Goal: Communication & Community: Answer question/provide support

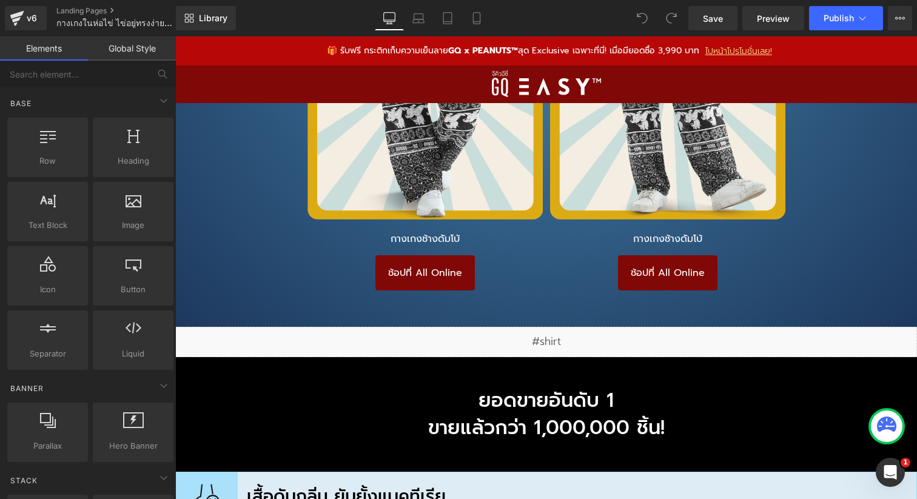
scroll to position [9854, 0]
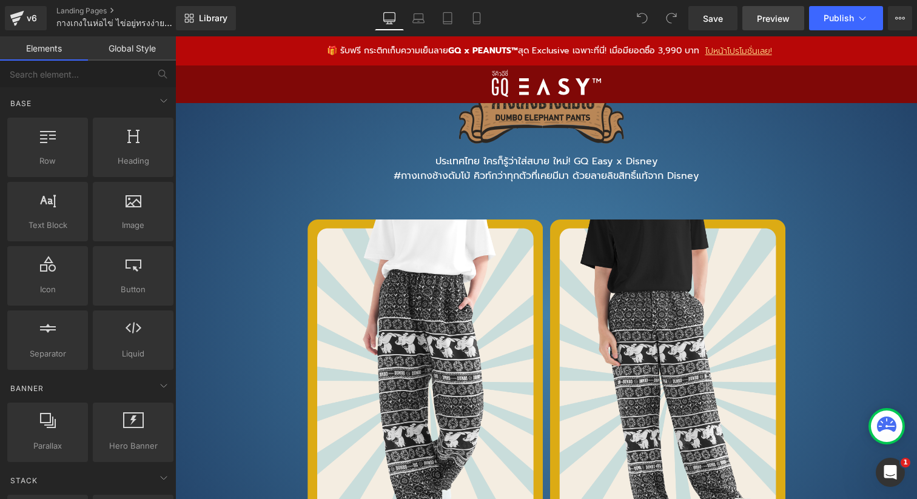
click at [777, 21] on span "Preview" at bounding box center [773, 18] width 33 height 13
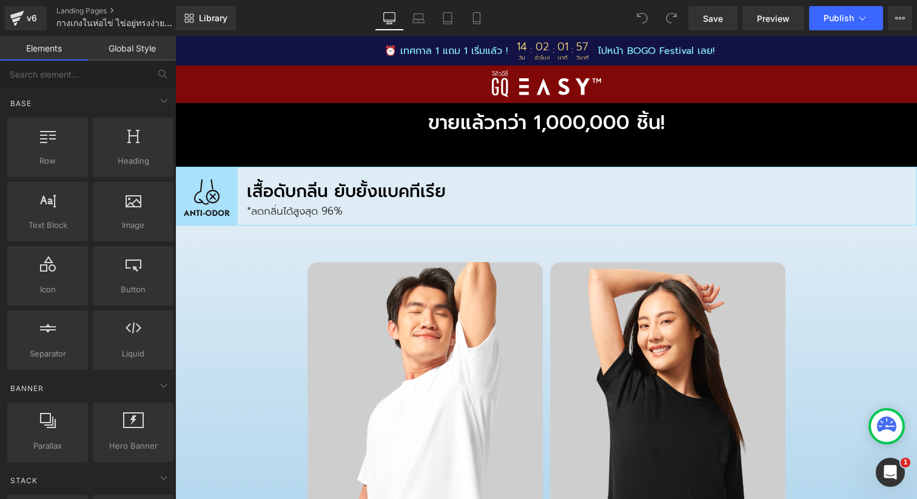
scroll to position [10478, 0]
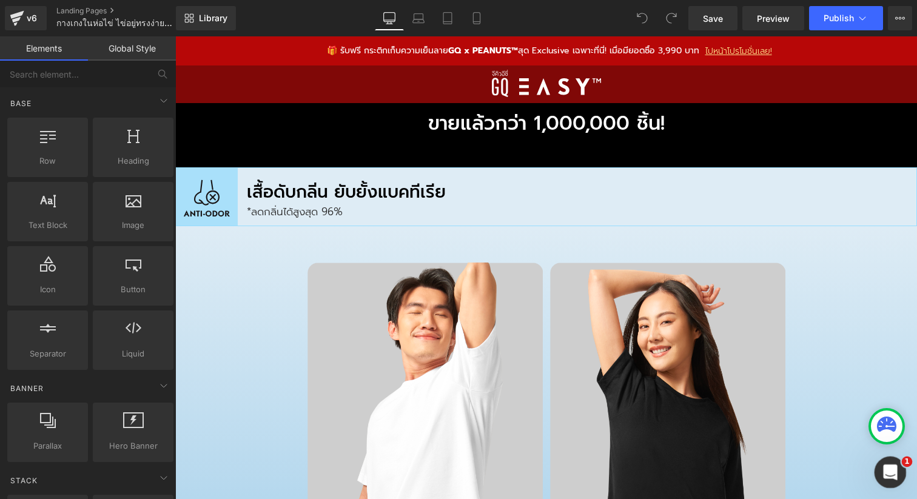
click at [890, 483] on div "Open Intercom Messenger" at bounding box center [889, 471] width 40 height 40
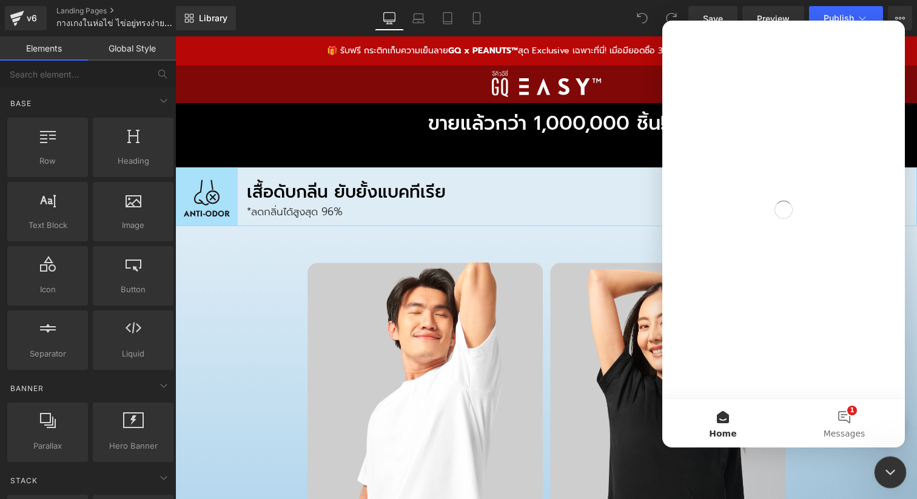
scroll to position [0, 0]
click at [846, 421] on button "1 Messages" at bounding box center [844, 423] width 121 height 49
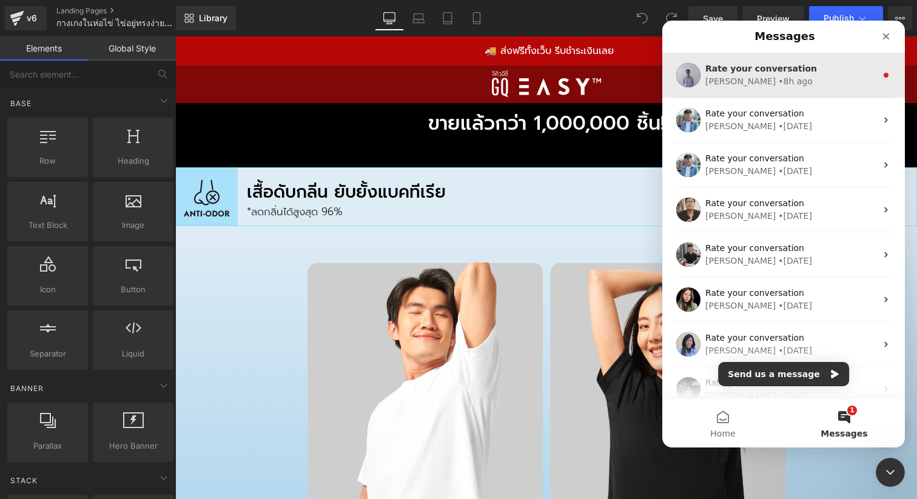
click at [800, 66] on div "Rate your conversation" at bounding box center [791, 68] width 171 height 13
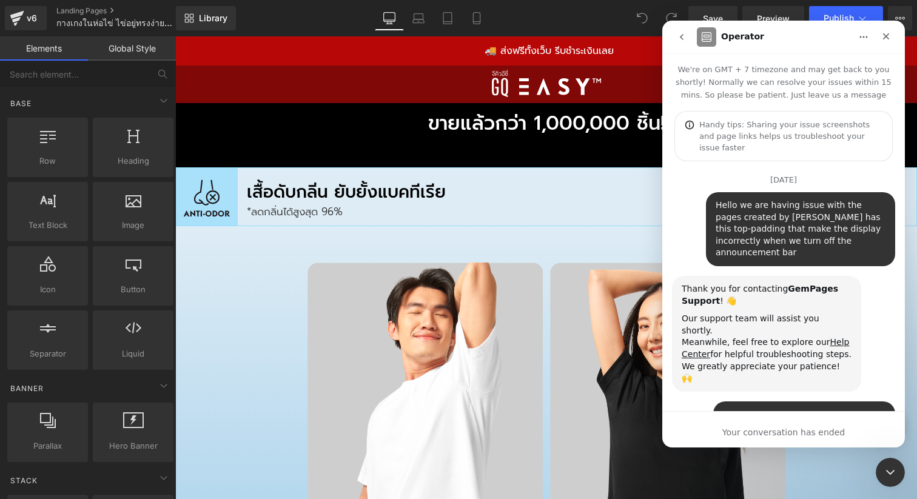
scroll to position [124, 0]
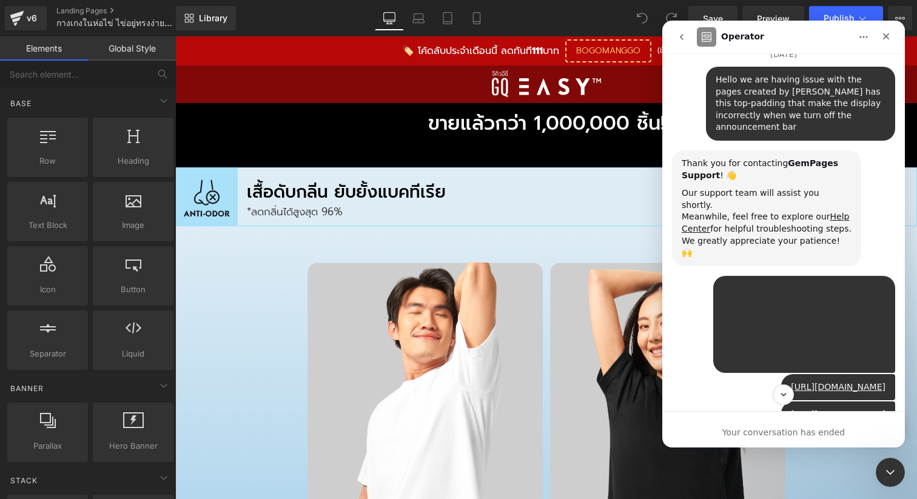
click at [689, 291] on div "GQSize • 4d ago" at bounding box center [783, 325] width 223 height 98
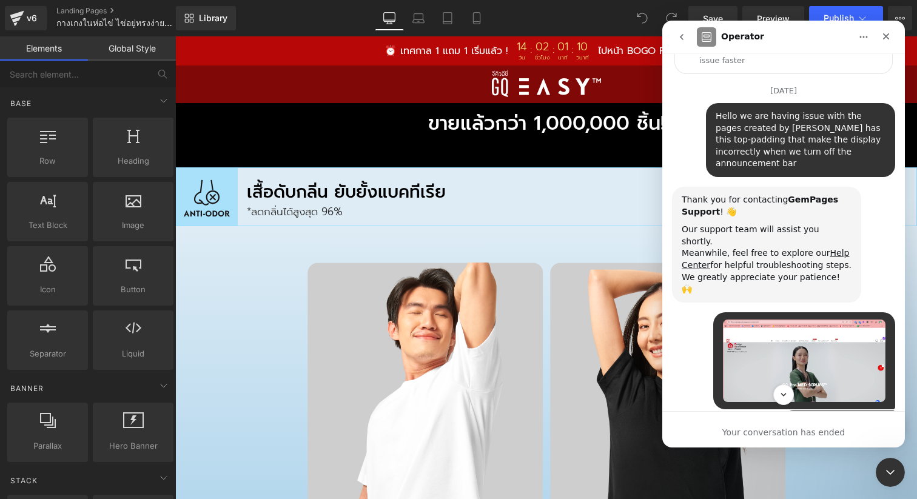
scroll to position [0, 0]
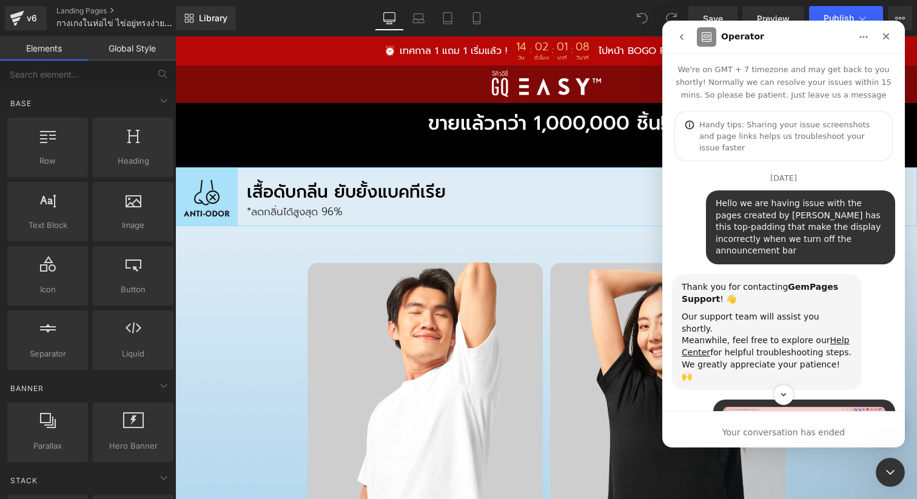
click at [682, 40] on icon "go back" at bounding box center [682, 37] width 10 height 10
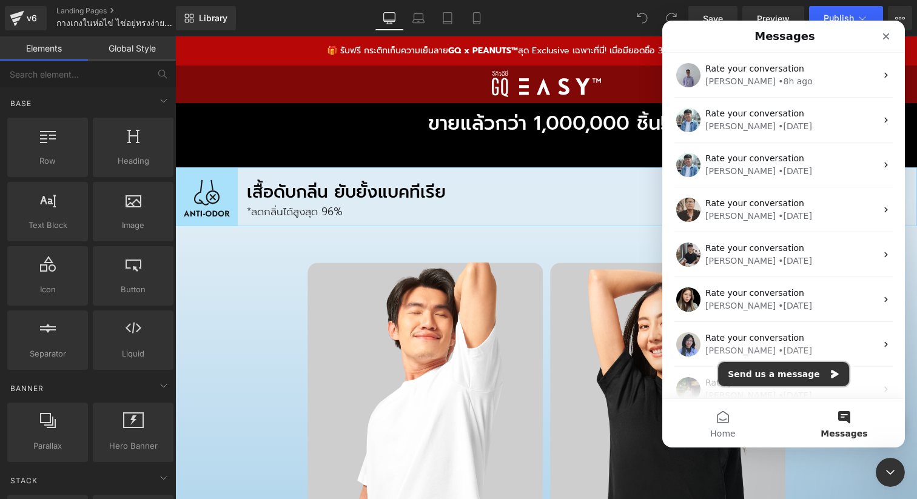
click at [824, 379] on button "Send us a message" at bounding box center [783, 374] width 131 height 24
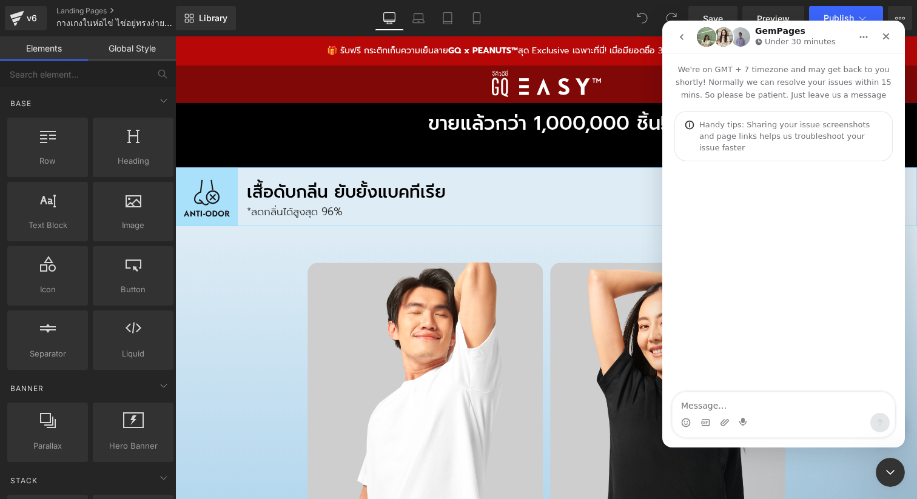
click at [706, 406] on textarea "Message…" at bounding box center [784, 403] width 222 height 21
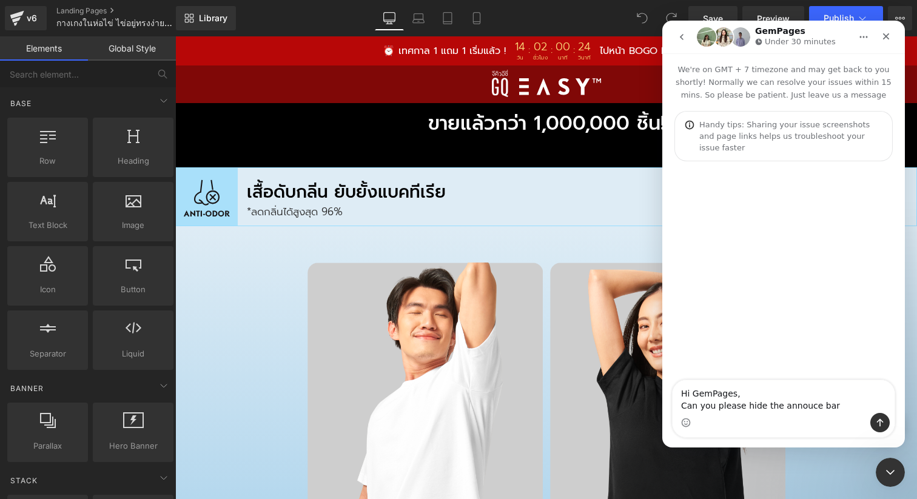
click at [800, 403] on textarea "Hi GemPages, Can you please hide the annouce bar" at bounding box center [784, 396] width 222 height 33
click at [835, 406] on textarea "Hi GemPages, Can you please hide the announce bar" at bounding box center [784, 396] width 222 height 33
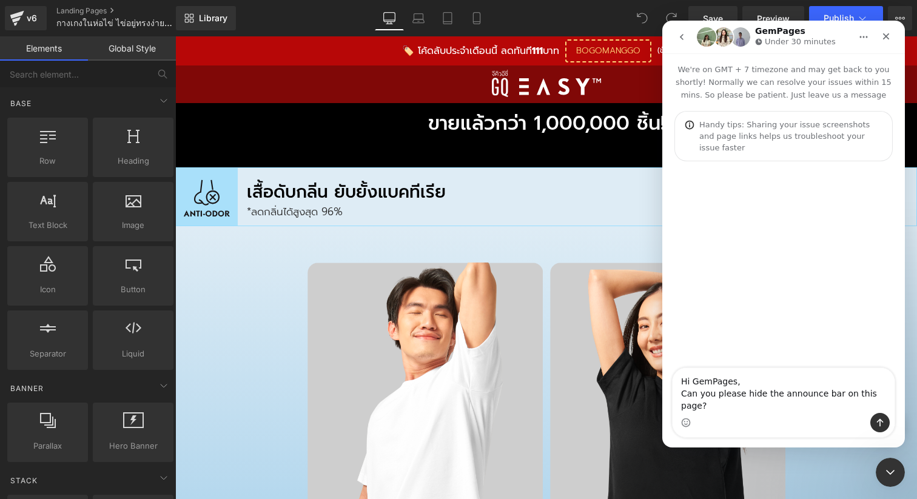
type textarea "Hi GemPages, Can you please hide the announce bar on this page?"
click at [878, 420] on icon "Send a message…" at bounding box center [880, 423] width 10 height 10
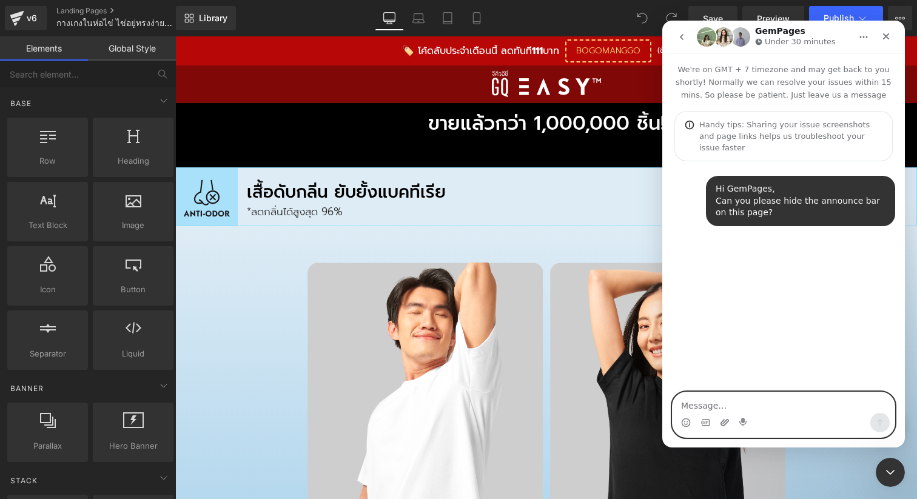
click at [725, 422] on icon "Upload attachment" at bounding box center [725, 422] width 8 height 7
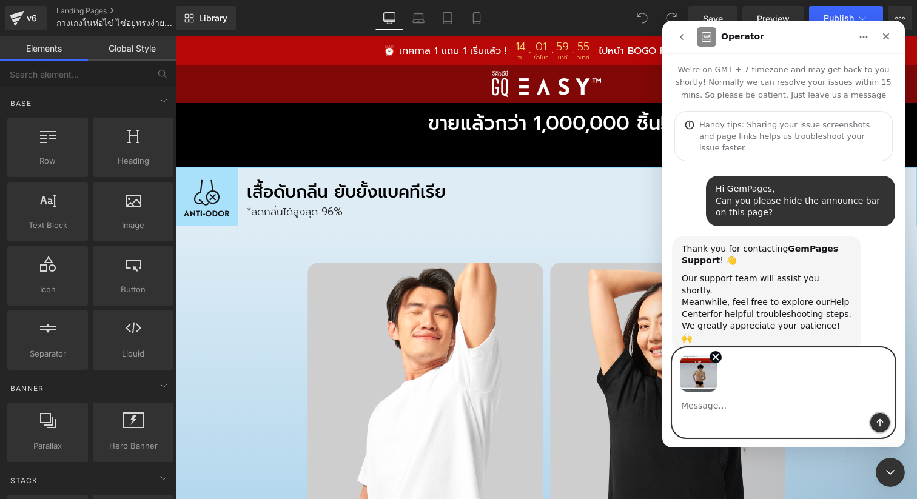
click at [880, 423] on icon "Send a message…" at bounding box center [880, 423] width 7 height 8
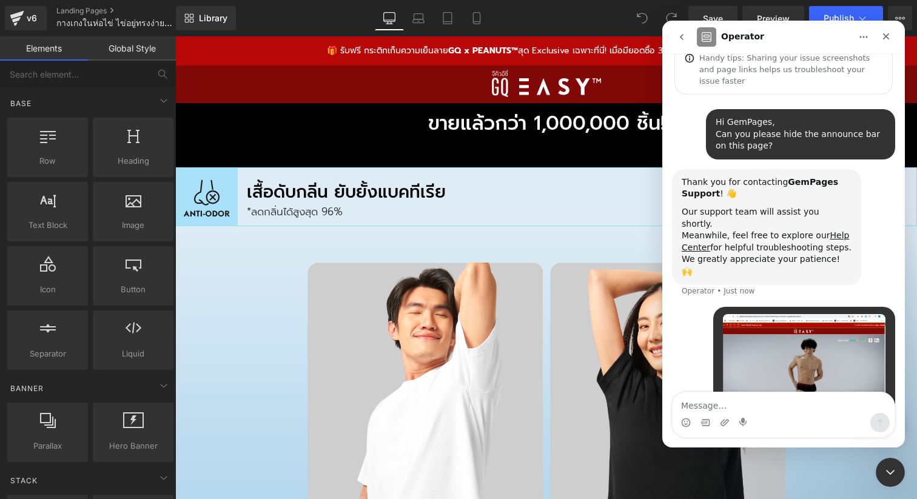
scroll to position [70, 0]
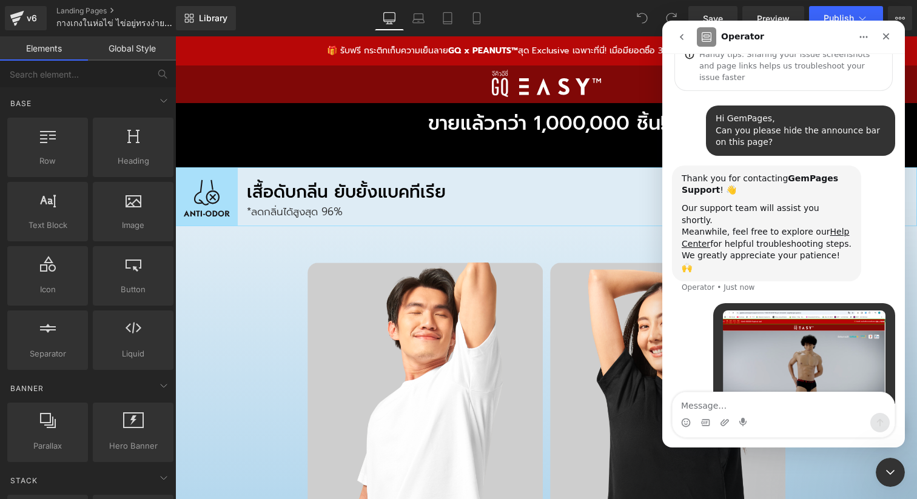
click at [699, 325] on div "• Just now" at bounding box center [783, 366] width 223 height 126
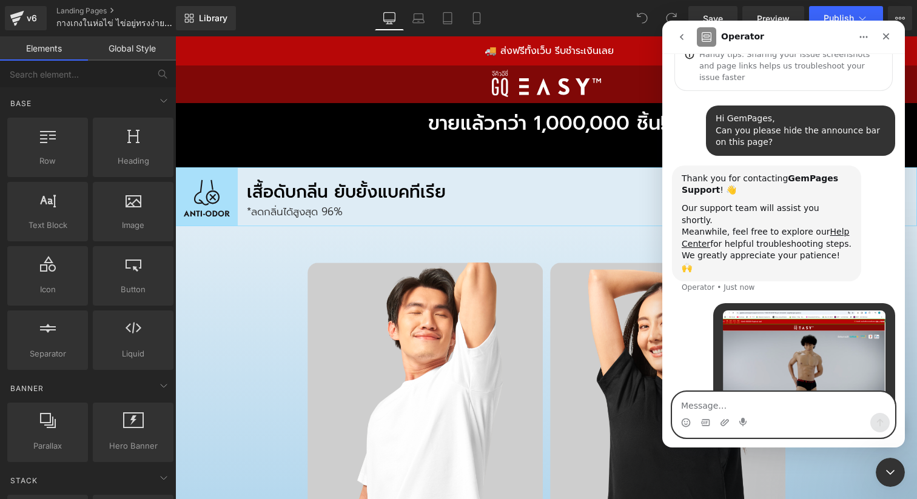
click at [726, 410] on textarea "Message…" at bounding box center [784, 403] width 222 height 21
paste textarea "[URL][DOMAIN_NAME]"
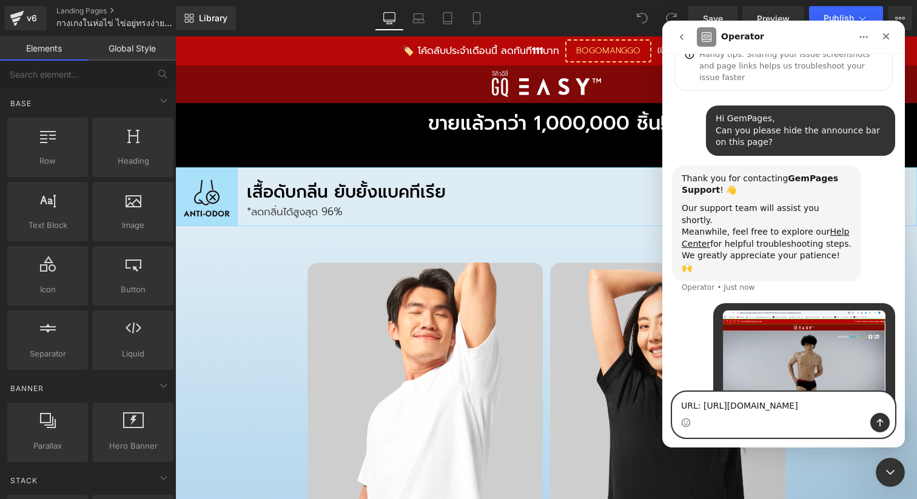
scroll to position [83, 0]
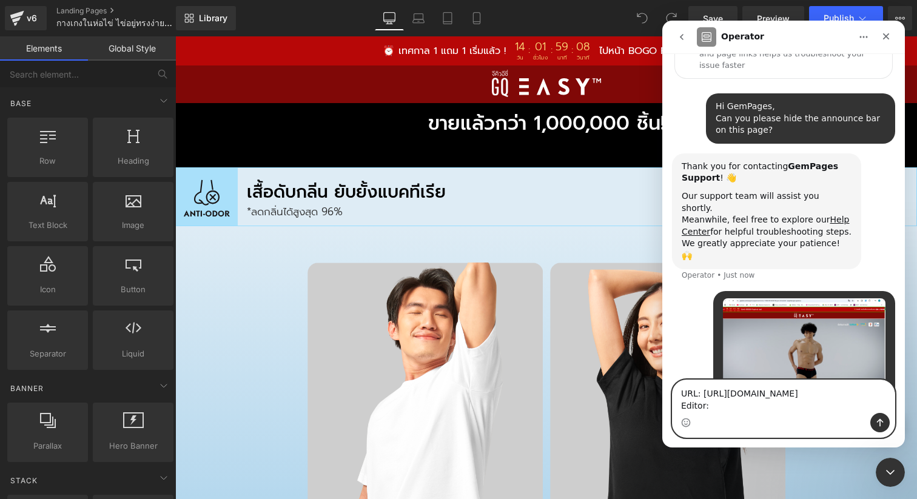
click at [722, 408] on textarea "URL: https://gqsize.com/pages/gqeasy/ Editor:" at bounding box center [784, 396] width 222 height 33
paste textarea "[URL][DOMAIN_NAME][DOMAIN_NAME]"
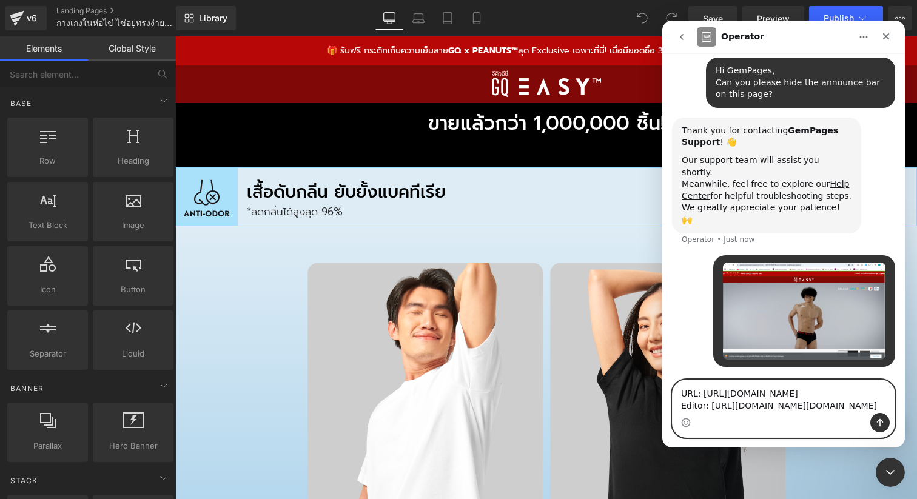
type textarea "URL: https://gqsize.com/pages/gqeasy/ Editor: https://app.gempages.net/editor?i…"
click at [878, 420] on icon "Send a message…" at bounding box center [880, 423] width 10 height 10
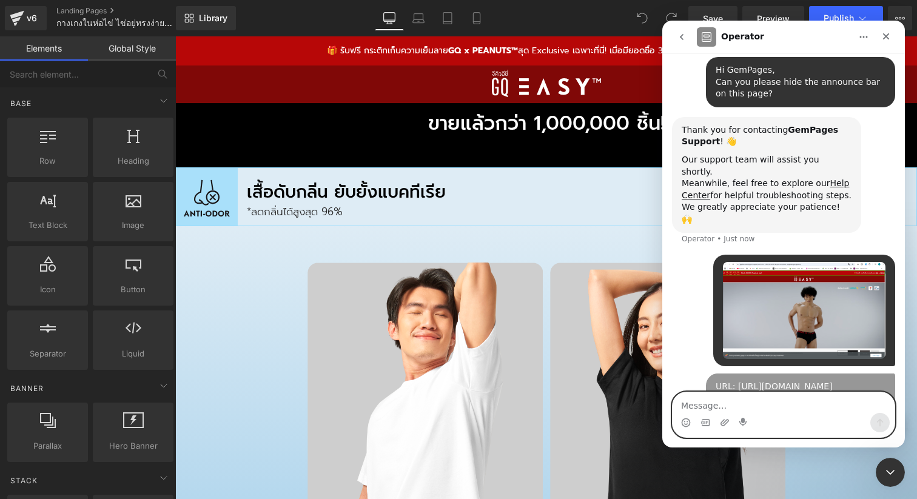
scroll to position [146, 0]
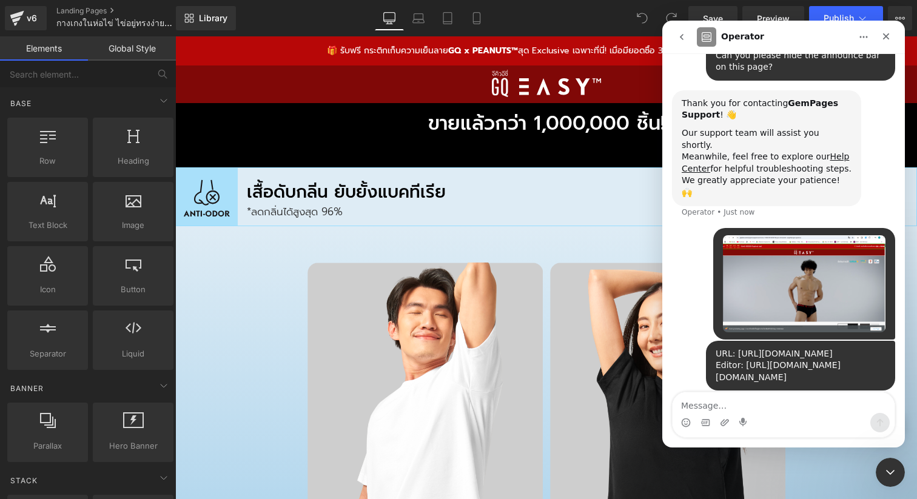
click at [707, 254] on div "GQSize • Just now" at bounding box center [783, 284] width 223 height 113
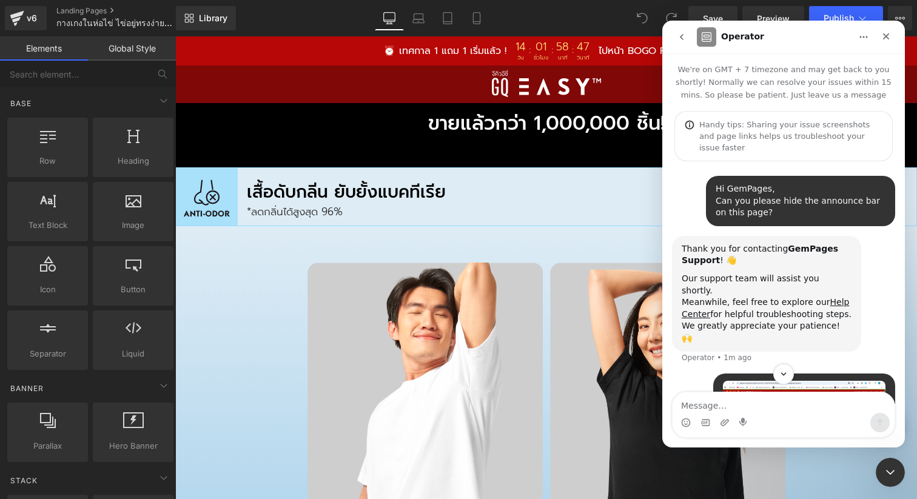
click at [681, 33] on icon "go back" at bounding box center [682, 37] width 10 height 10
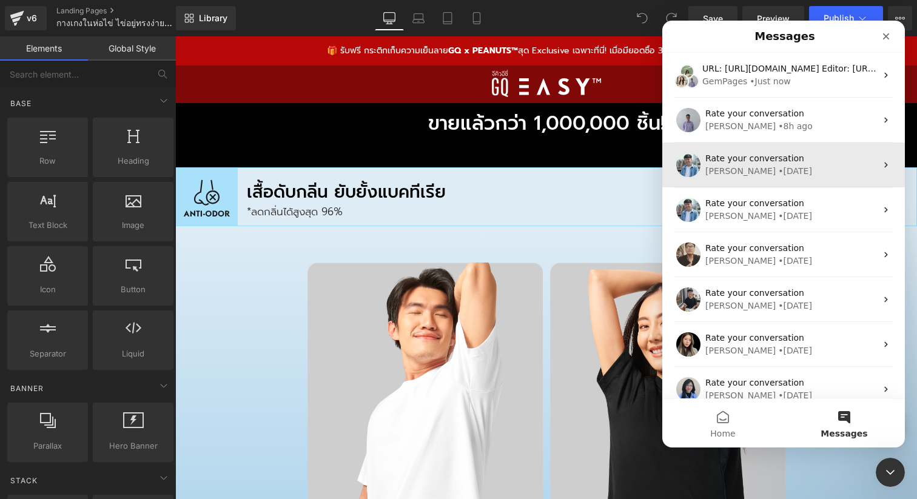
click at [773, 169] on div "Liam • 1w ago" at bounding box center [791, 171] width 171 height 13
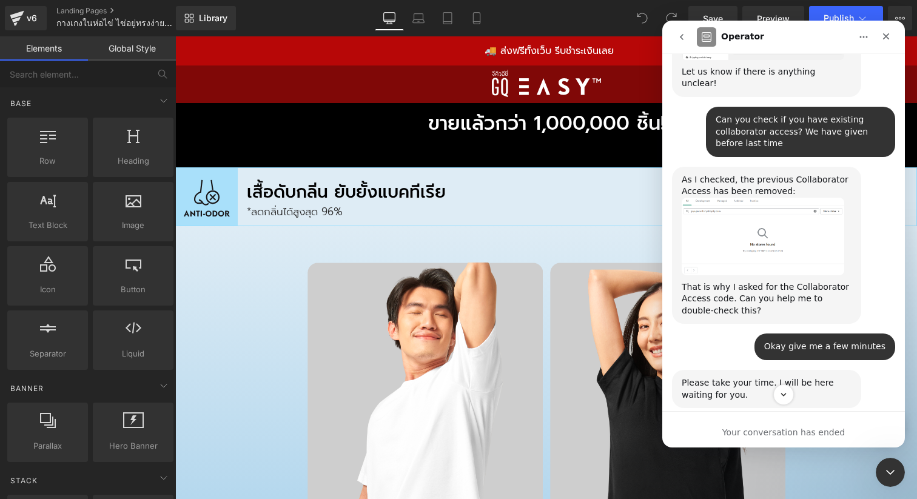
scroll to position [927, 0]
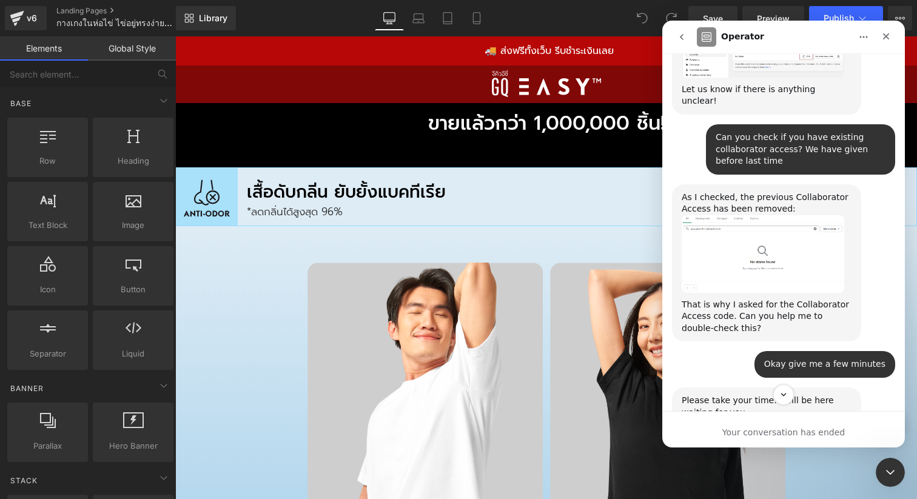
click at [683, 30] on button "go back" at bounding box center [681, 36] width 23 height 23
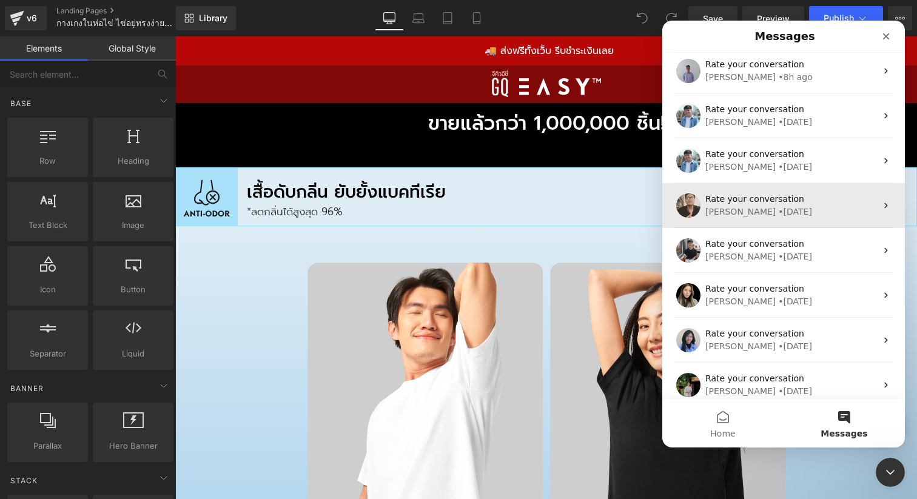
scroll to position [0, 0]
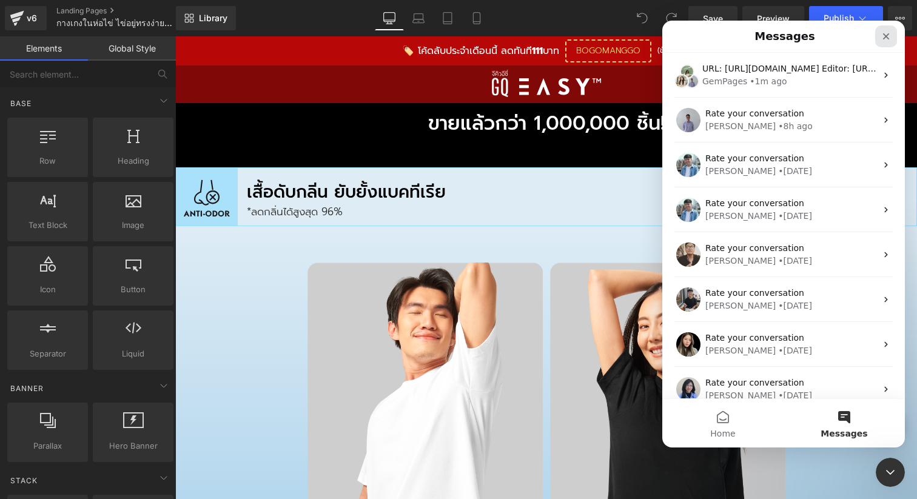
click at [889, 42] on div "Close" at bounding box center [886, 36] width 22 height 22
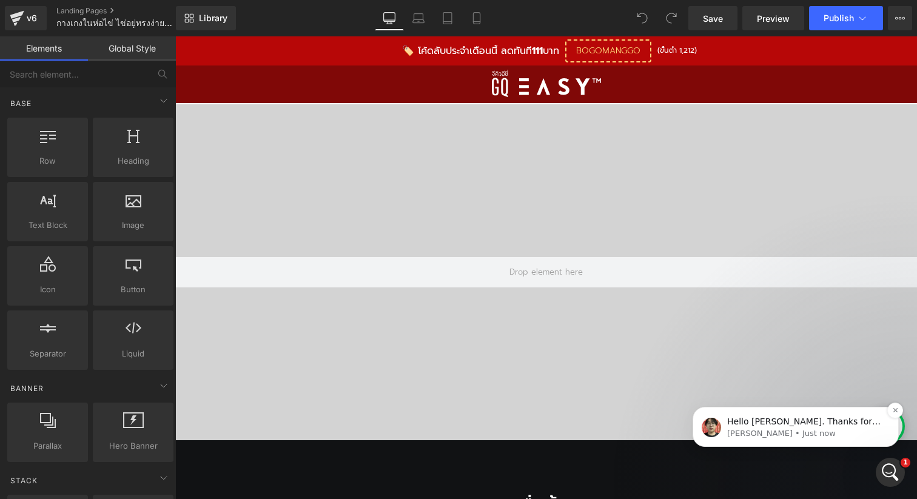
click at [803, 426] on p "Hello Nat. Thanks for reaching out. Ethan from the GemPages Support team is her…" at bounding box center [805, 422] width 157 height 12
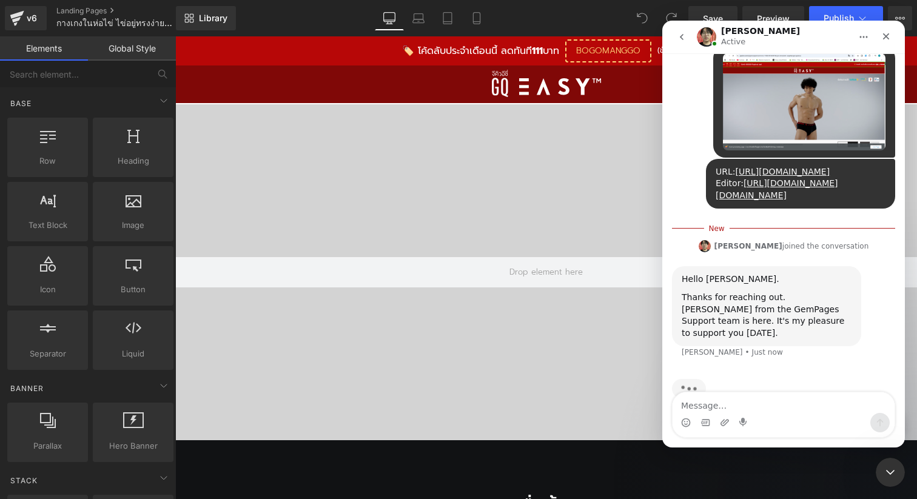
scroll to position [318, 0]
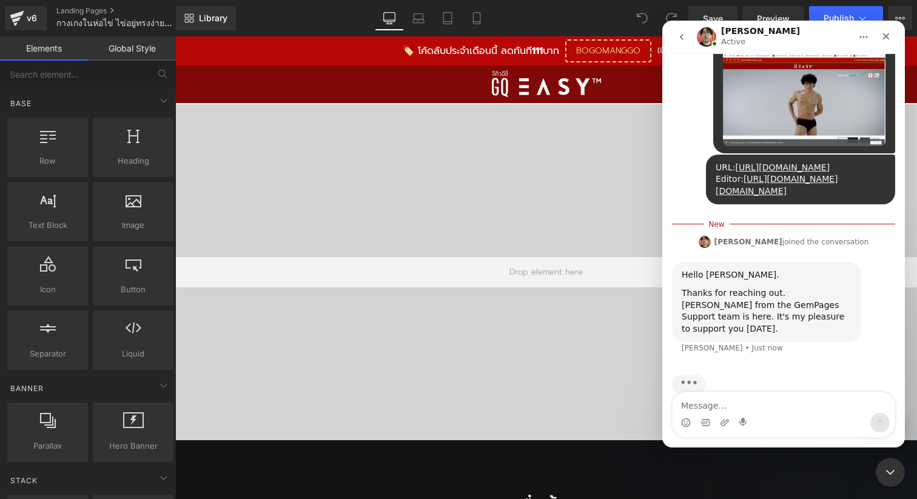
click at [801, 369] on div "Typing" at bounding box center [783, 392] width 223 height 47
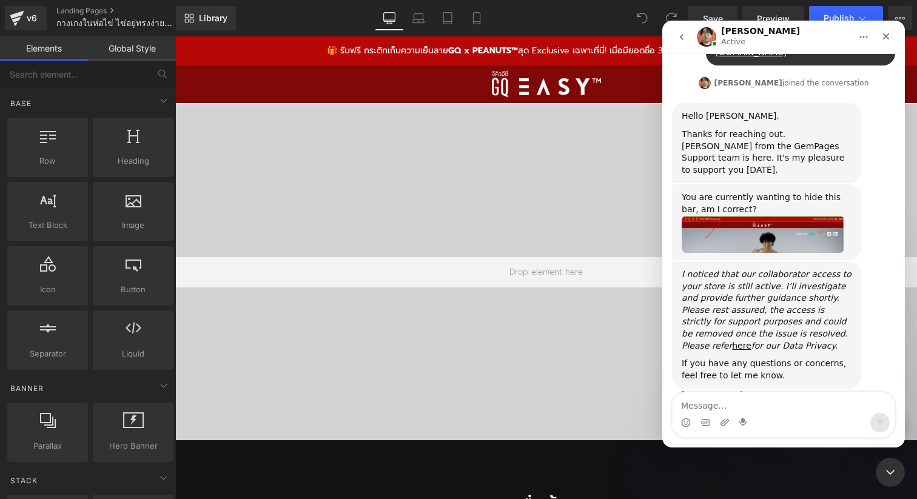
scroll to position [457, 0]
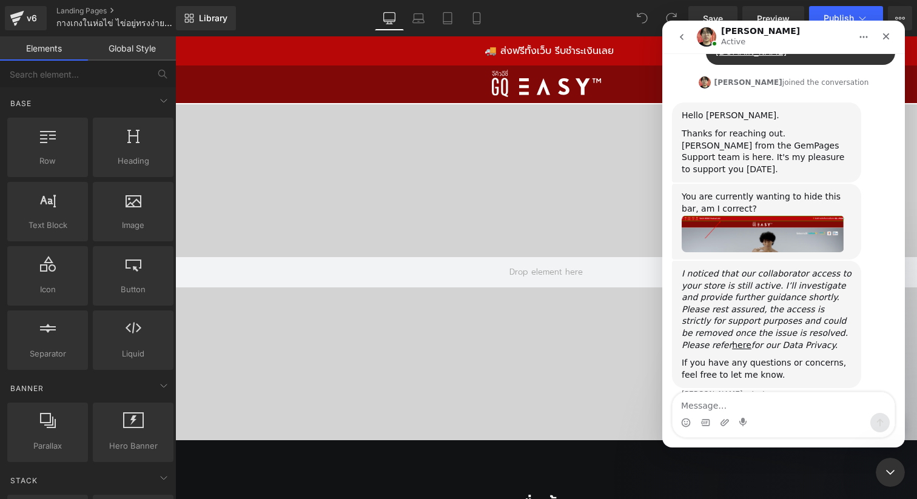
click at [764, 215] on img "Ethan says…" at bounding box center [763, 234] width 163 height 38
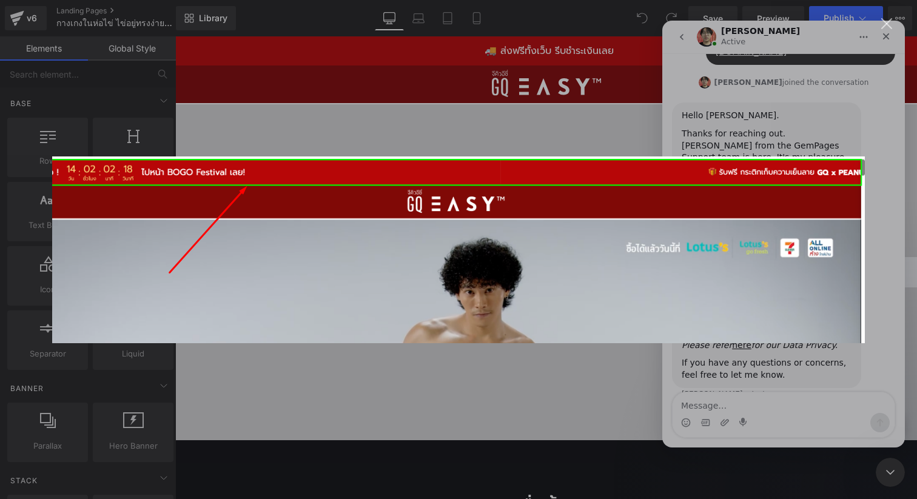
click at [881, 221] on div "Intercom messenger" at bounding box center [458, 249] width 917 height 499
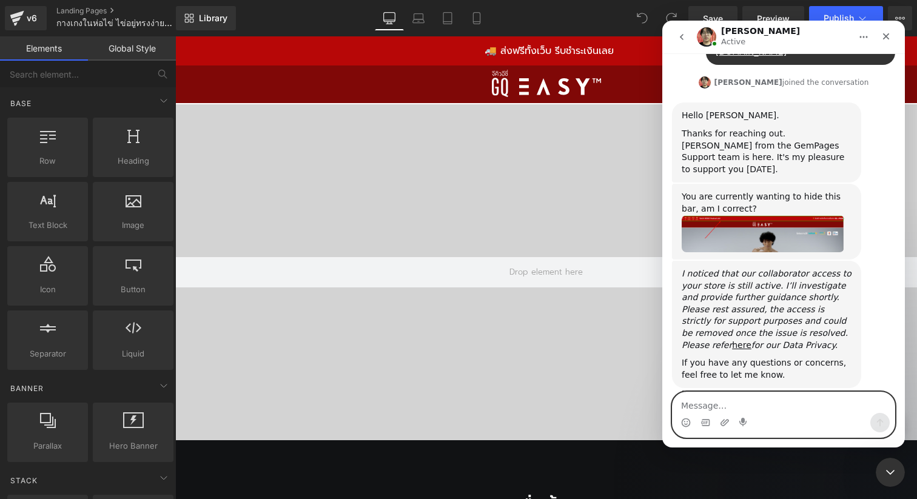
click at [720, 397] on textarea "Message…" at bounding box center [784, 403] width 222 height 21
type textarea "yes please"
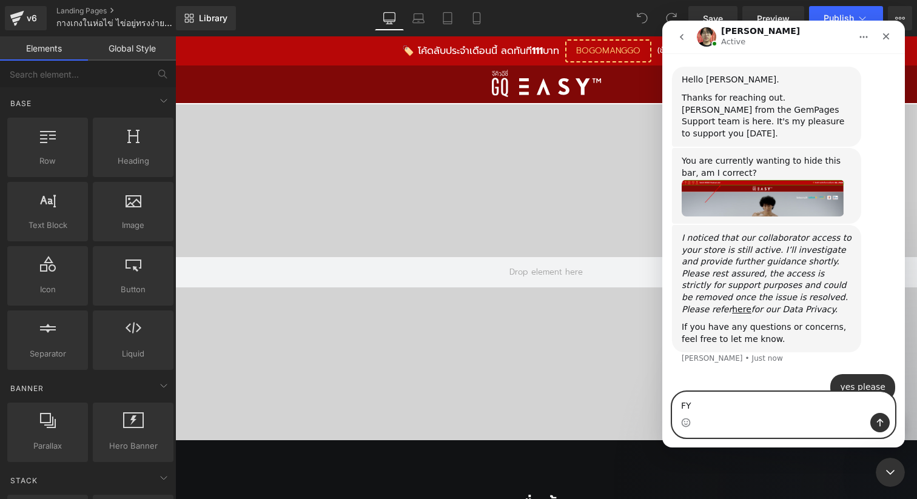
type textarea "F"
type textarea "It's from third party app as i understood"
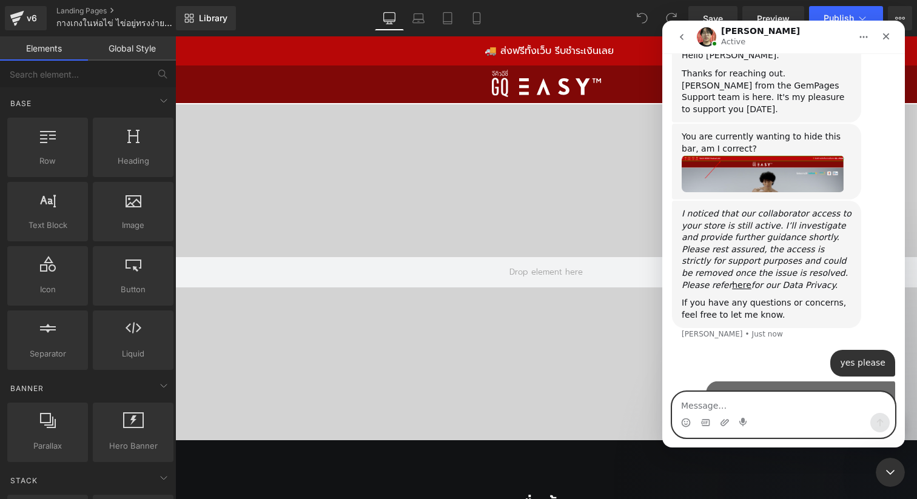
scroll to position [521, 0]
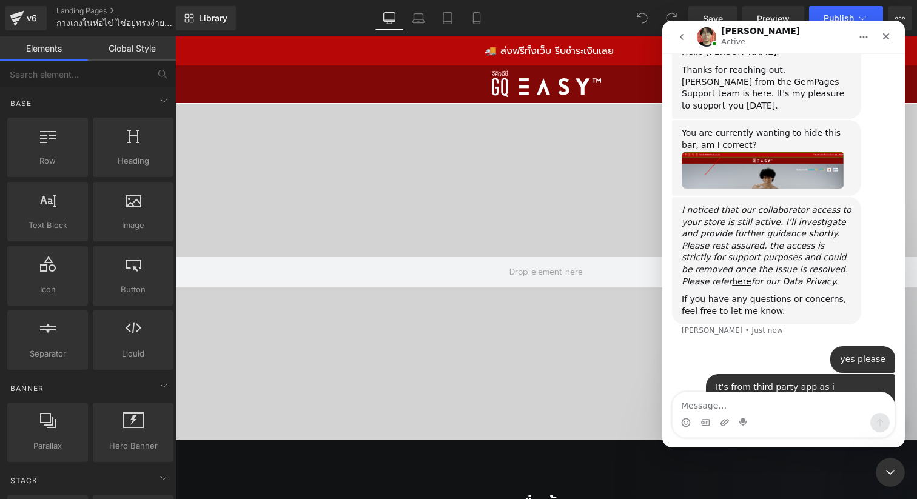
click at [672, 346] on div "yes please GQSize • Just now" at bounding box center [783, 360] width 223 height 28
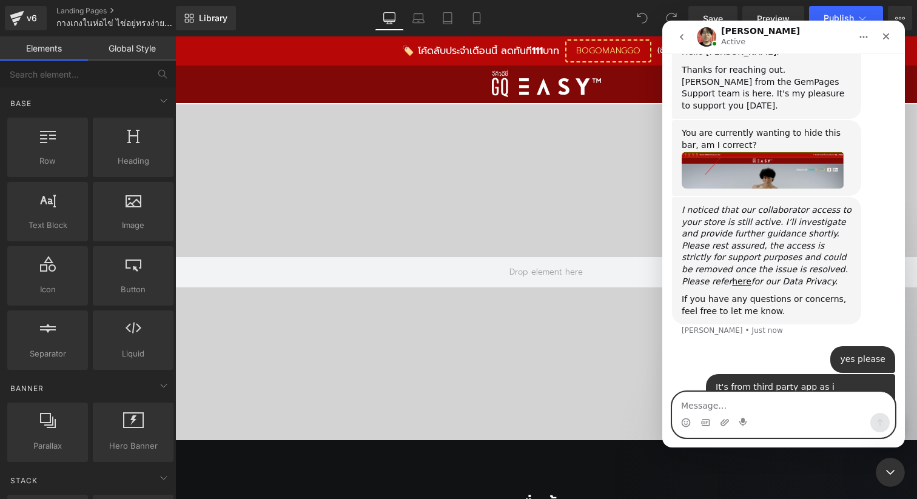
click at [687, 405] on textarea "Message…" at bounding box center [784, 403] width 222 height 21
type textarea "i"
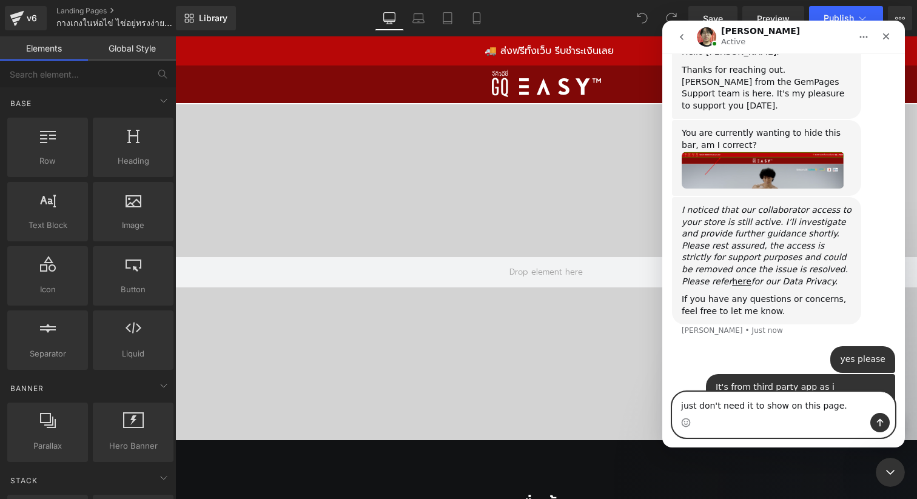
type textarea "just don't need it to show on this page"
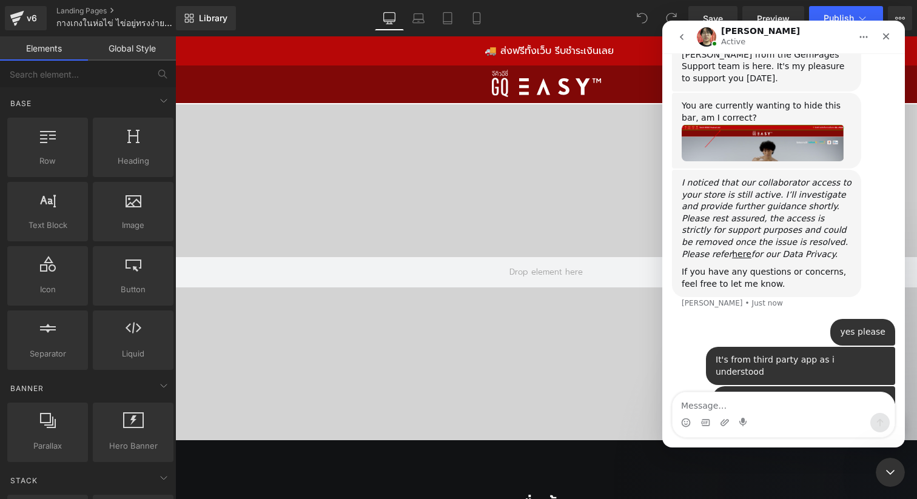
click at [700, 386] on div "just don't need it to show on this page • Just now" at bounding box center [783, 406] width 223 height 41
click at [685, 41] on icon "go back" at bounding box center [682, 37] width 10 height 10
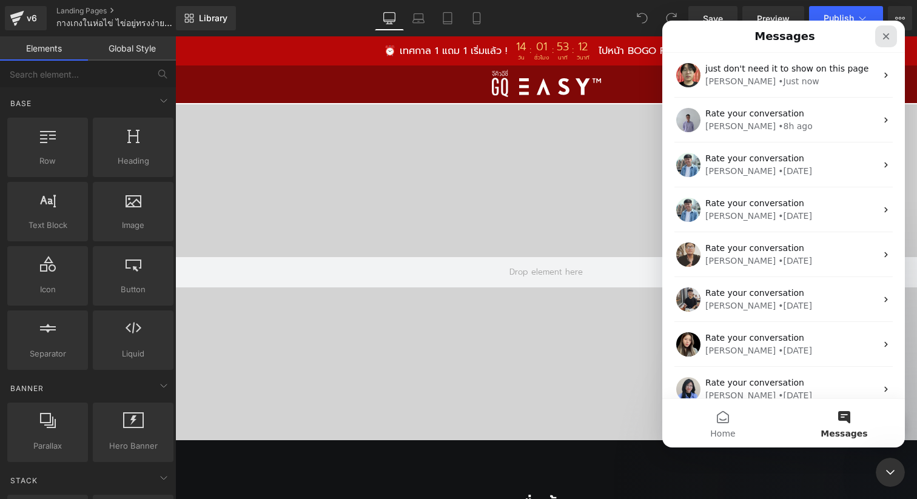
click at [886, 36] on icon "Close" at bounding box center [886, 36] width 7 height 7
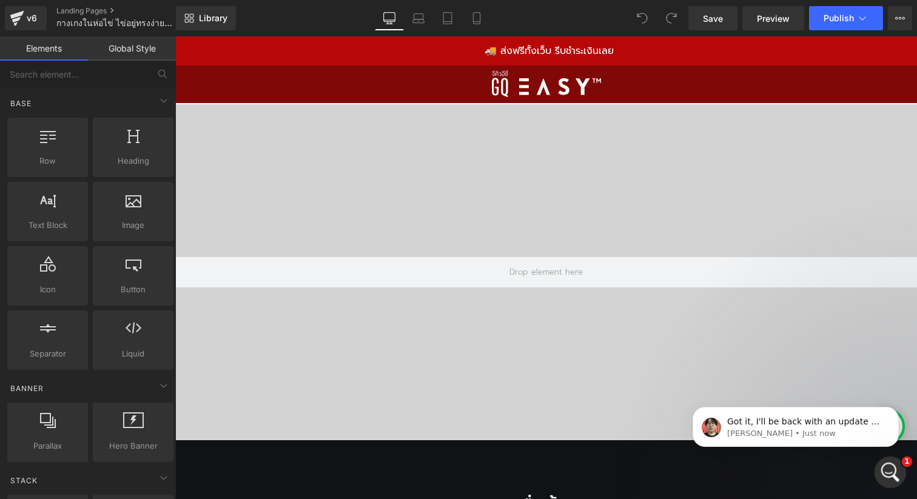
click at [893, 473] on icon "Open Intercom Messenger" at bounding box center [889, 471] width 20 height 20
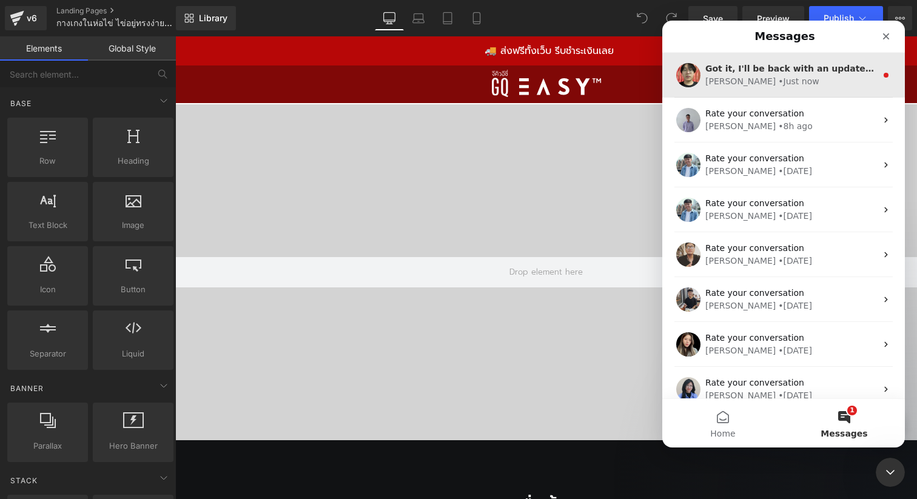
click at [792, 86] on div "Ethan • Just now" at bounding box center [791, 81] width 171 height 13
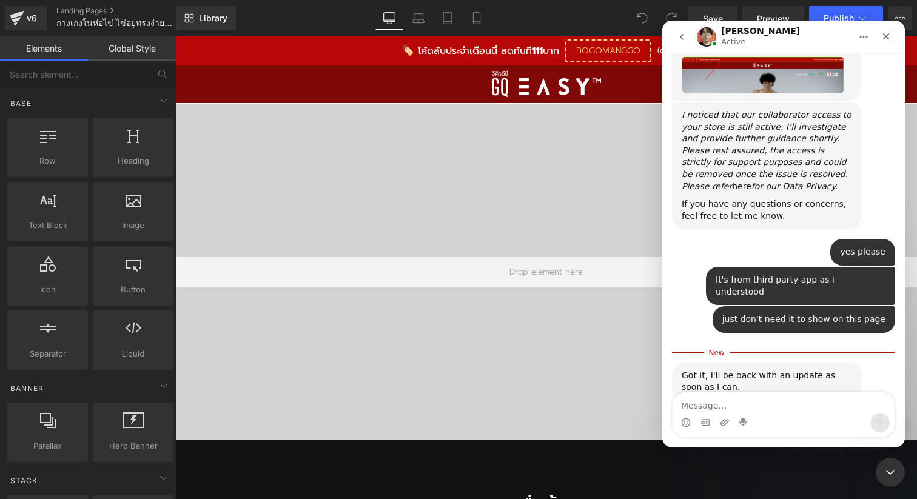
scroll to position [617, 0]
click at [765, 405] on textarea "Message…" at bounding box center [784, 403] width 222 height 21
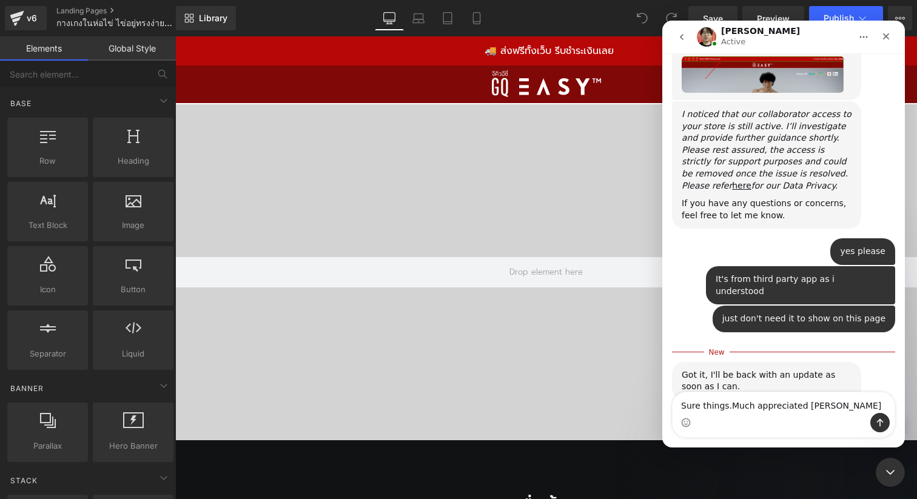
type textarea "Sure things. Much appreciated [PERSON_NAME]"
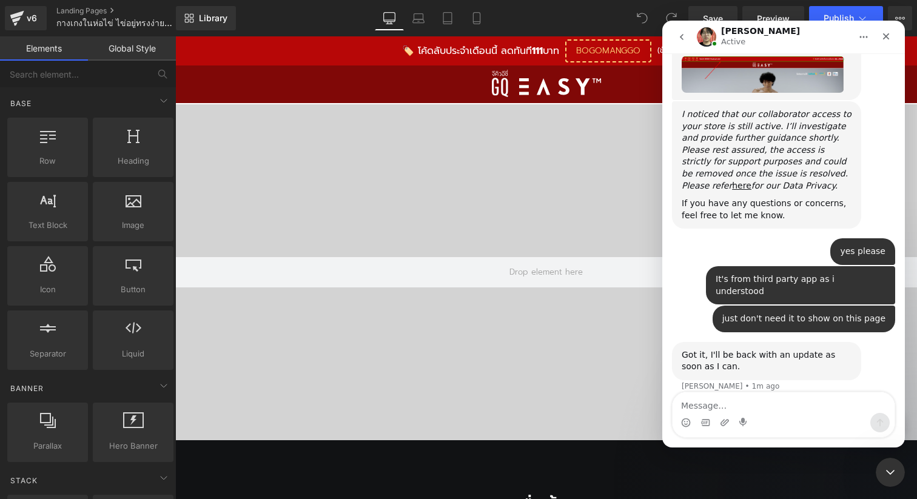
scroll to position [633, 0]
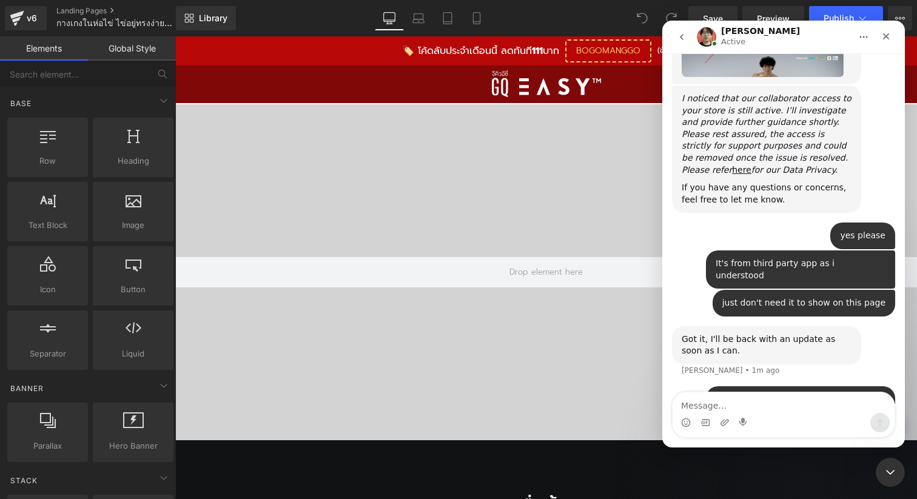
click at [758, 223] on div "yes please GQSize • 3m ago" at bounding box center [783, 237] width 223 height 28
click at [795, 338] on div "Got it, I'll be back with an update as soon as I can. Ethan • 1m ago" at bounding box center [783, 356] width 223 height 60
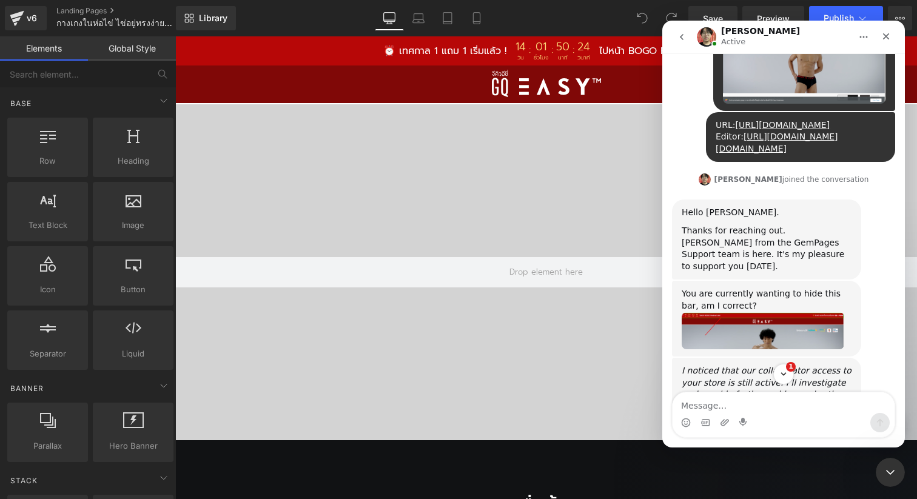
scroll to position [743, 0]
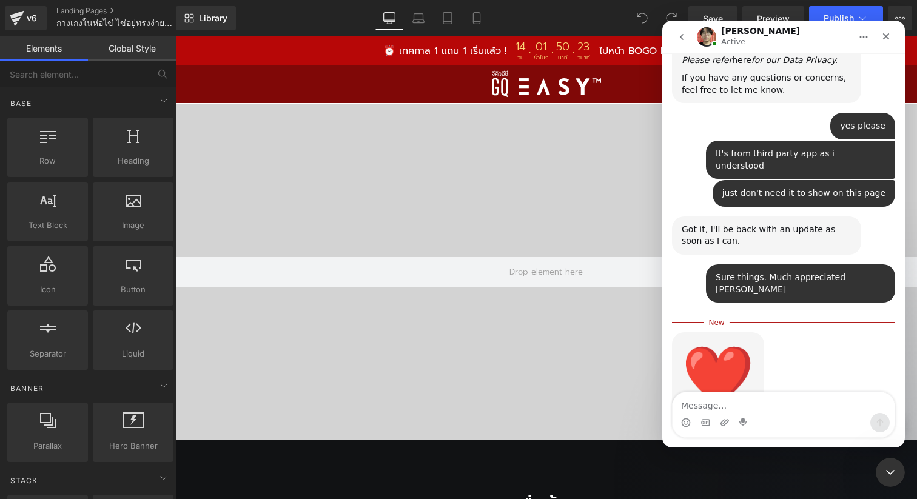
click at [855, 332] on div "❤️ Ethan • Just now" at bounding box center [783, 385] width 223 height 107
drag, startPoint x: 884, startPoint y: 32, endPoint x: 1276, endPoint y: 54, distance: 392.5
click at [884, 32] on icon "Close" at bounding box center [886, 37] width 10 height 10
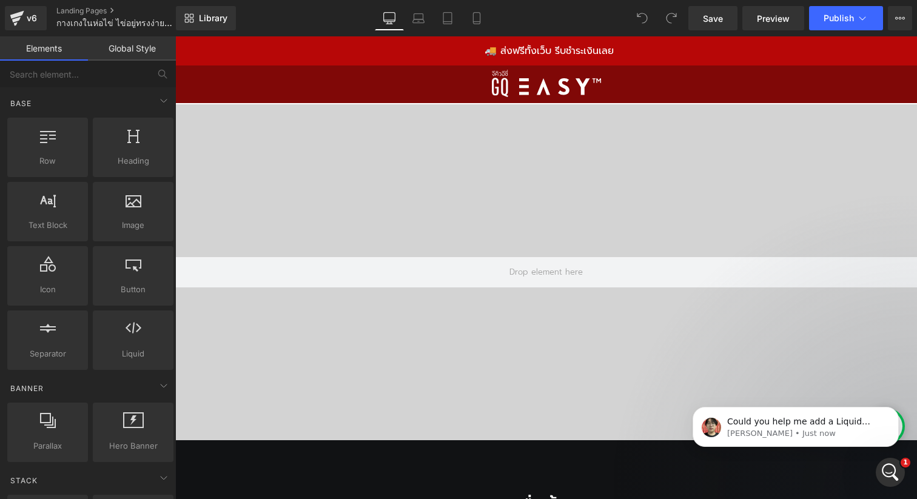
scroll to position [798, 0]
click at [771, 421] on p "Could you help me add a Liquid element and use this code here: #announcement-ba…" at bounding box center [805, 422] width 157 height 12
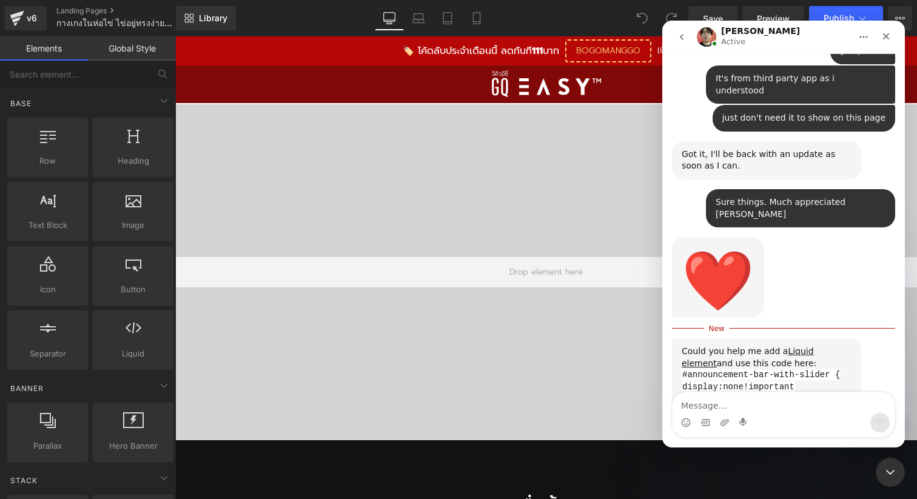
scroll to position [818, 0]
click at [869, 366] on div "Could you help me add a Liquid element and use this code here: #announcement-ba…" at bounding box center [783, 389] width 223 height 101
click at [720, 392] on div "We're on GMT + 7 timezone and may get back to you shortly! Normally we can reso…" at bounding box center [783, 250] width 243 height 394
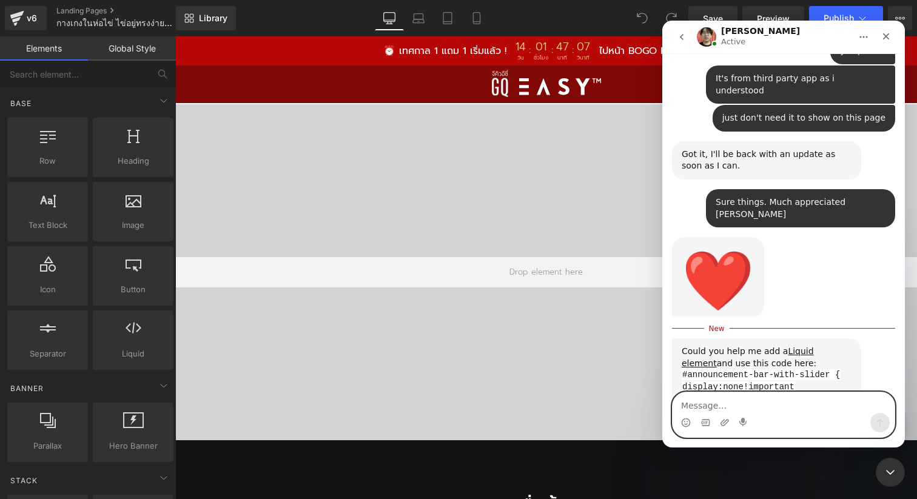
click at [713, 401] on textarea "Message…" at bounding box center [784, 403] width 222 height 21
type textarea "Y"
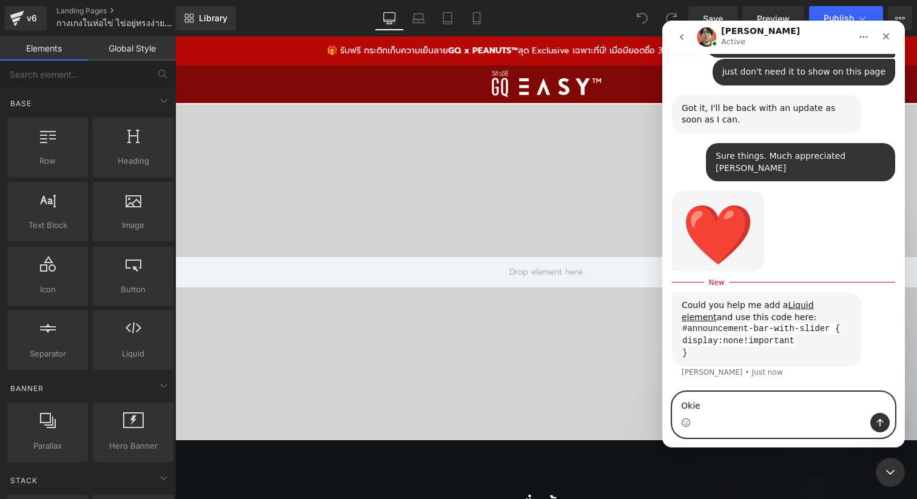
scroll to position [865, 0]
type textarea "O"
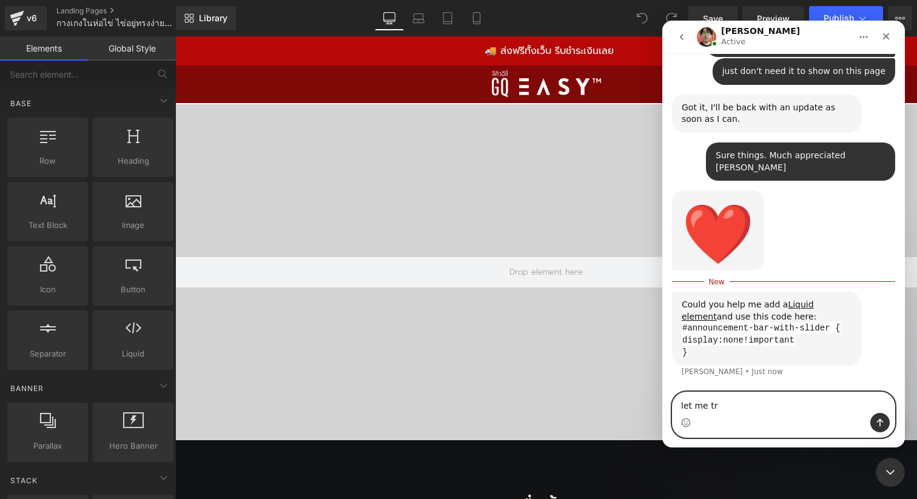
type textarea "let me try"
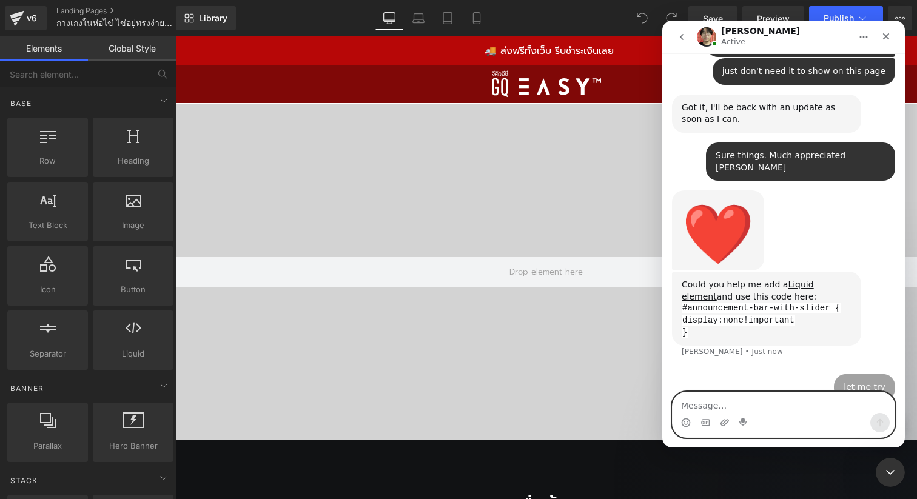
scroll to position [881, 0]
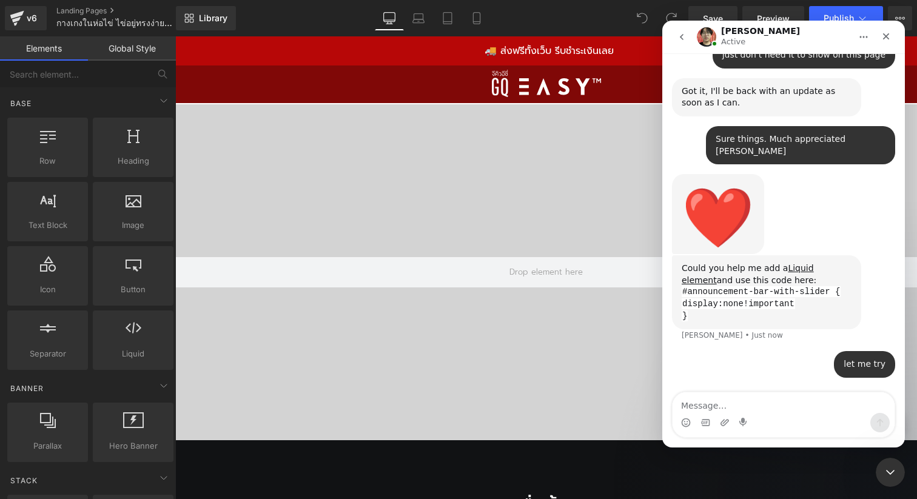
click at [808, 351] on div "let me try GQSize • Just now" at bounding box center [783, 371] width 223 height 41
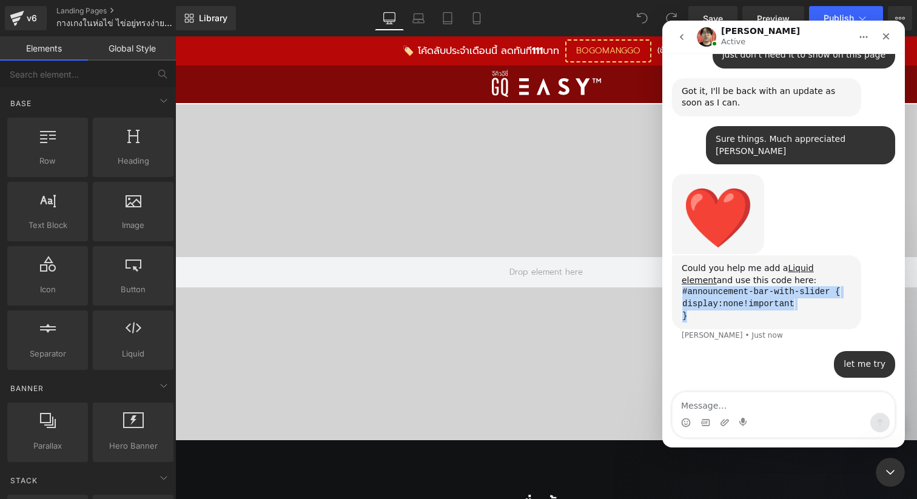
drag, startPoint x: 683, startPoint y: 245, endPoint x: 790, endPoint y: 266, distance: 109.3
click at [790, 286] on div "#announcement-bar-with-slider { display:none!important }" at bounding box center [767, 304] width 170 height 36
copy div "#announcement-bar-with-slider { display:none!important }"
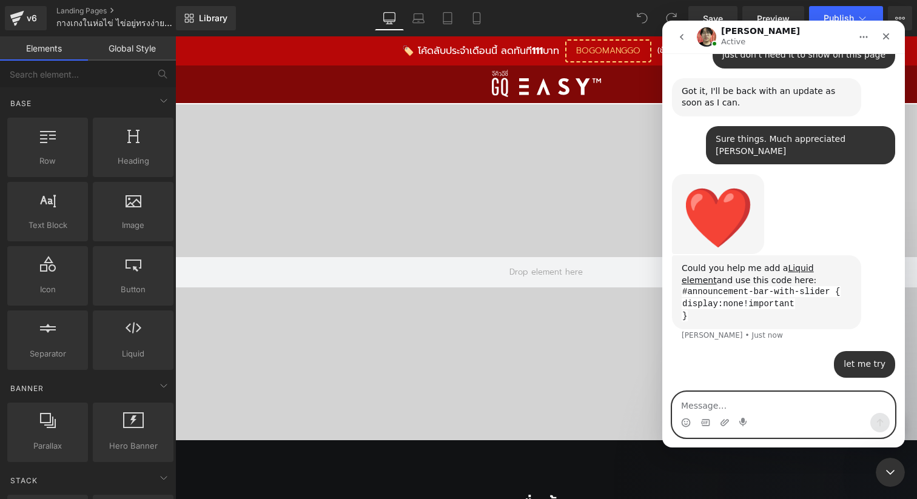
click at [797, 407] on textarea "Message…" at bounding box center [784, 403] width 222 height 21
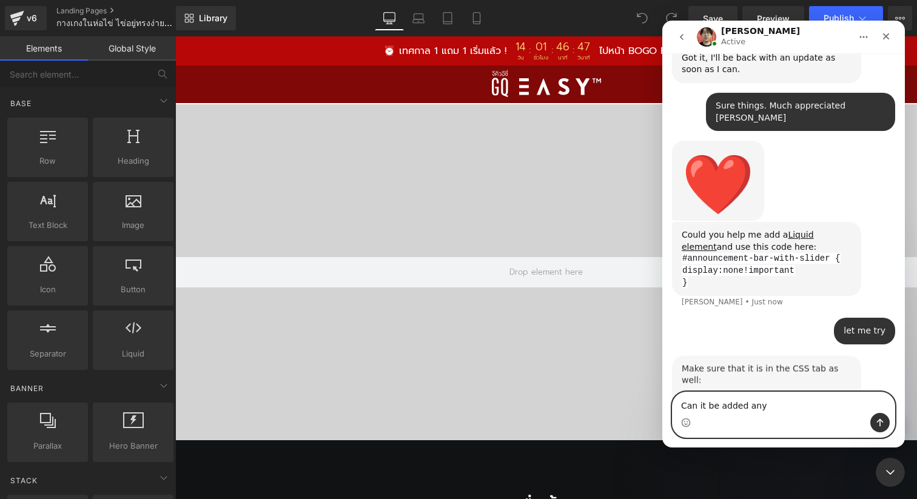
scroll to position [915, 0]
type textarea "Can it be added any"
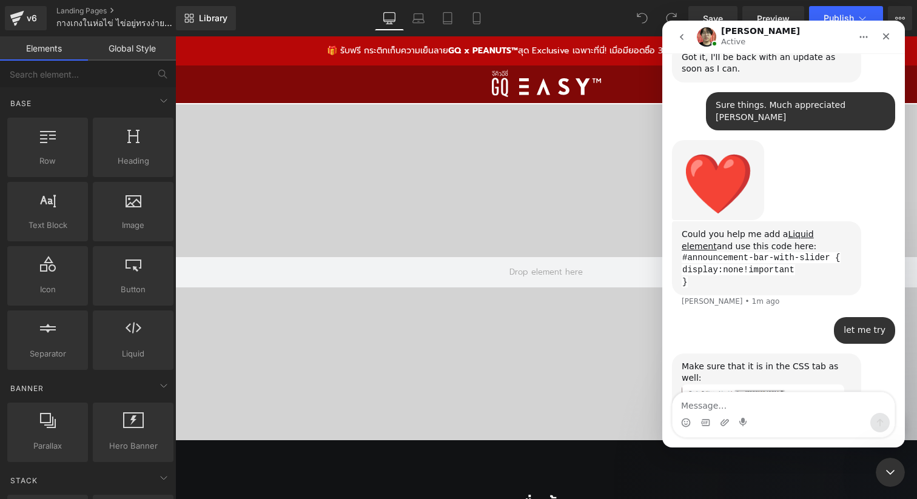
click at [840, 365] on div "Make sure that it is in the CSS tab as well: Ethan • Just now" at bounding box center [783, 402] width 223 height 97
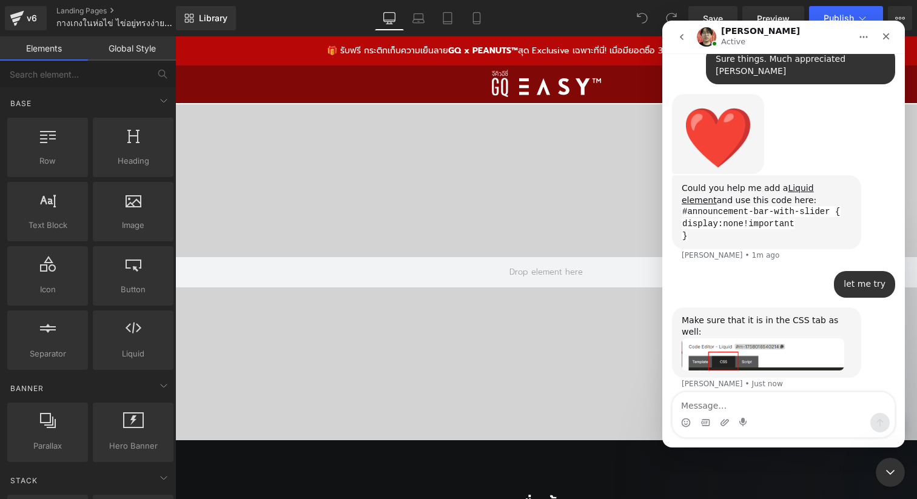
click at [804, 338] on img "Ethan says…" at bounding box center [763, 354] width 163 height 32
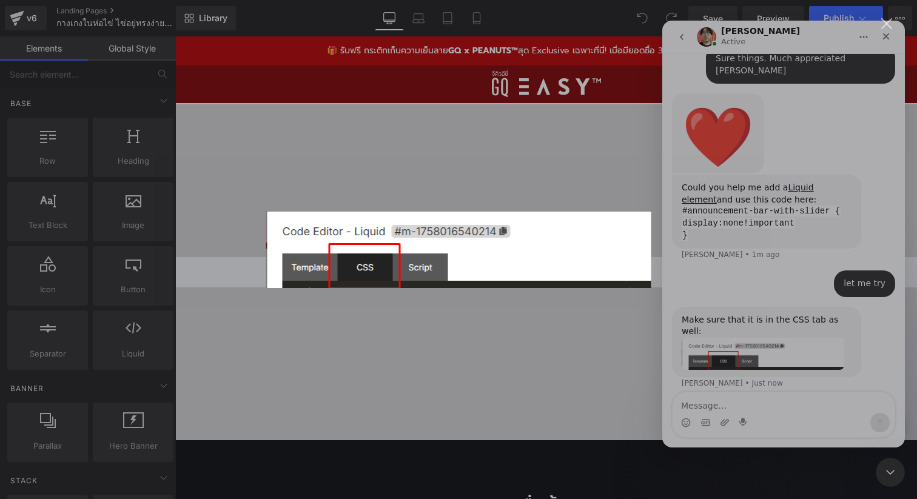
click at [807, 351] on div "Intercom messenger" at bounding box center [458, 249] width 917 height 499
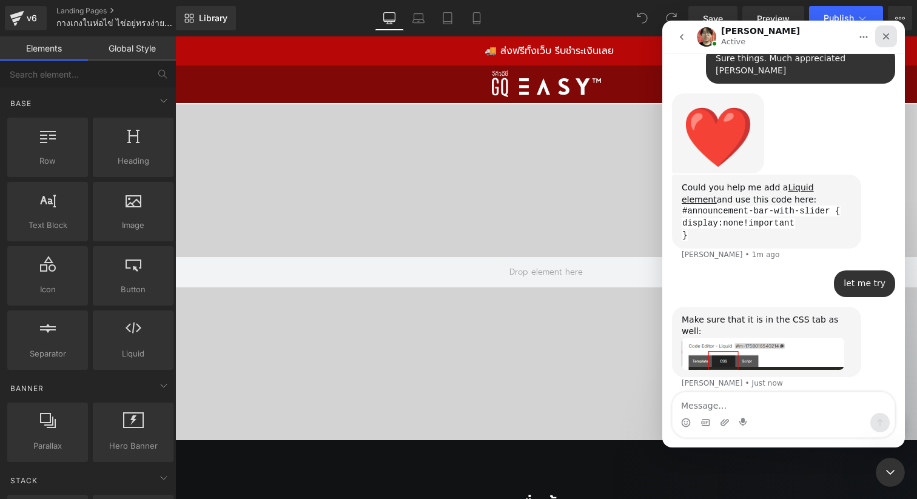
drag, startPoint x: 1378, startPoint y: 23, endPoint x: 891, endPoint y: 39, distance: 487.4
click at [891, 39] on div "Close" at bounding box center [886, 36] width 22 height 22
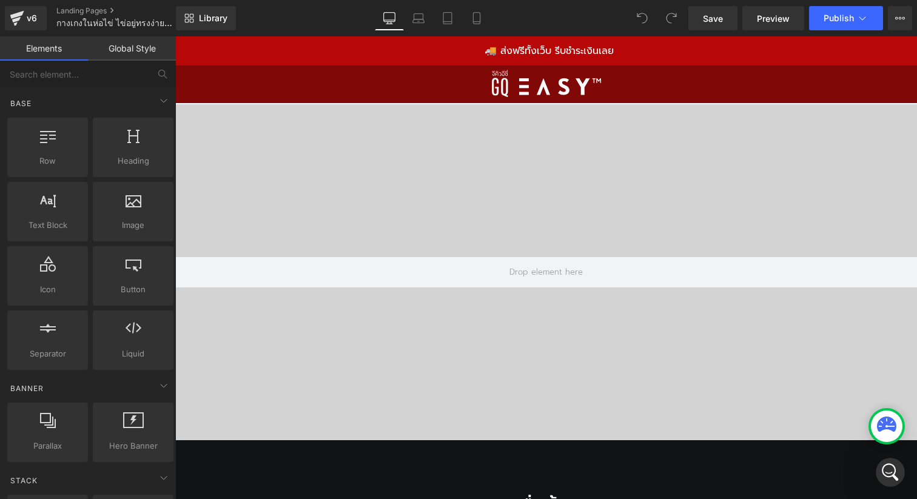
click at [648, 50] on div "🚚 ส่งฟรีทั้งเว็บ รีบชำระเงินเลย" at bounding box center [546, 50] width 742 height 29
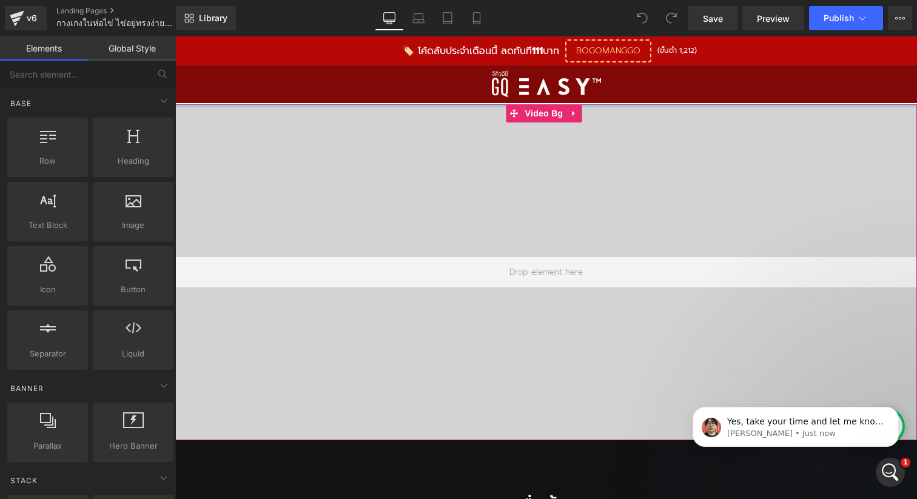
scroll to position [954, 0]
click at [780, 426] on p "Yes, take your time and let me know the result. 😊" at bounding box center [805, 422] width 157 height 12
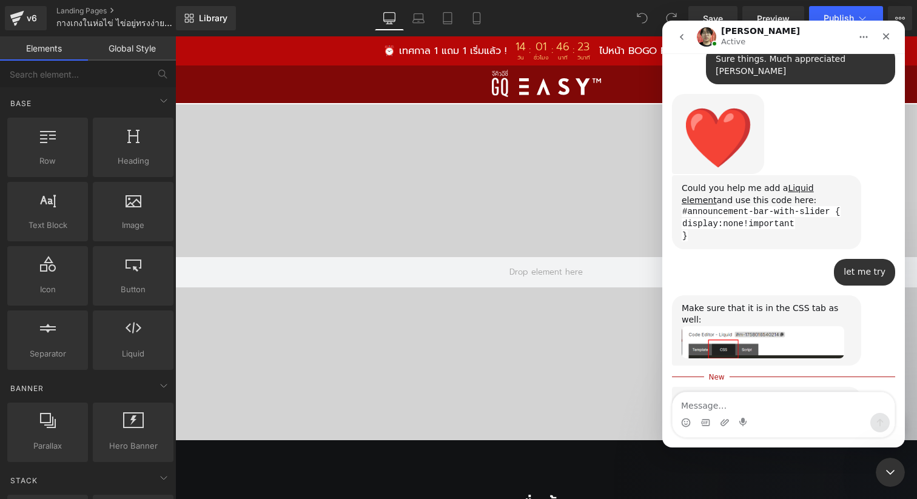
scroll to position [962, 0]
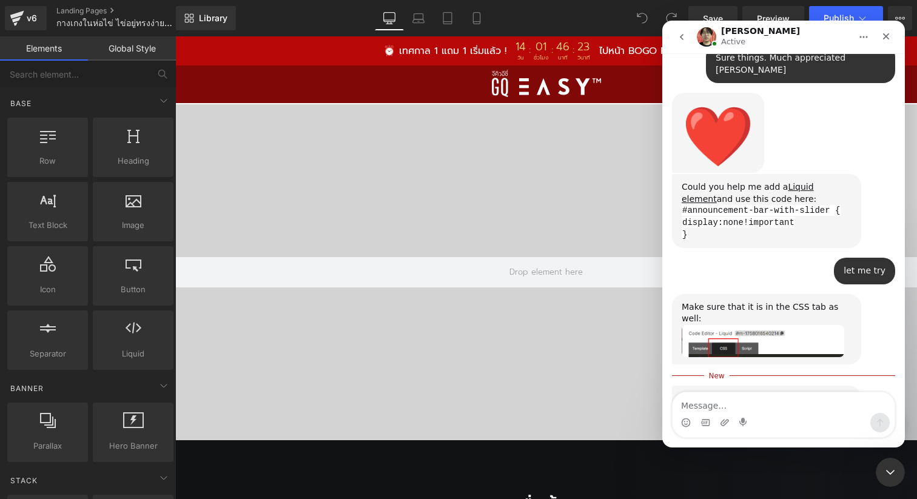
click at [741, 394] on textarea "Message…" at bounding box center [784, 403] width 222 height 21
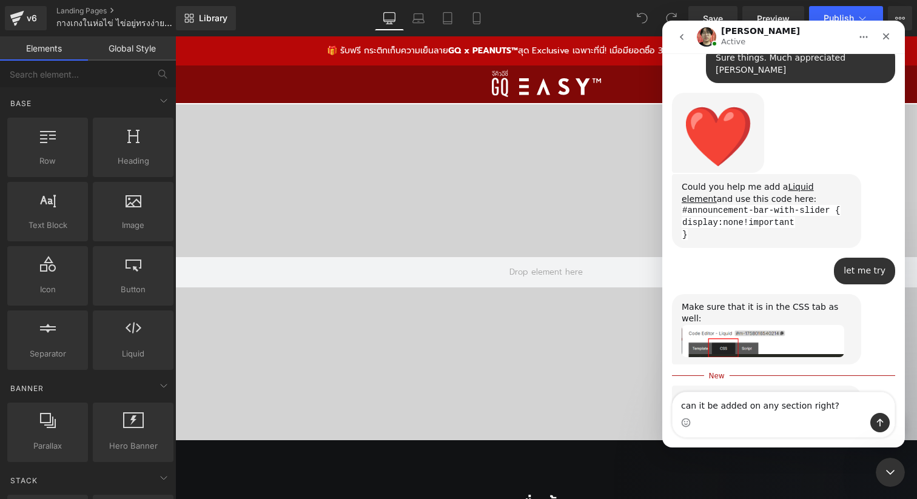
type textarea "can it be added on any section right?"
click at [799, 408] on textarea "can it be added on any section right?" at bounding box center [784, 403] width 222 height 21
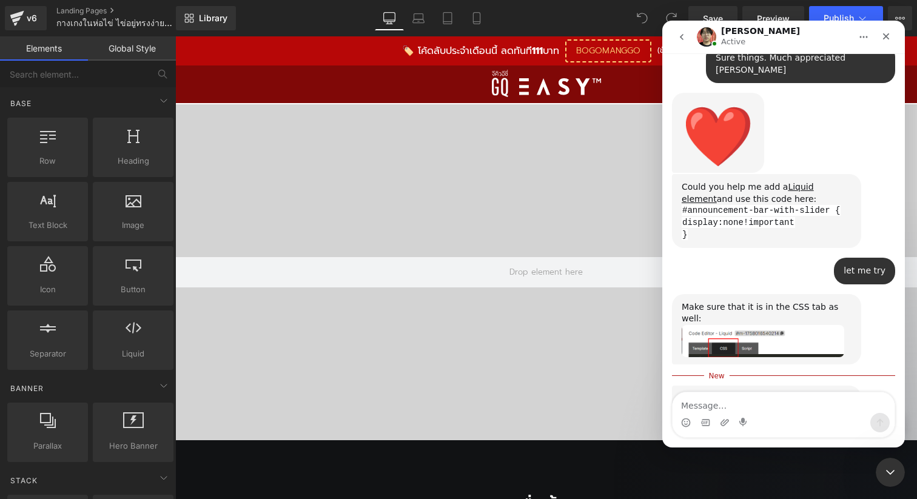
click at [872, 386] on div "Yes, take your time and let me know the result. 😊 Ethan • Just now" at bounding box center [783, 418] width 223 height 65
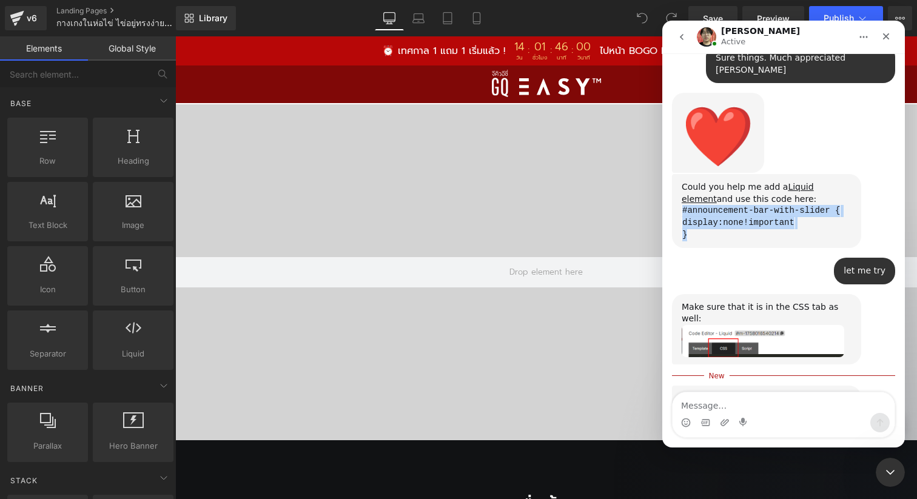
drag, startPoint x: 683, startPoint y: 163, endPoint x: 709, endPoint y: 191, distance: 38.6
click at [710, 205] on div "#announcement-bar-with-slider { display:none!important }" at bounding box center [767, 223] width 170 height 36
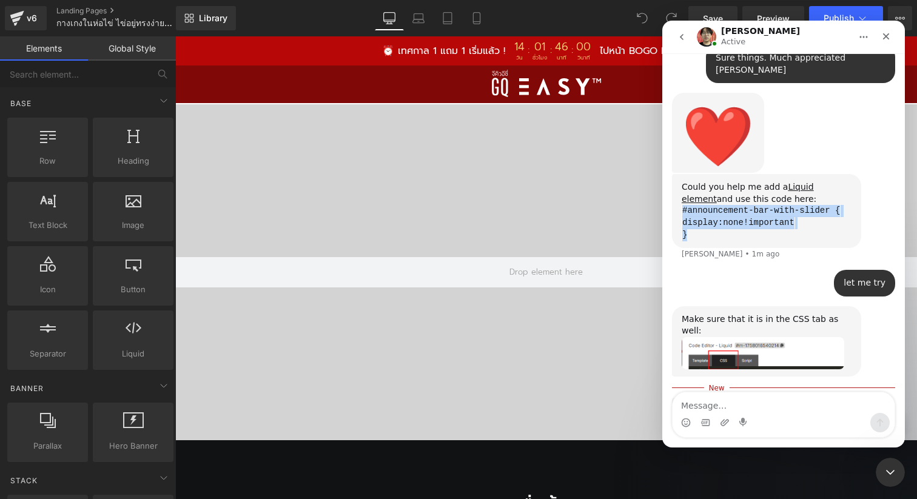
scroll to position [974, 0]
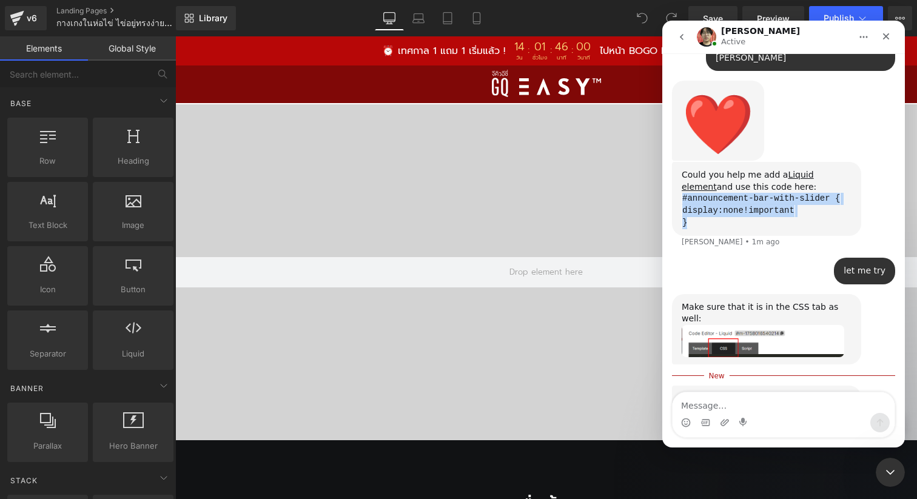
copy div "#announcement-bar-with-slider { display:none!important }"
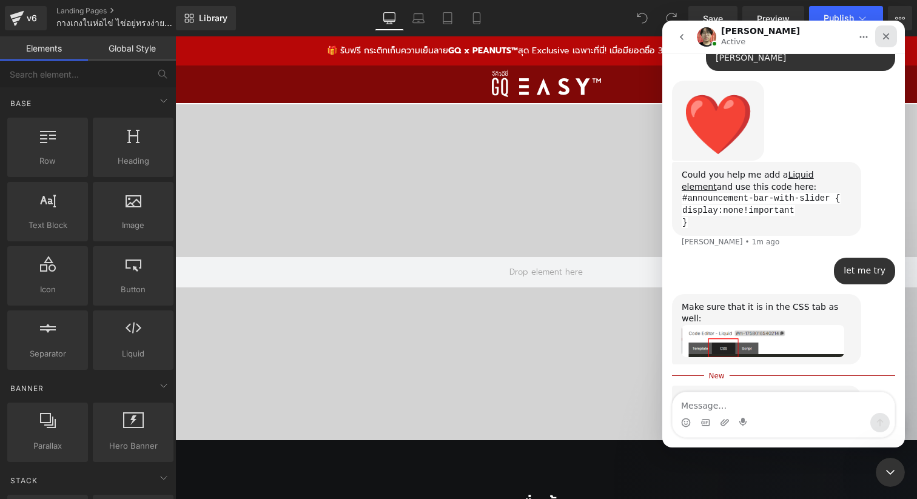
click at [887, 38] on icon "Close" at bounding box center [886, 37] width 10 height 10
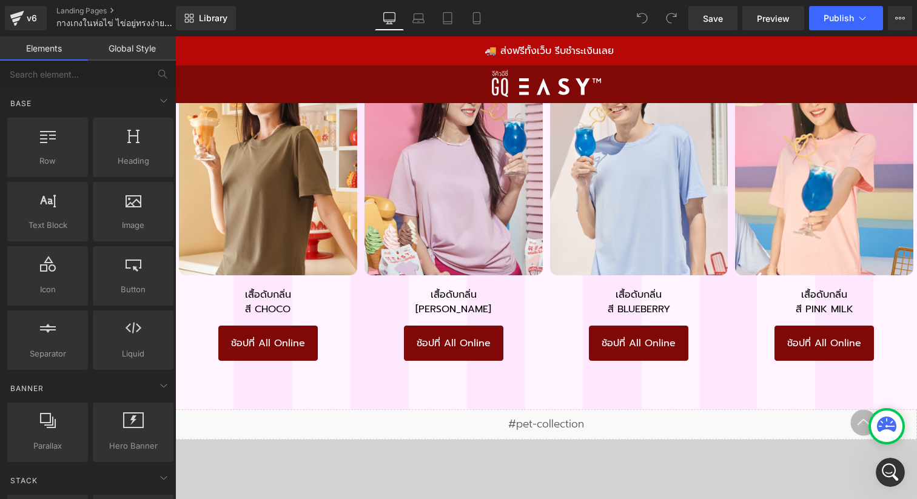
scroll to position [5404, 0]
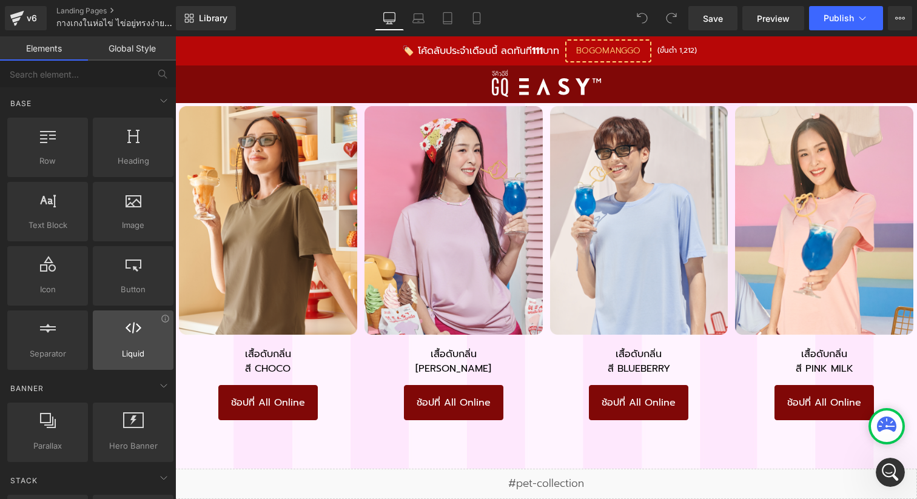
click at [120, 345] on div at bounding box center [132, 333] width 73 height 27
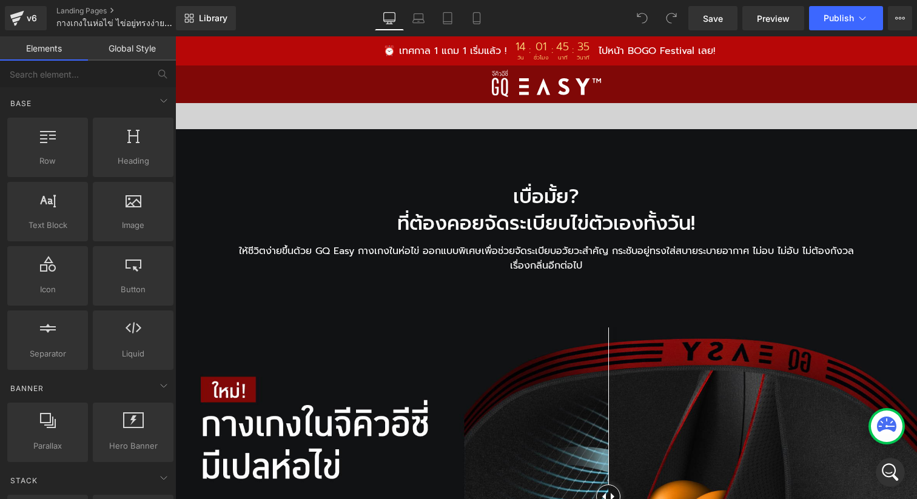
scroll to position [0, 0]
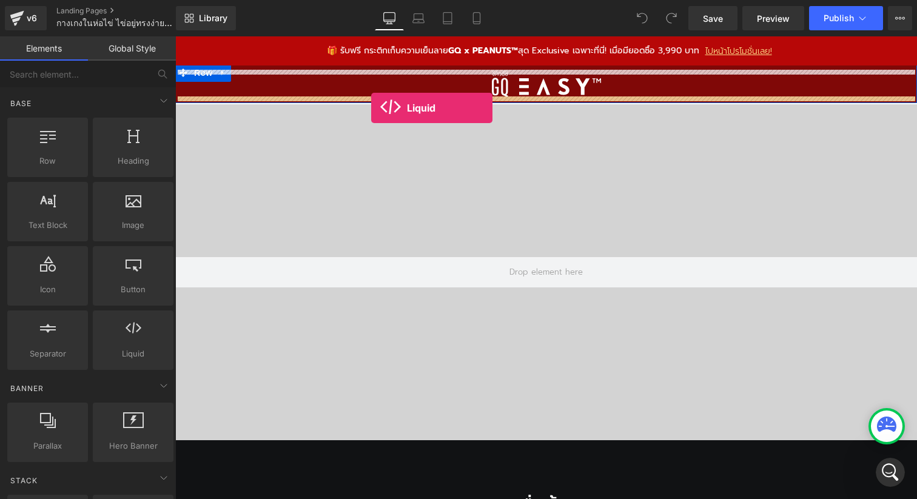
drag, startPoint x: 306, startPoint y: 375, endPoint x: 371, endPoint y: 108, distance: 274.9
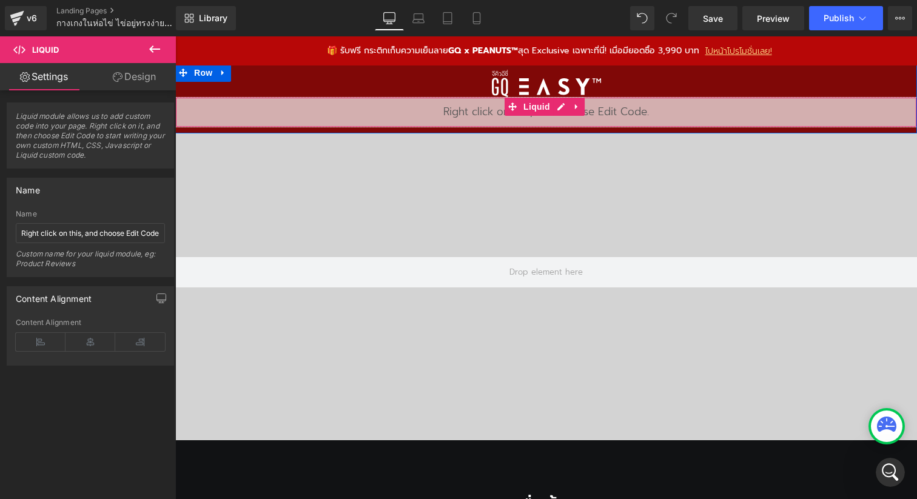
click at [223, 107] on div "Liquid" at bounding box center [546, 112] width 742 height 30
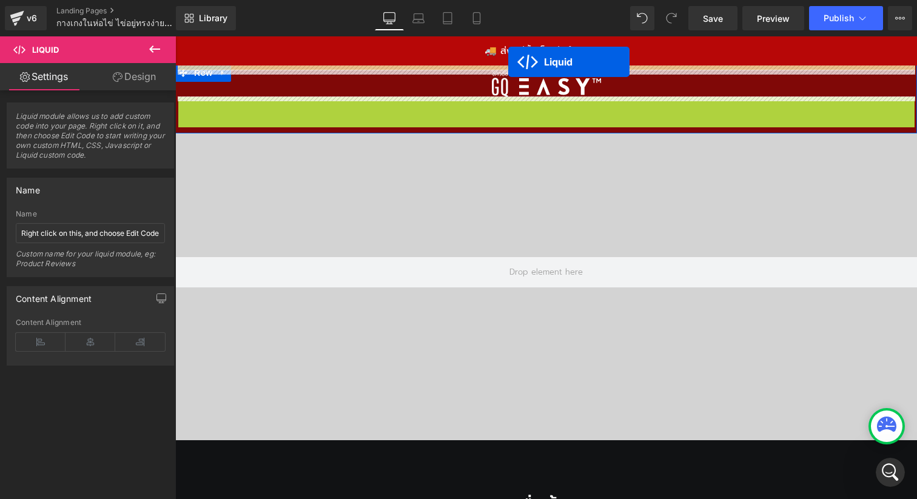
drag, startPoint x: 534, startPoint y: 106, endPoint x: 508, endPoint y: 62, distance: 51.4
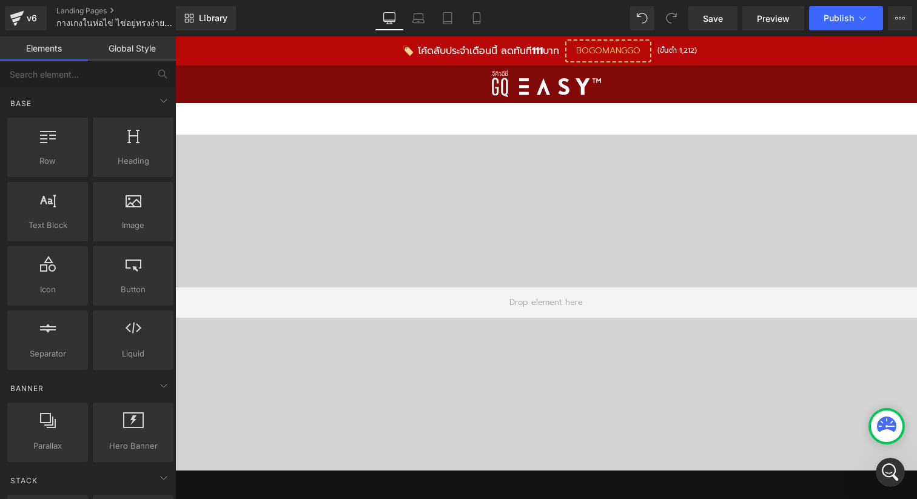
click at [628, 13] on div "Library Desktop Desktop Laptop Tablet Mobile Save Preview Publish Scheduled Vie…" at bounding box center [546, 18] width 741 height 24
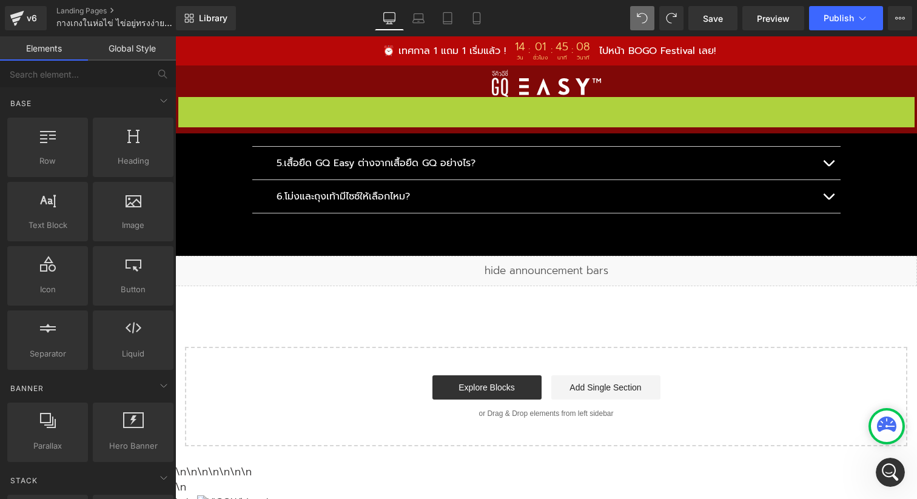
scroll to position [12653, 0]
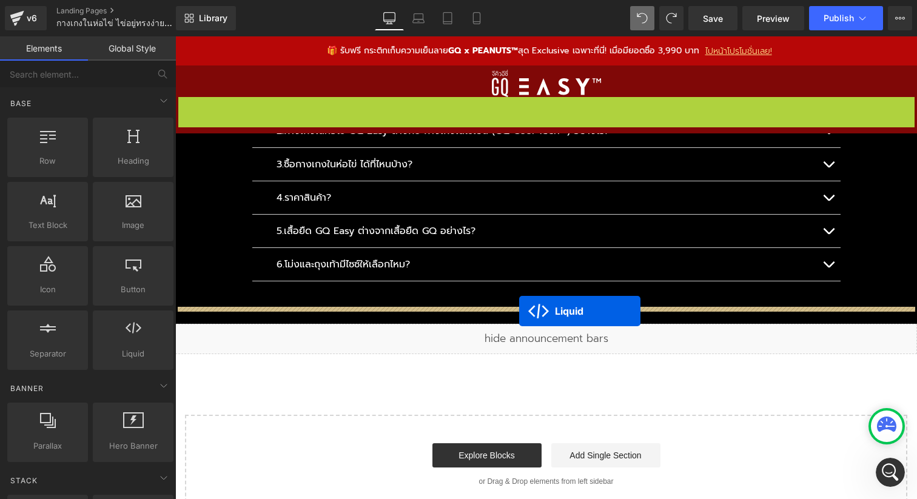
drag, startPoint x: 539, startPoint y: 106, endPoint x: 519, endPoint y: 311, distance: 206.0
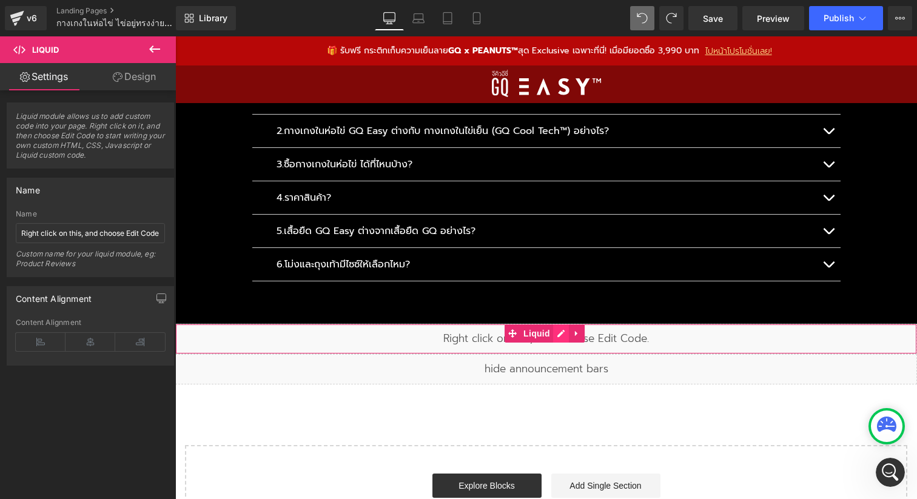
click at [558, 324] on div "Liquid" at bounding box center [546, 339] width 742 height 30
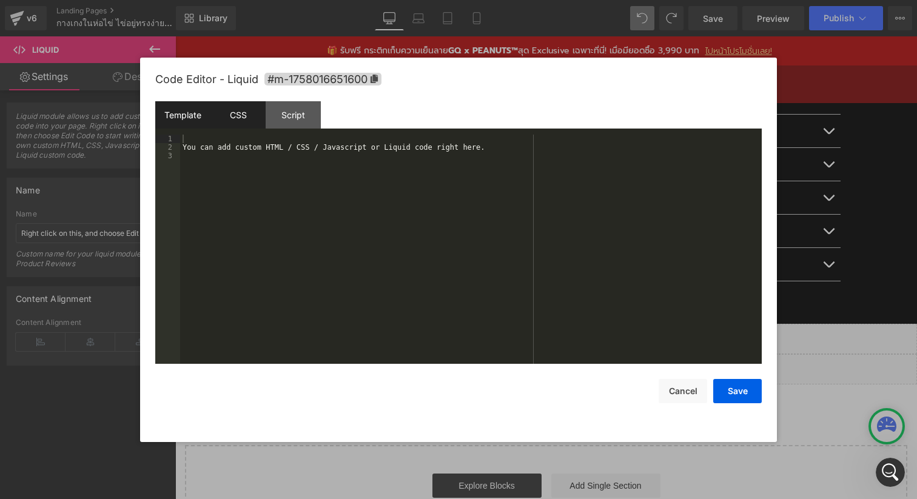
click at [241, 115] on div "CSS" at bounding box center [238, 114] width 55 height 27
click at [356, 281] on div "#m-1758016651600 { }" at bounding box center [471, 258] width 582 height 246
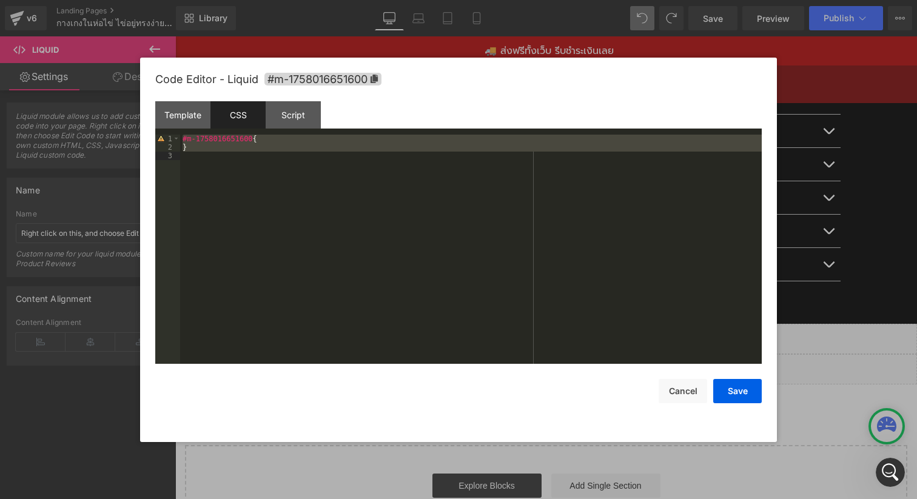
click at [356, 192] on div "#m-1758016651600 { }" at bounding box center [471, 258] width 582 height 246
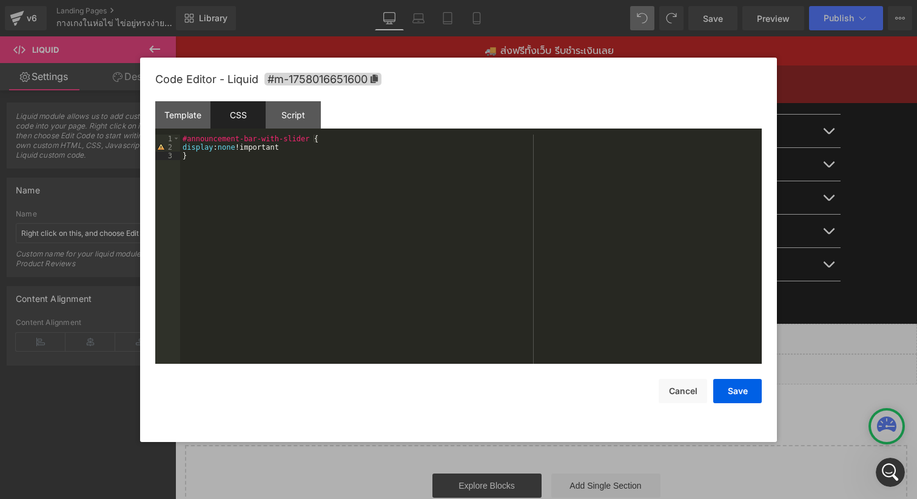
drag, startPoint x: 349, startPoint y: 193, endPoint x: 570, endPoint y: 359, distance: 276.0
click at [349, 193] on div "#announcement-bar-with-slider { display : none !important }" at bounding box center [471, 258] width 582 height 246
click at [737, 394] on button "Save" at bounding box center [737, 391] width 49 height 24
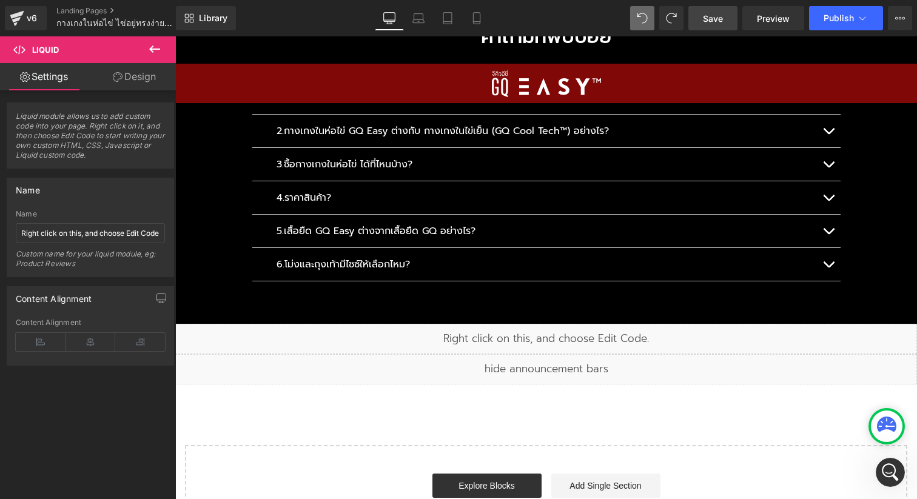
click at [706, 22] on span "Save" at bounding box center [713, 18] width 20 height 13
click at [848, 21] on span "Publish" at bounding box center [839, 18] width 30 height 10
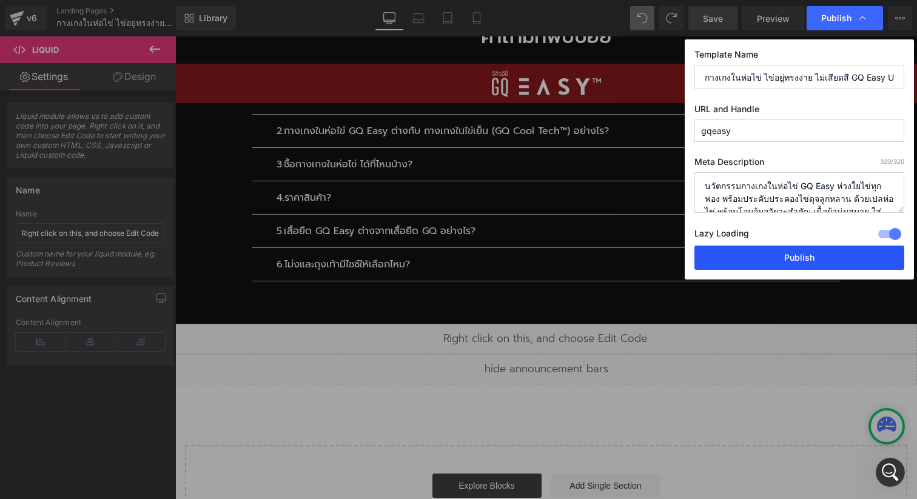
click at [750, 260] on button "Publish" at bounding box center [800, 258] width 210 height 24
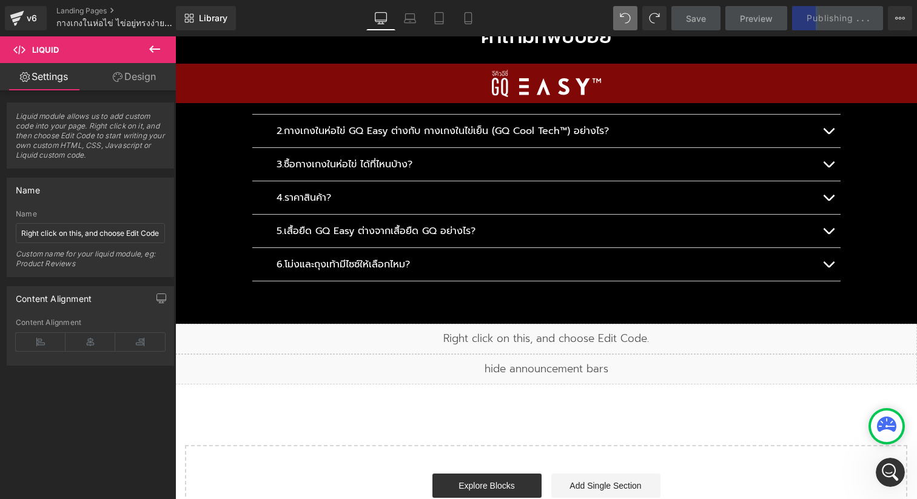
click at [569, 356] on div "Liquid" at bounding box center [546, 369] width 742 height 30
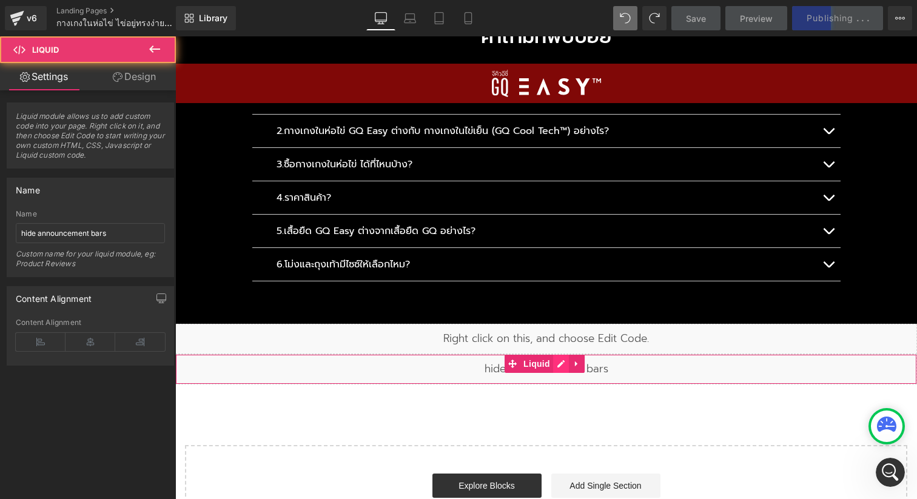
click at [559, 354] on div "Liquid" at bounding box center [546, 369] width 742 height 30
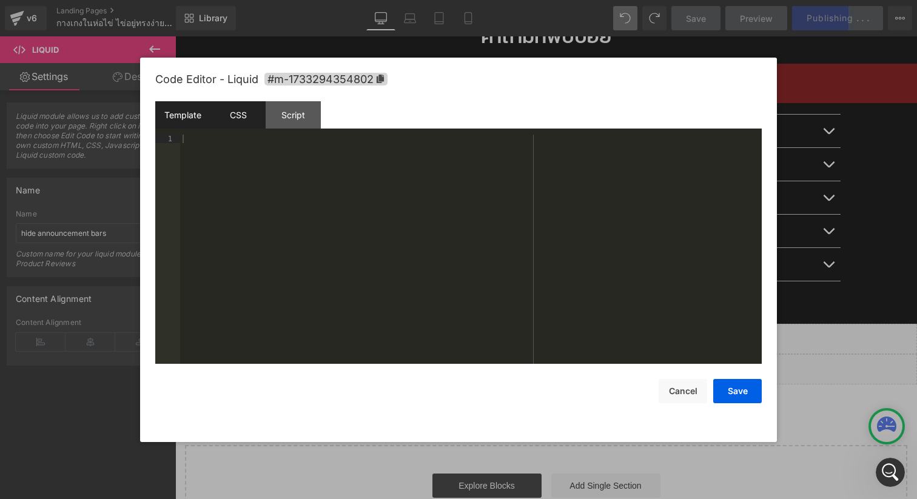
click at [246, 124] on div "CSS" at bounding box center [238, 114] width 55 height 27
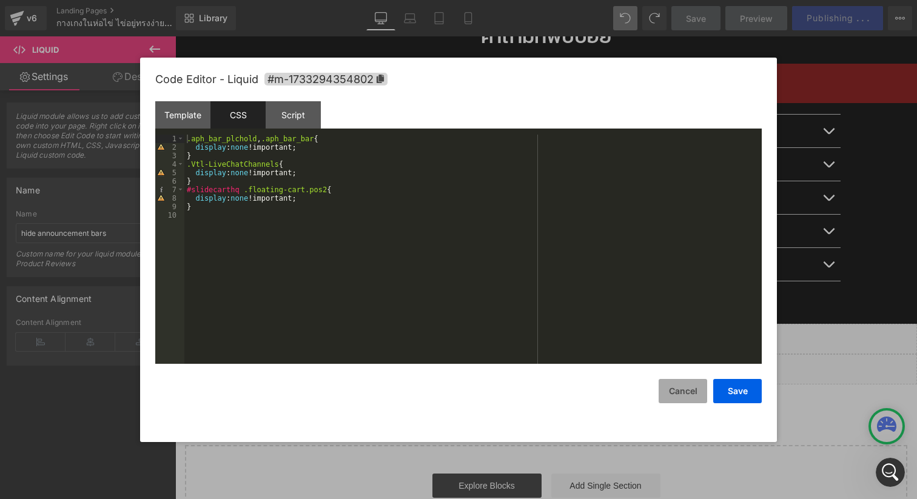
click at [690, 389] on button "Cancel" at bounding box center [683, 391] width 49 height 24
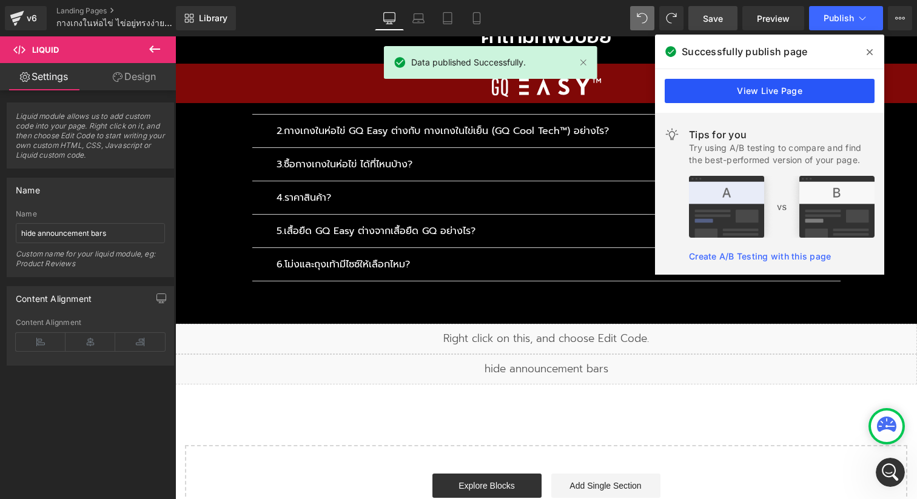
click at [762, 87] on link "View Live Page" at bounding box center [770, 91] width 210 height 24
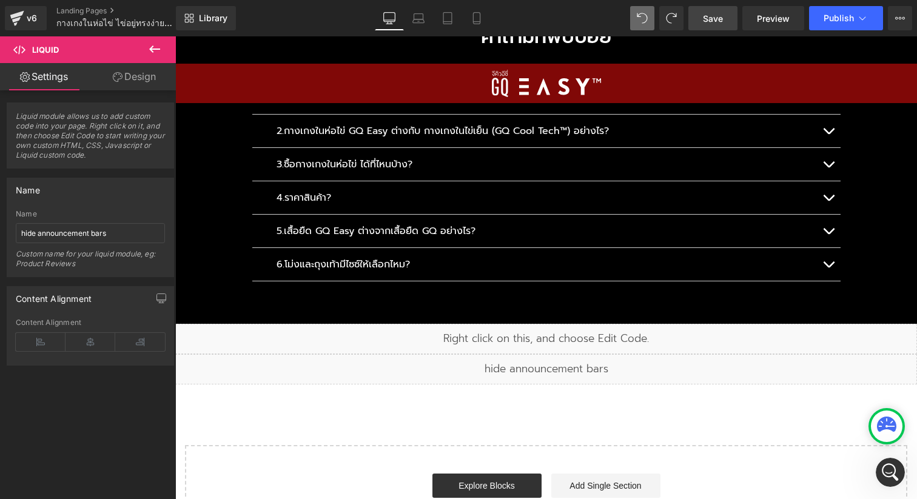
click at [895, 438] on div at bounding box center [887, 427] width 32 height 32
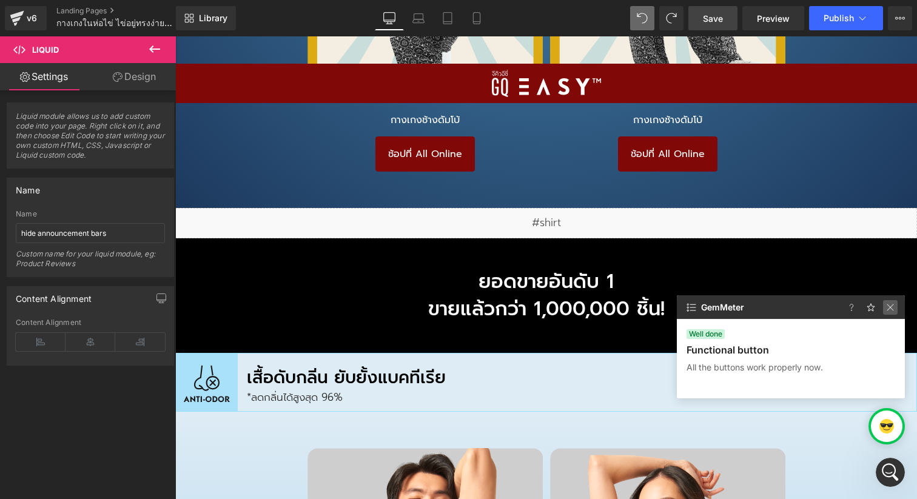
scroll to position [10233, 0]
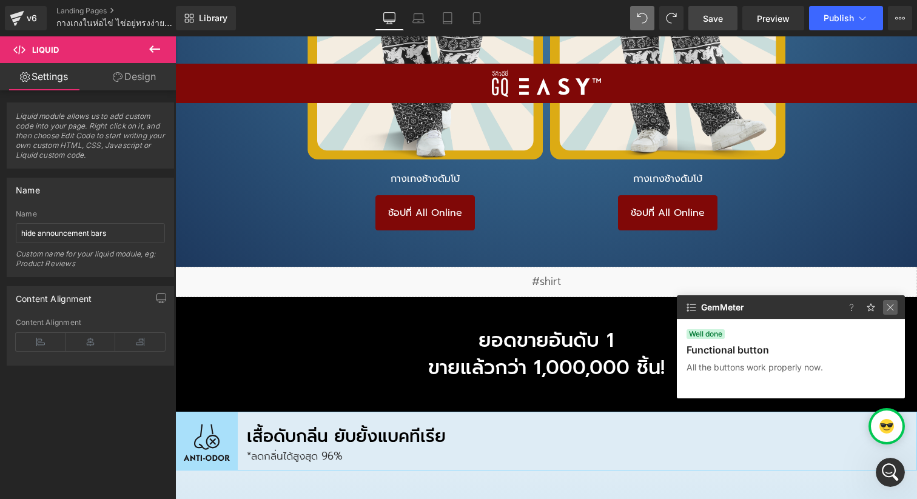
drag, startPoint x: 888, startPoint y: 307, endPoint x: 499, endPoint y: 200, distance: 404.0
click at [888, 307] on img at bounding box center [890, 307] width 15 height 15
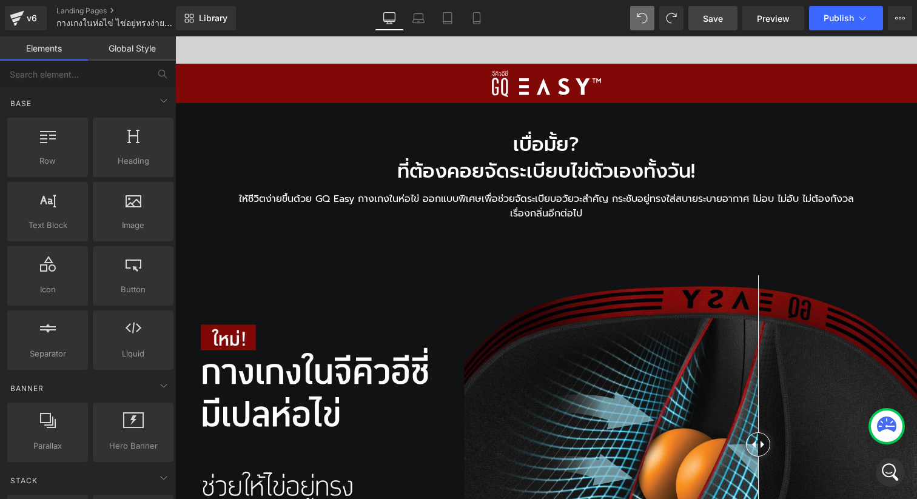
scroll to position [0, 0]
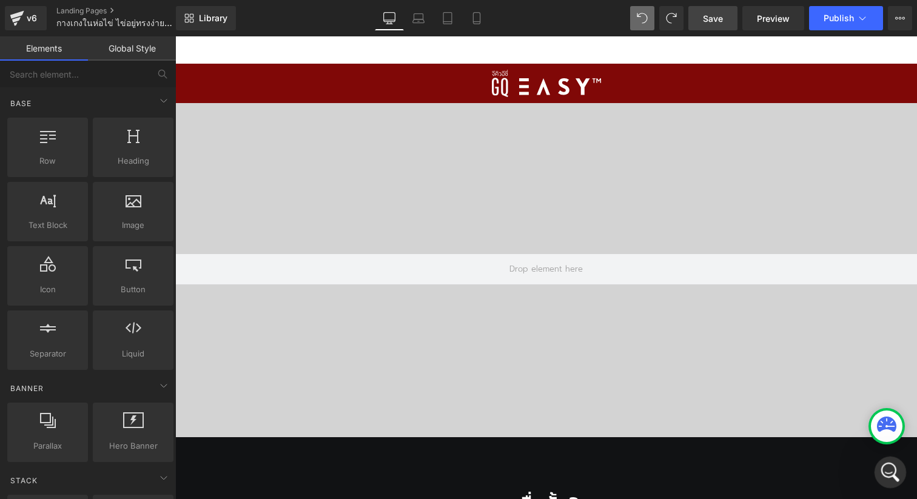
click at [880, 473] on icon "Open Intercom Messenger" at bounding box center [889, 471] width 20 height 20
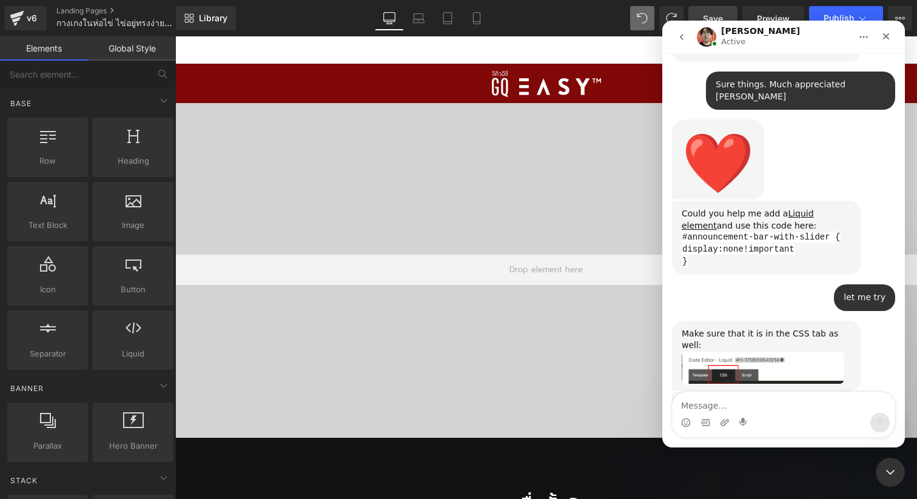
scroll to position [942, 0]
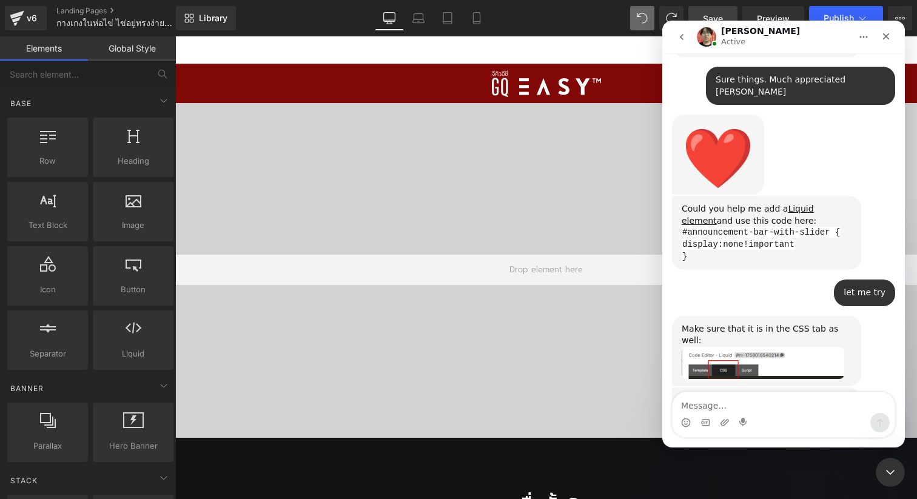
click at [743, 408] on textarea "Message…" at bounding box center [784, 403] width 222 height 21
type textarea "I"
type textarea "It's almost working but it left an empty space there"
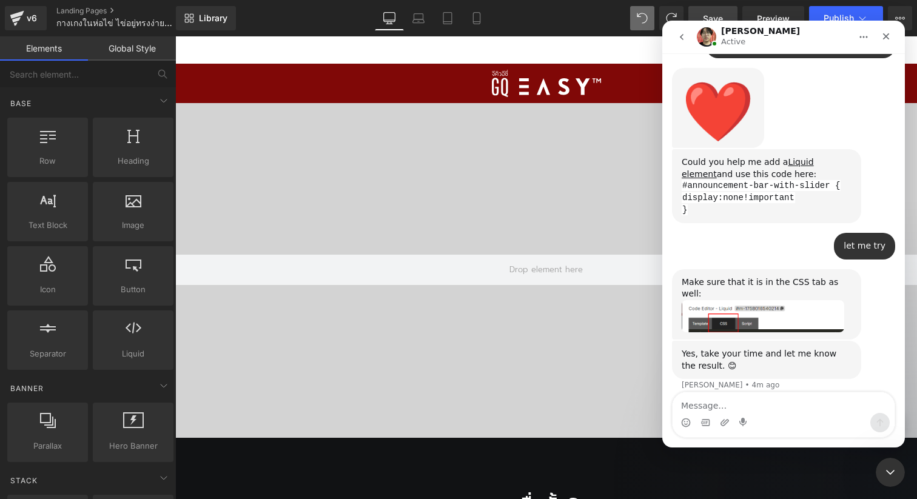
scroll to position [990, 0]
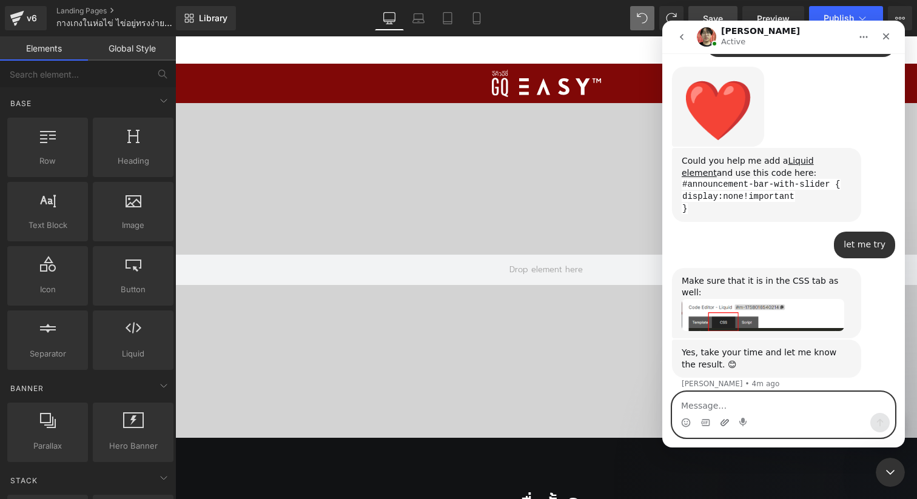
click at [724, 427] on icon "Upload attachment" at bounding box center [725, 423] width 10 height 10
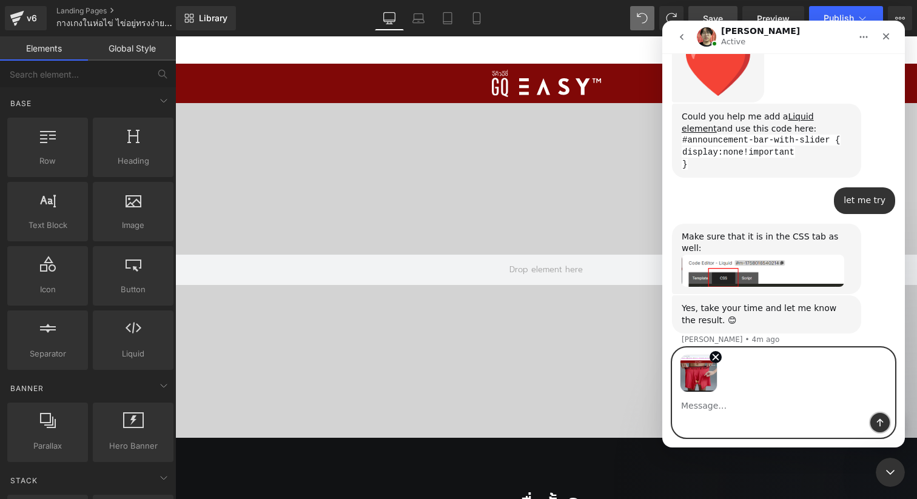
click at [881, 427] on icon "Send a message…" at bounding box center [880, 423] width 10 height 10
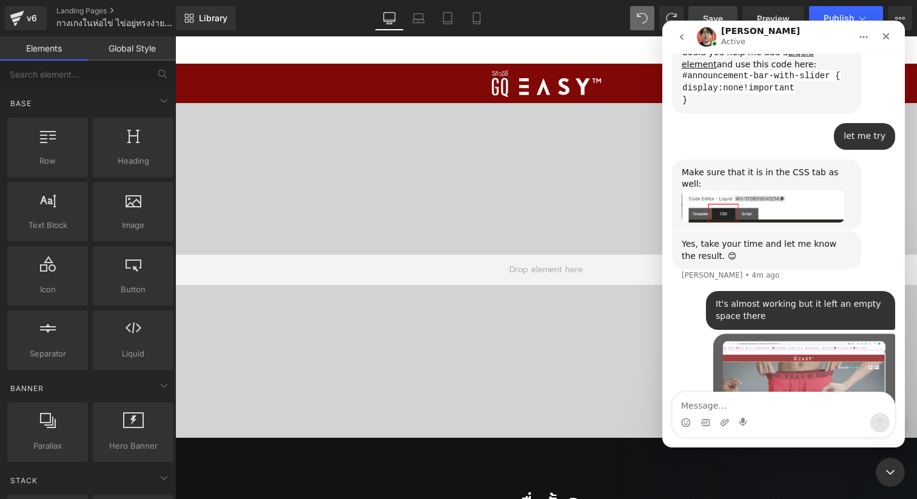
scroll to position [1104, 0]
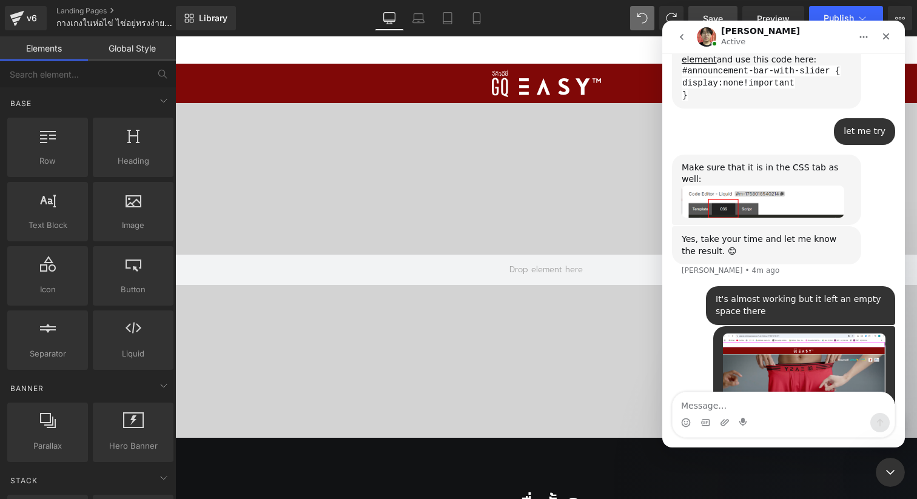
click at [814, 419] on div "Intercom messenger" at bounding box center [784, 422] width 222 height 19
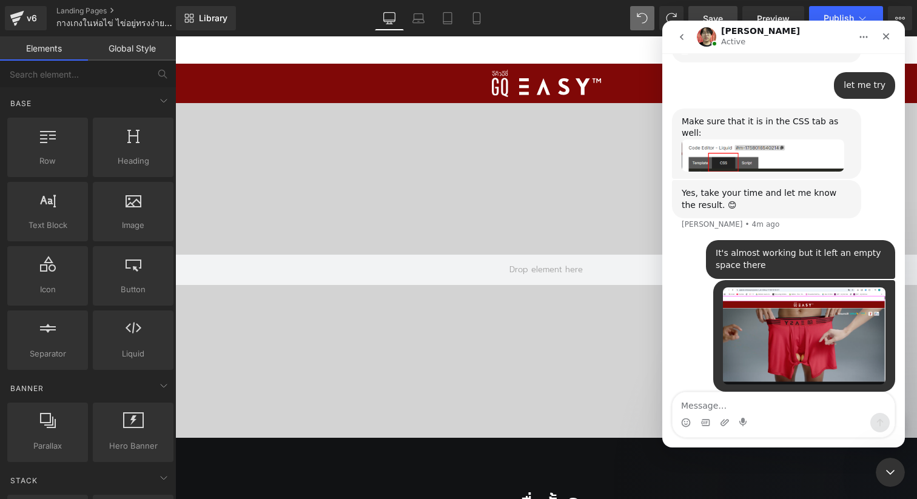
scroll to position [1150, 0]
click at [811, 408] on textarea "Message…" at bounding box center [784, 403] width 222 height 21
click at [813, 406] on div "Typing" at bounding box center [783, 429] width 223 height 47
click at [748, 403] on textarea "Message…" at bounding box center [784, 403] width 222 height 21
paste textarea "[URL][DOMAIN_NAME]"
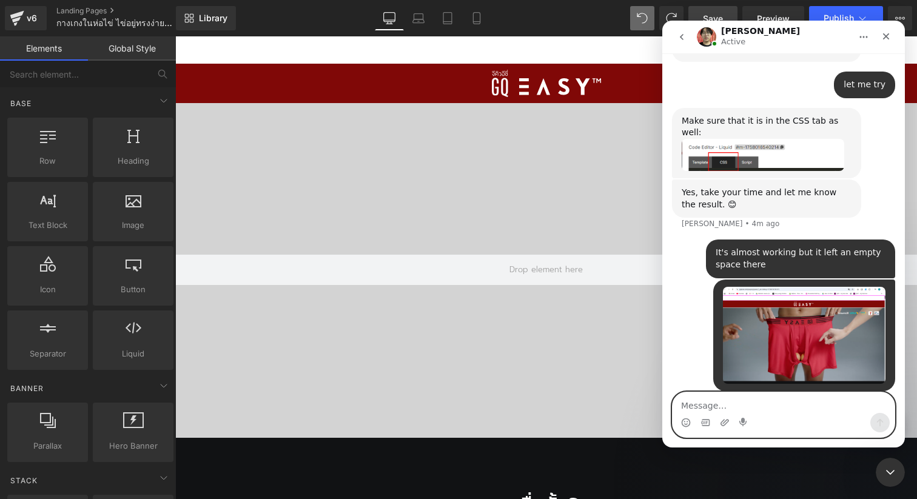
type textarea "[URL][DOMAIN_NAME]"
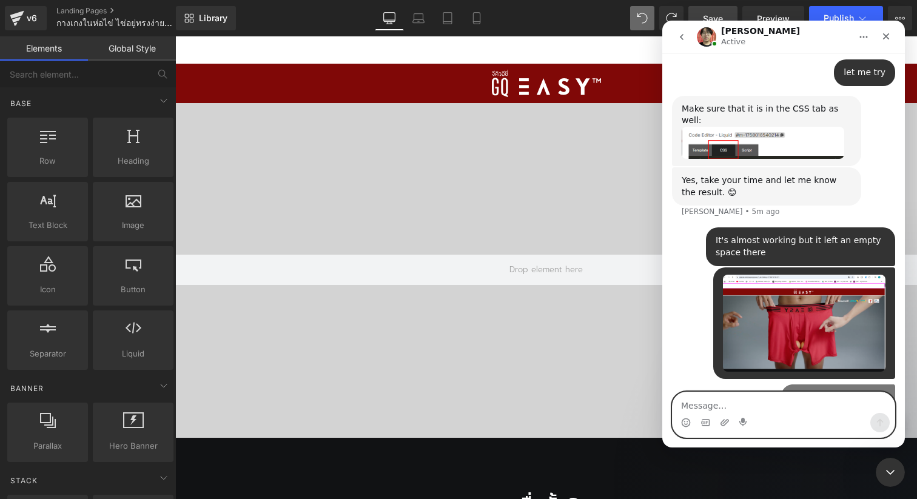
scroll to position [1190, 0]
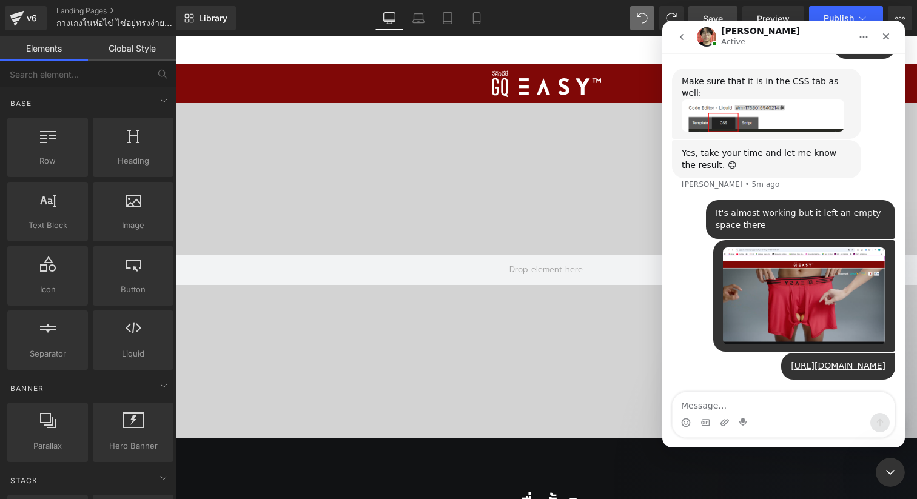
click at [782, 394] on div "Typing" at bounding box center [783, 417] width 223 height 47
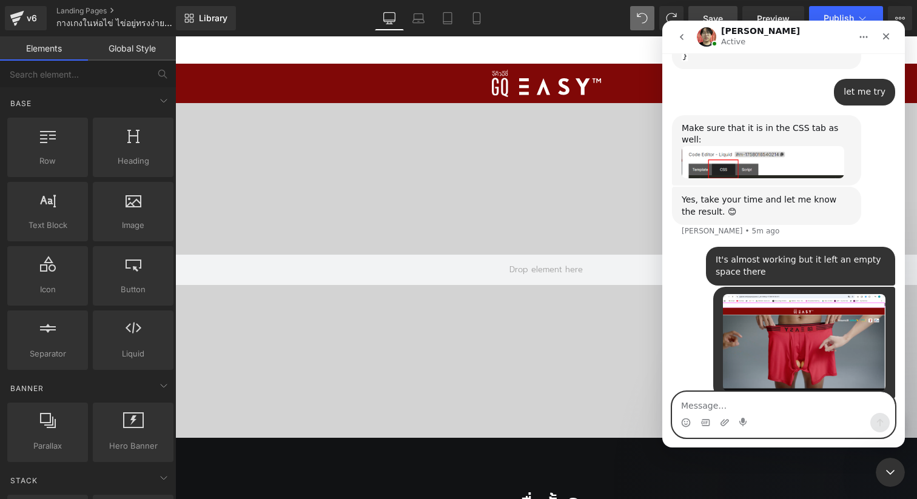
click at [697, 409] on textarea "Message…" at bounding box center [784, 403] width 222 height 21
drag, startPoint x: 720, startPoint y: 409, endPoint x: 707, endPoint y: 406, distance: 13.1
click at [707, 406] on textarea "When we scroll up and down. You will" at bounding box center [784, 403] width 222 height 21
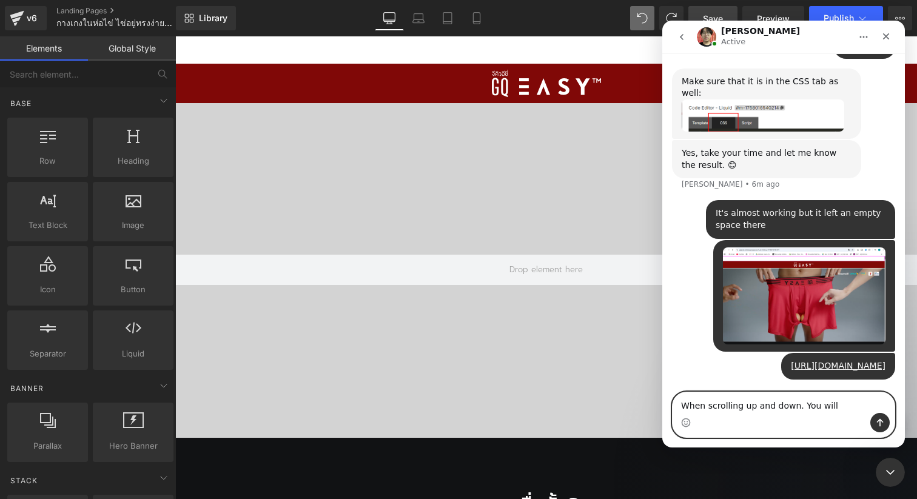
click at [830, 404] on textarea "When scrolling up and down. You will" at bounding box center [784, 403] width 222 height 21
type textarea "When scrolling up and down. You will see a blank space"
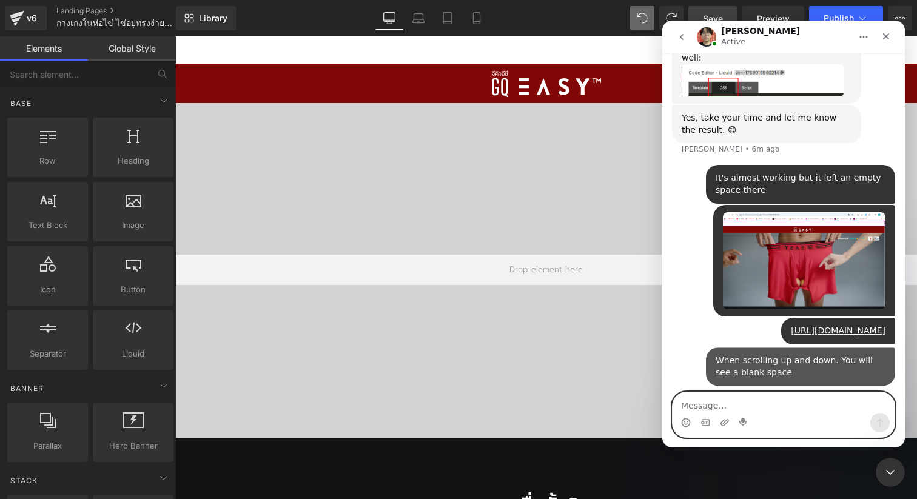
scroll to position [1229, 0]
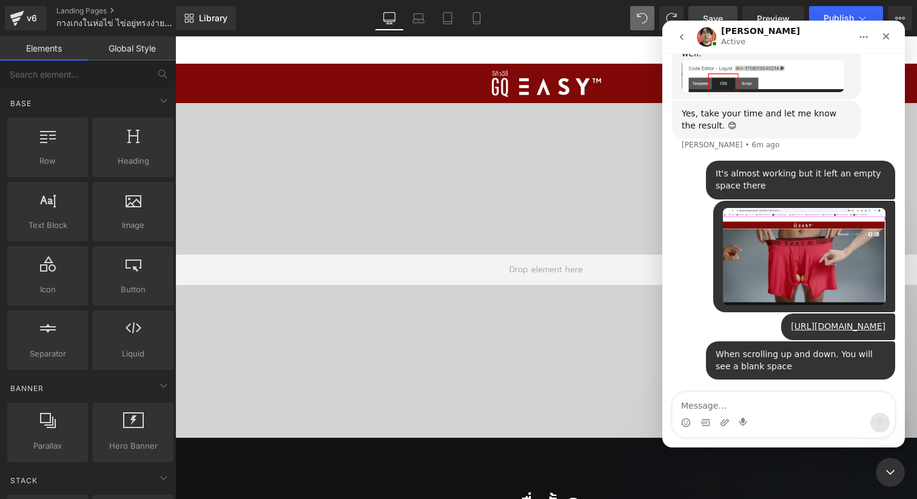
click at [726, 428] on div "Intercom messenger" at bounding box center [725, 422] width 10 height 19
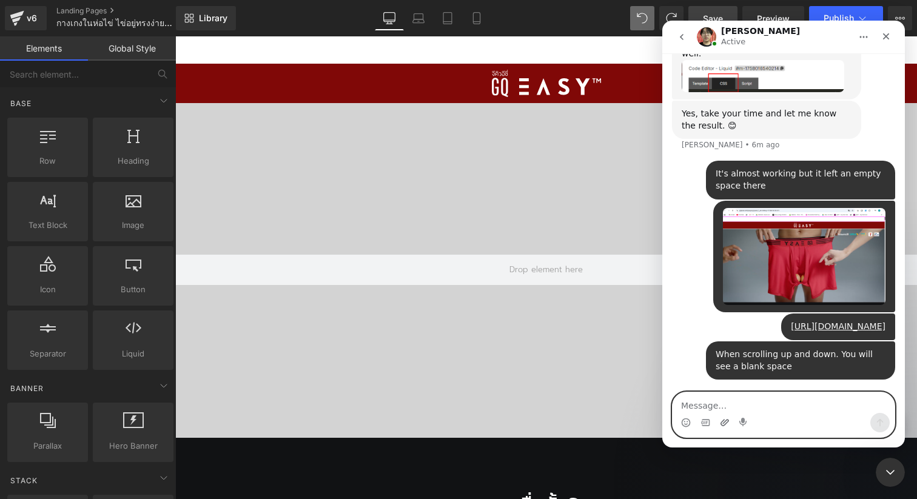
click at [726, 420] on icon "Upload attachment" at bounding box center [725, 423] width 10 height 10
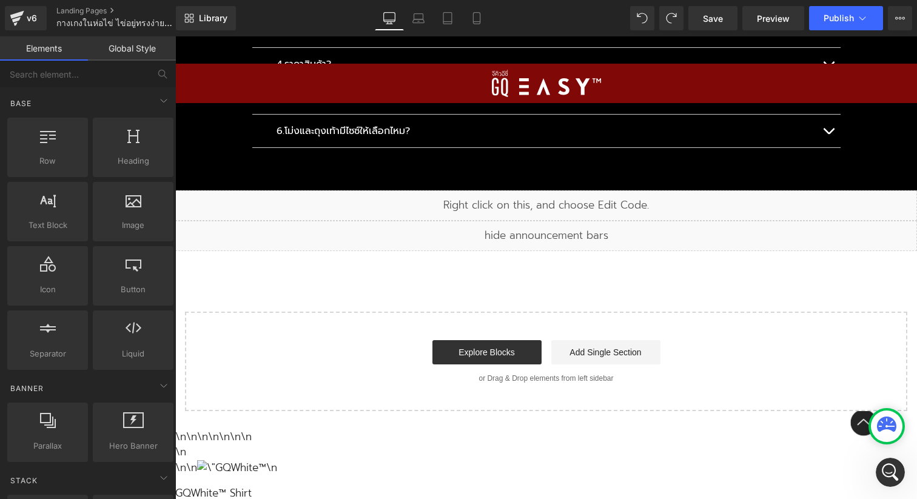
scroll to position [12841, 0]
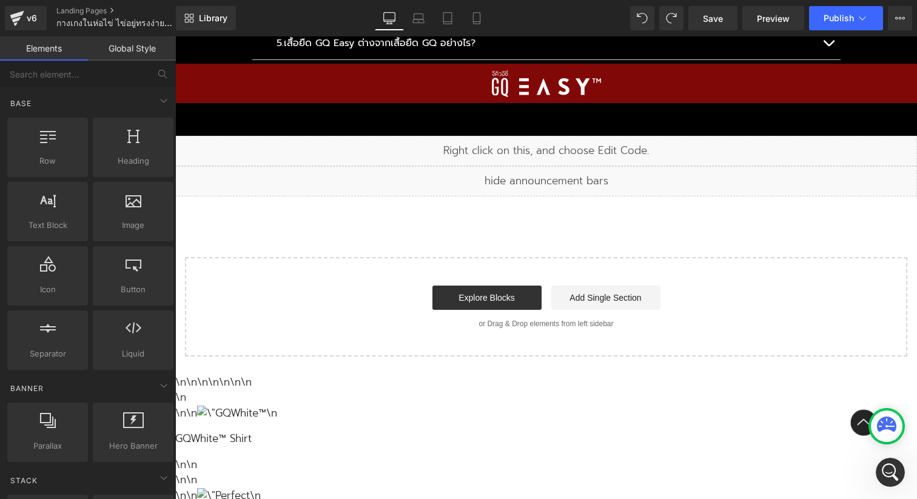
click at [559, 166] on div "Liquid" at bounding box center [546, 181] width 742 height 30
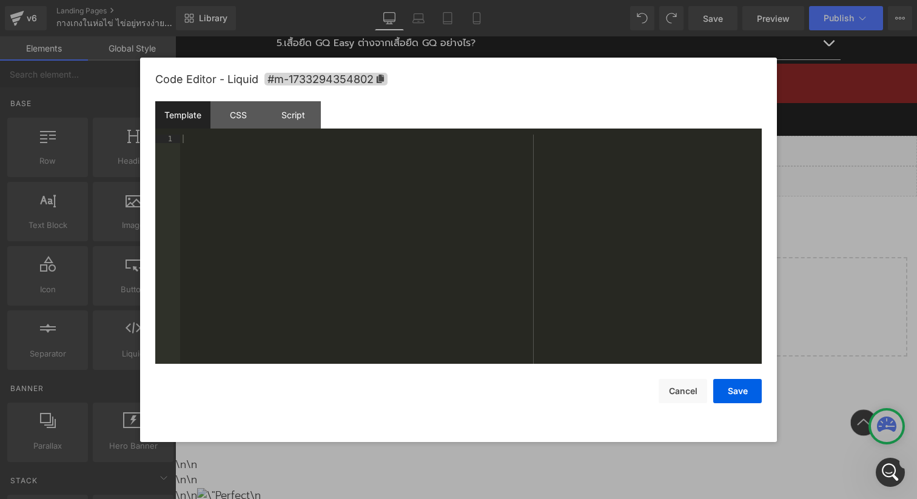
scroll to position [1343, 0]
click at [514, 189] on div at bounding box center [471, 258] width 582 height 246
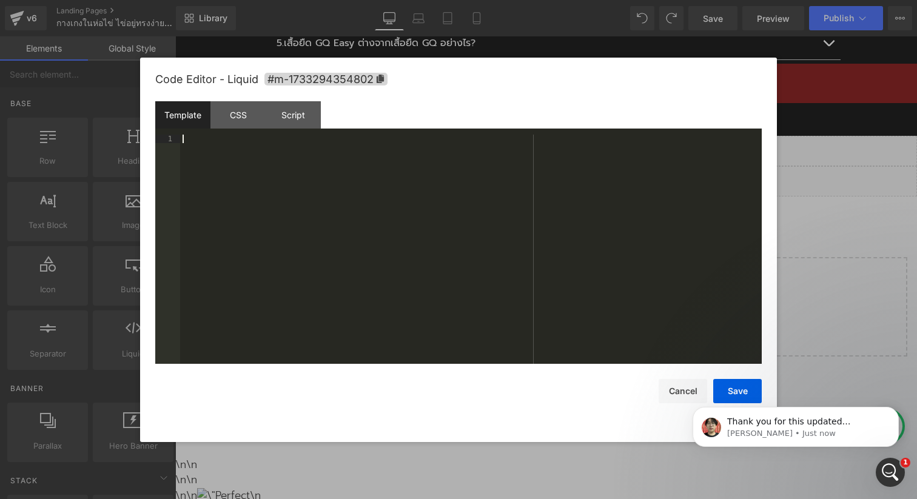
scroll to position [1427, 0]
click at [244, 118] on div "CSS" at bounding box center [238, 114] width 55 height 27
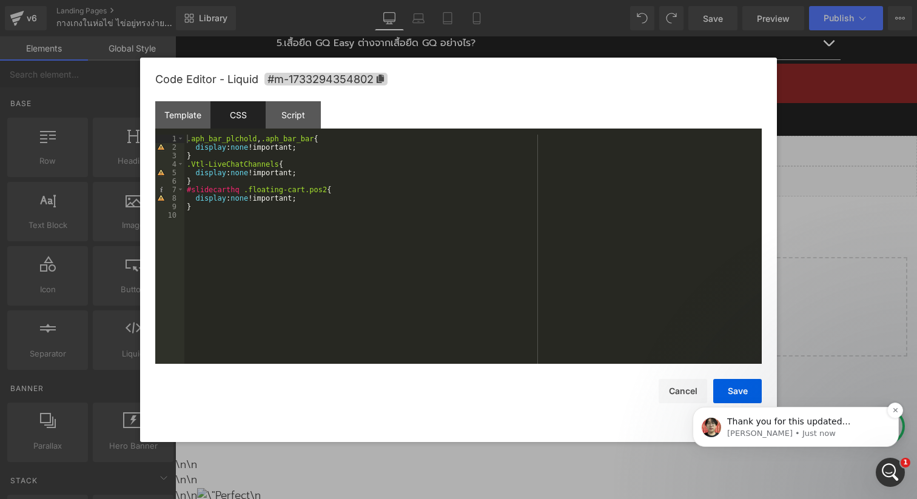
click at [832, 422] on p "Thank you for this updated information. In this case, allow me to escalate the …" at bounding box center [805, 422] width 157 height 12
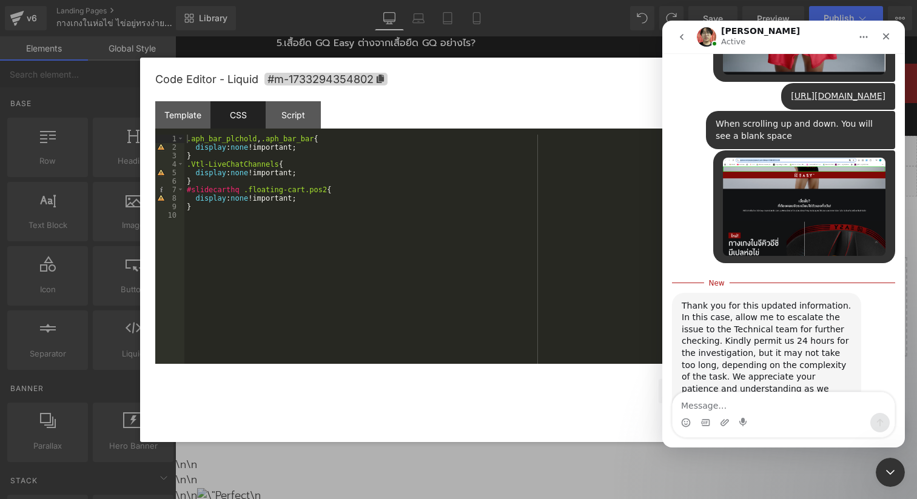
scroll to position [1448, 0]
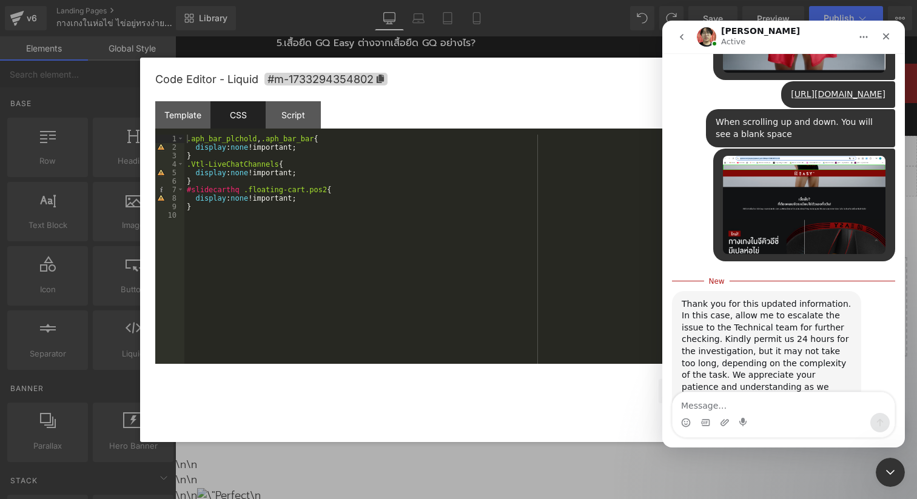
click at [735, 408] on textarea "Message…" at bounding box center [784, 403] width 222 height 21
type textarea "Okie"
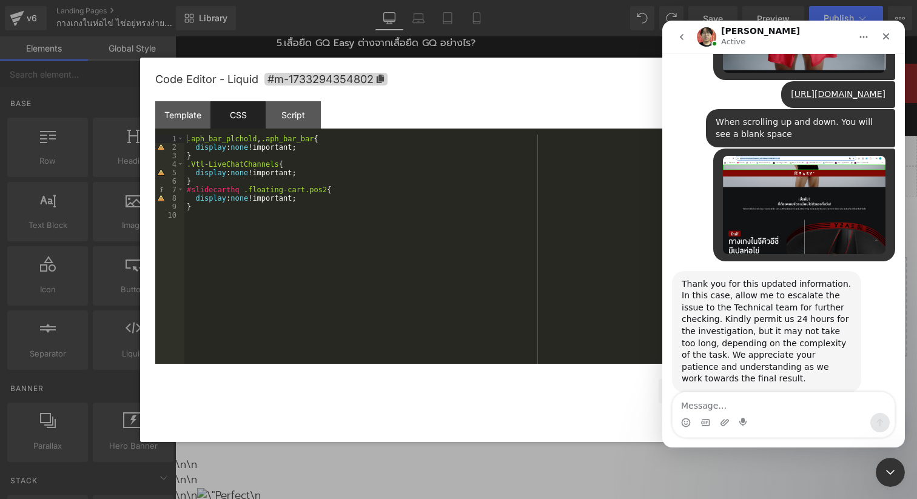
scroll to position [1464, 0]
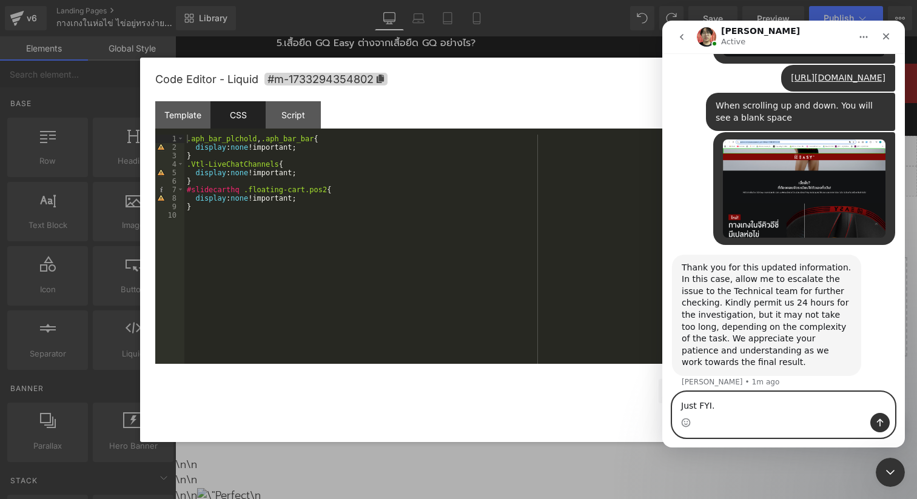
drag, startPoint x: 734, startPoint y: 400, endPoint x: 673, endPoint y: 402, distance: 60.7
click at [673, 402] on textarea "Just FYI." at bounding box center [784, 403] width 222 height 21
type textarea "W"
type textarea "I've got this css on editor. Do I have to remove it?"
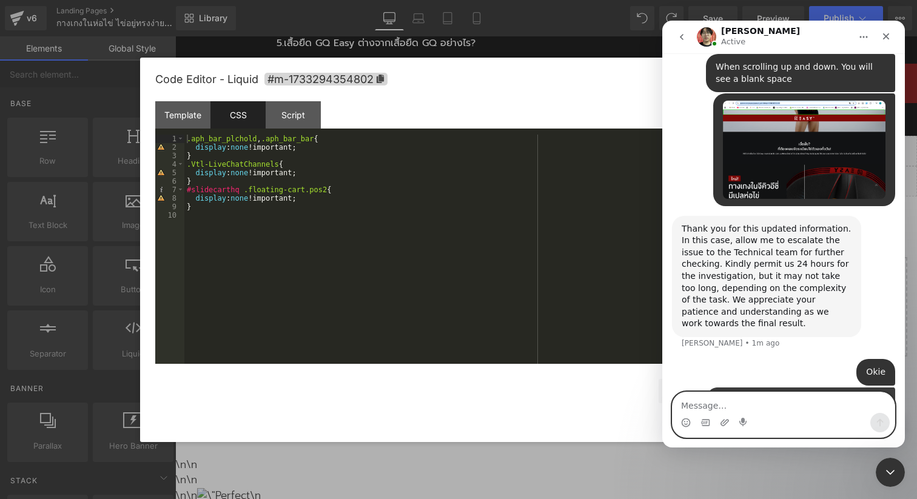
scroll to position [1503, 0]
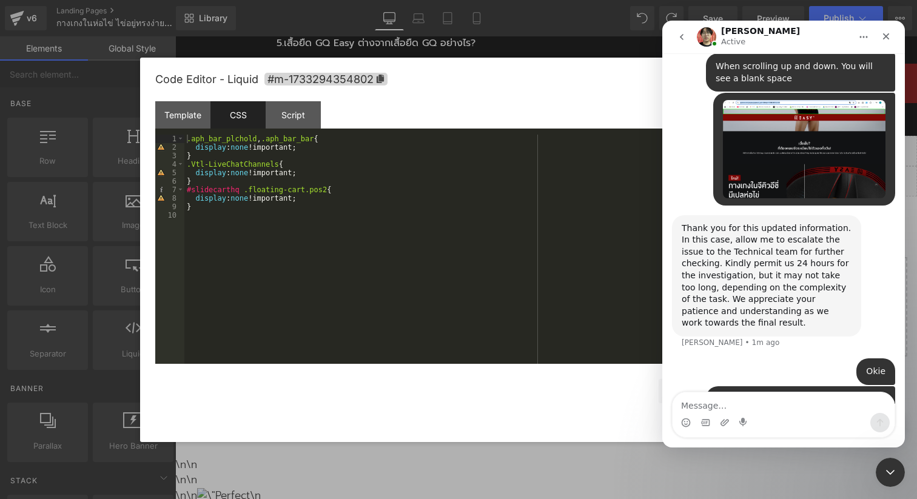
click at [719, 426] on div "Intercom messenger" at bounding box center [784, 422] width 222 height 19
click at [724, 426] on icon "Upload attachment" at bounding box center [725, 422] width 8 height 7
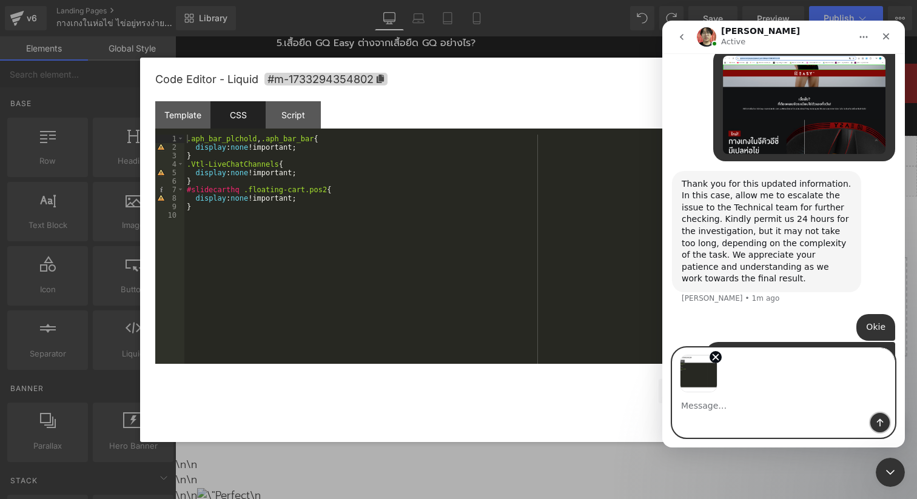
click at [879, 425] on icon "Send a message…" at bounding box center [880, 423] width 10 height 10
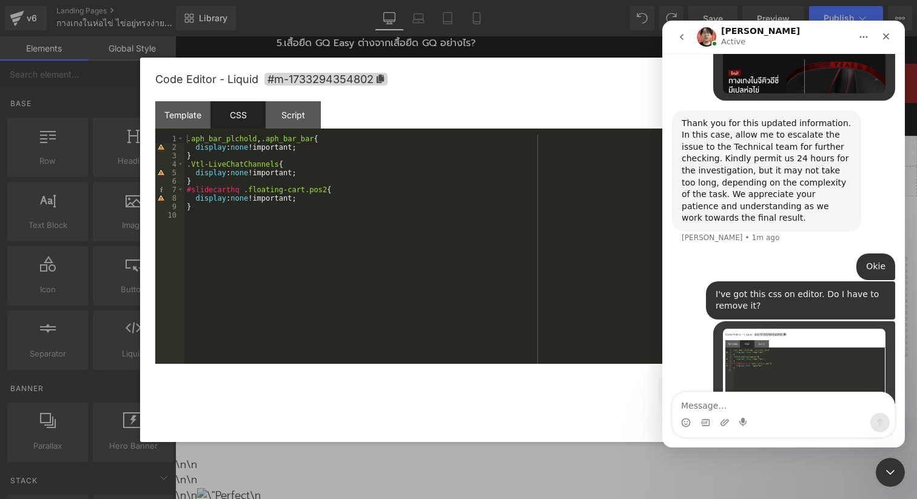
scroll to position [1611, 0]
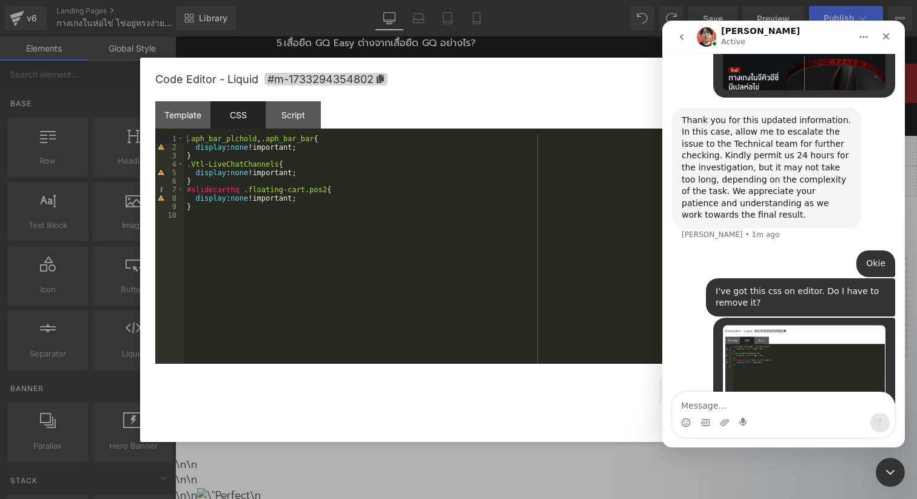
click at [696, 318] on div "• Just now" at bounding box center [783, 378] width 223 height 121
click at [756, 325] on img "user says…" at bounding box center [804, 371] width 163 height 92
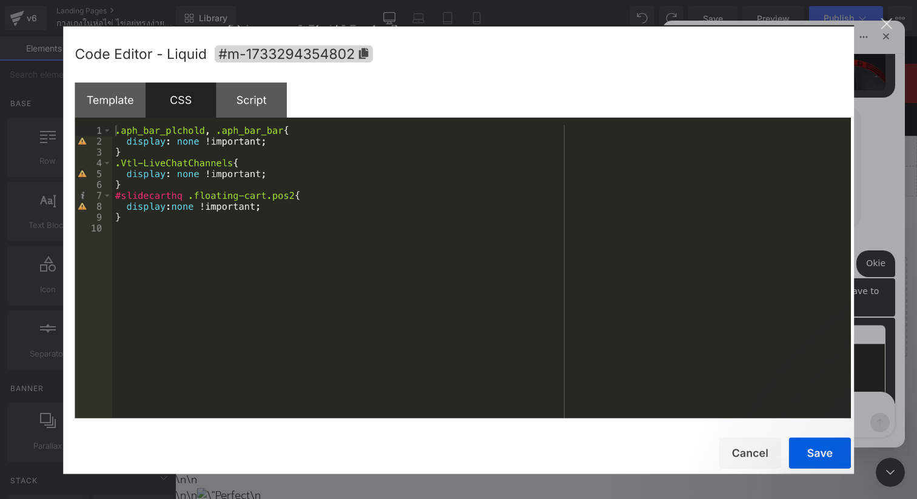
click at [753, 457] on img "Close" at bounding box center [458, 250] width 791 height 450
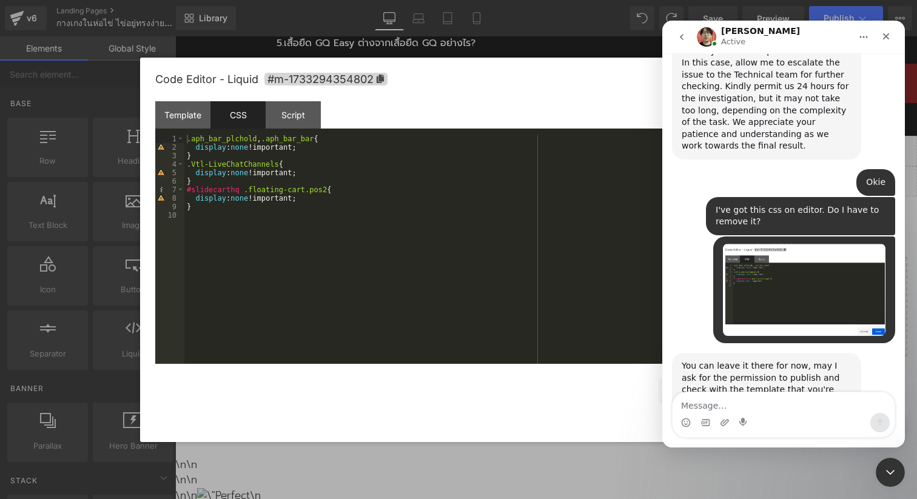
scroll to position [1683, 0]
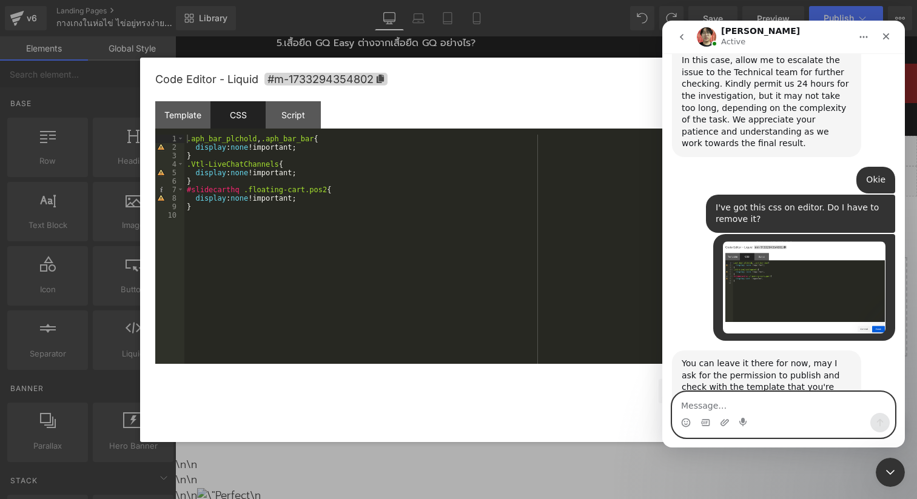
click at [738, 410] on textarea "Message…" at bounding box center [784, 403] width 222 height 21
type textarea "let me take it out. I'll ping you"
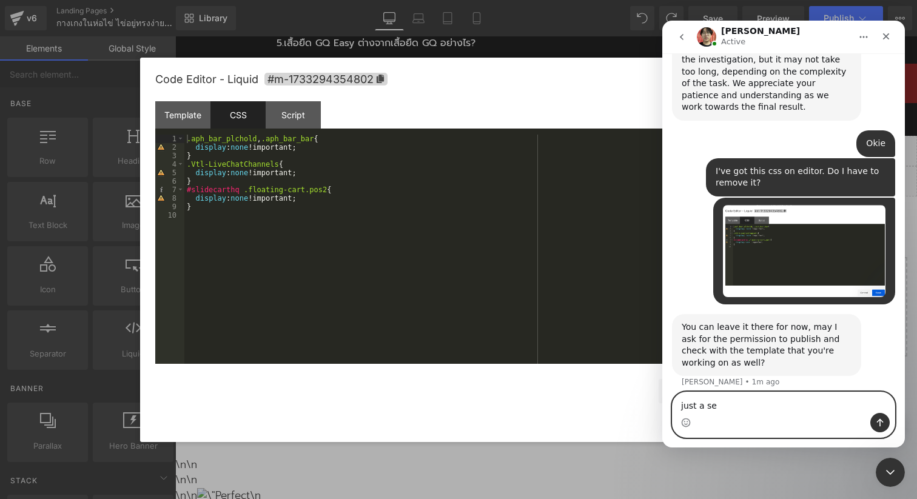
type textarea "just a sec"
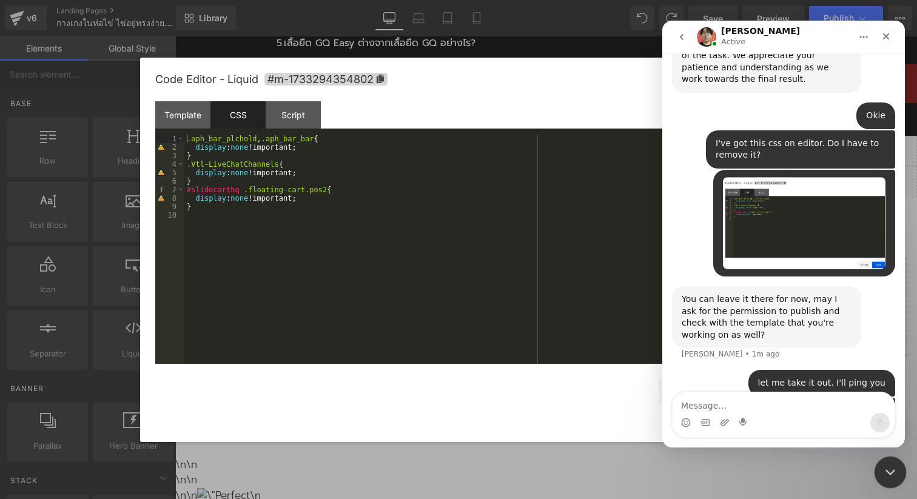
click at [898, 473] on div "Close Intercom Messenger" at bounding box center [888, 470] width 29 height 29
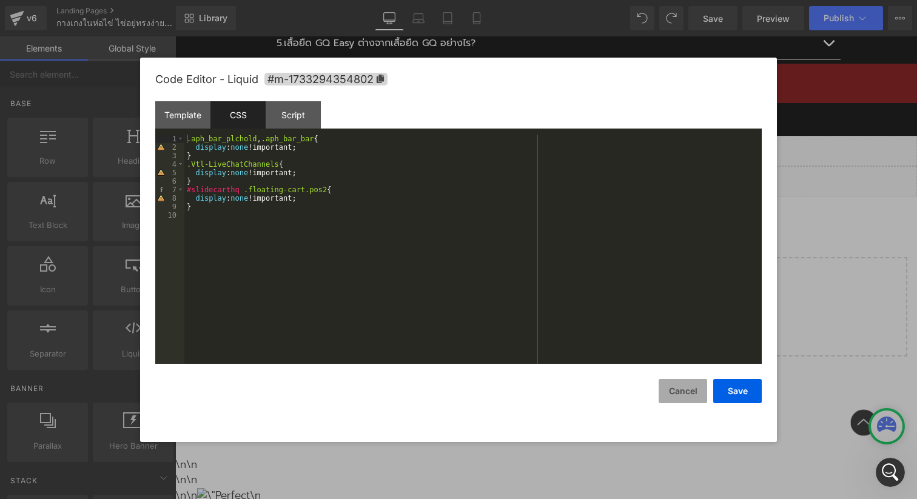
click at [681, 399] on button "Cancel" at bounding box center [683, 391] width 49 height 24
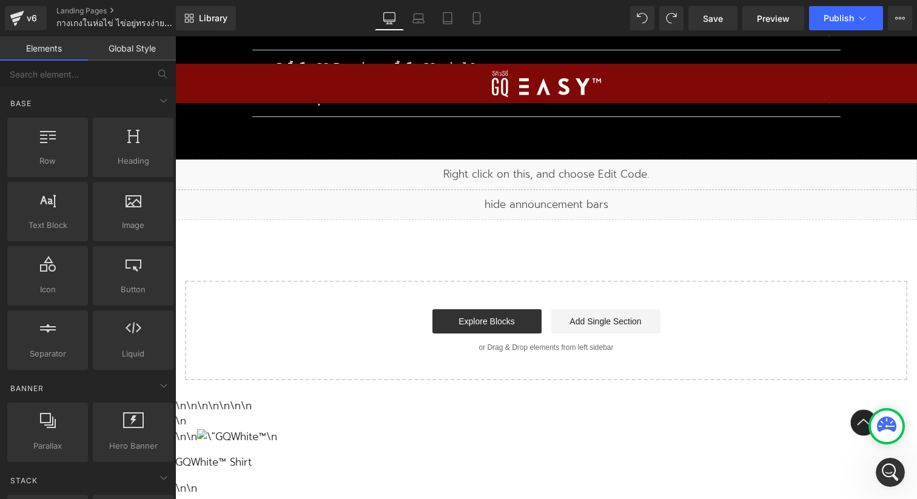
scroll to position [12812, 0]
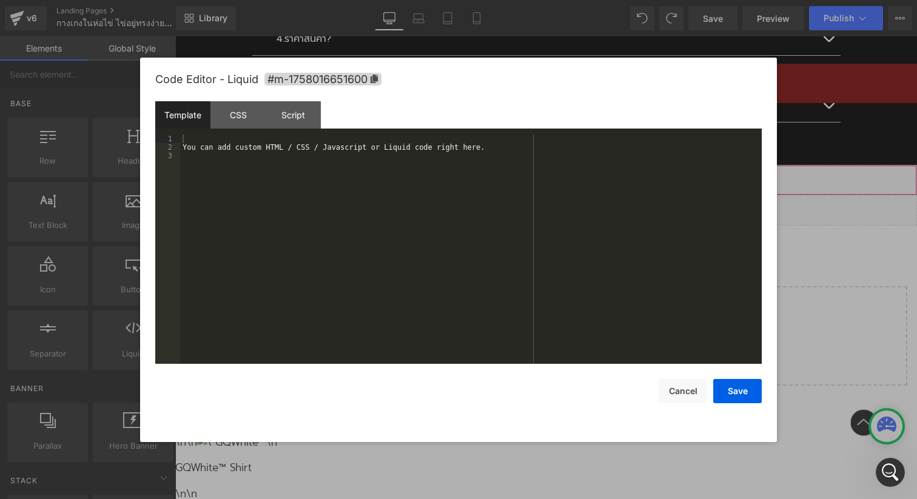
click at [554, 165] on div "Liquid" at bounding box center [546, 180] width 742 height 30
drag, startPoint x: 685, startPoint y: 393, endPoint x: 692, endPoint y: 379, distance: 15.5
click at [684, 393] on button "Cancel" at bounding box center [683, 391] width 49 height 24
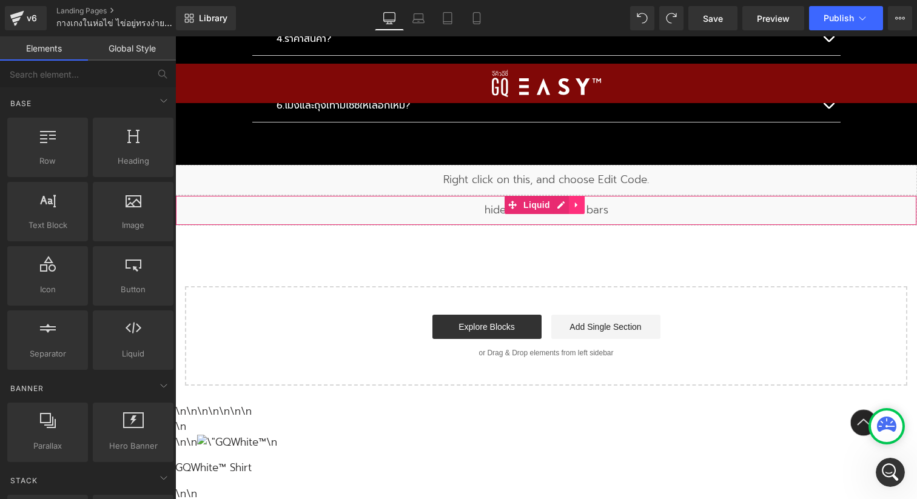
click at [575, 202] on icon at bounding box center [576, 204] width 2 height 5
click at [585, 201] on icon at bounding box center [585, 205] width 8 height 8
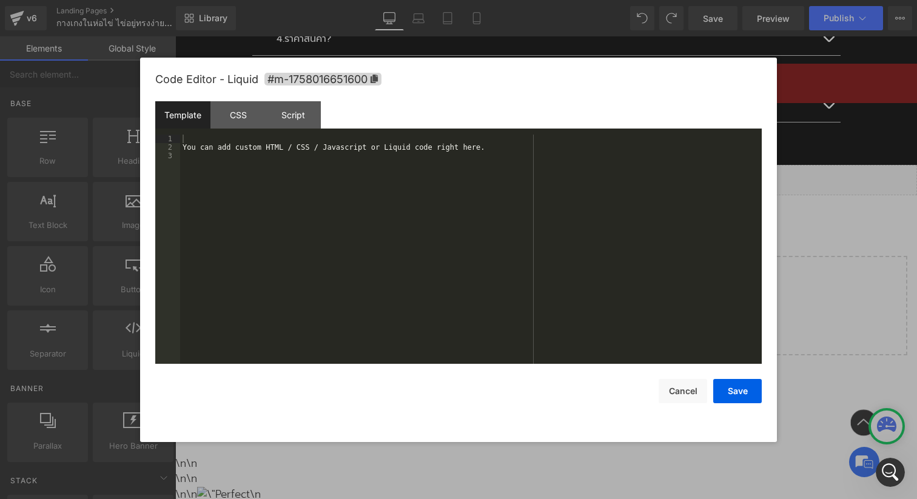
click at [557, 171] on icon at bounding box center [557, 174] width 7 height 7
drag, startPoint x: 510, startPoint y: 151, endPoint x: 229, endPoint y: 153, distance: 280.3
click at [187, 144] on div "You can add custom HTML / CSS / Javascript or Liquid code right here." at bounding box center [471, 258] width 582 height 246
drag, startPoint x: 694, startPoint y: 390, endPoint x: 686, endPoint y: 389, distance: 8.6
click at [694, 390] on button "Cancel" at bounding box center [683, 391] width 49 height 24
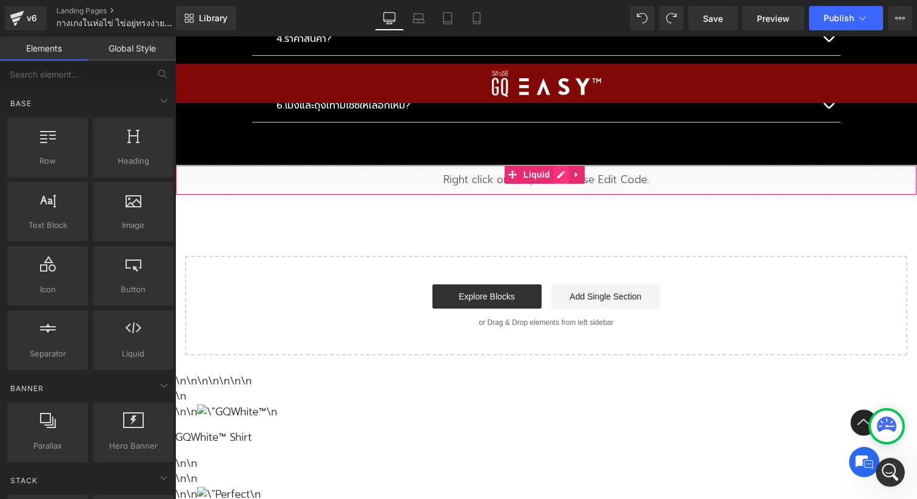
click at [567, 165] on div "Liquid" at bounding box center [546, 180] width 742 height 30
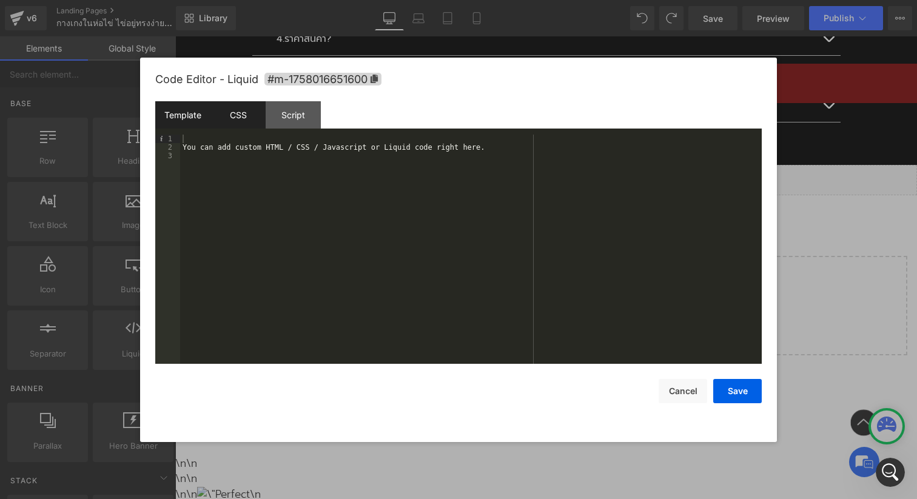
click at [229, 124] on div "CSS" at bounding box center [238, 114] width 55 height 27
click at [188, 119] on div "Template" at bounding box center [182, 114] width 55 height 27
click at [675, 394] on button "Cancel" at bounding box center [683, 391] width 49 height 24
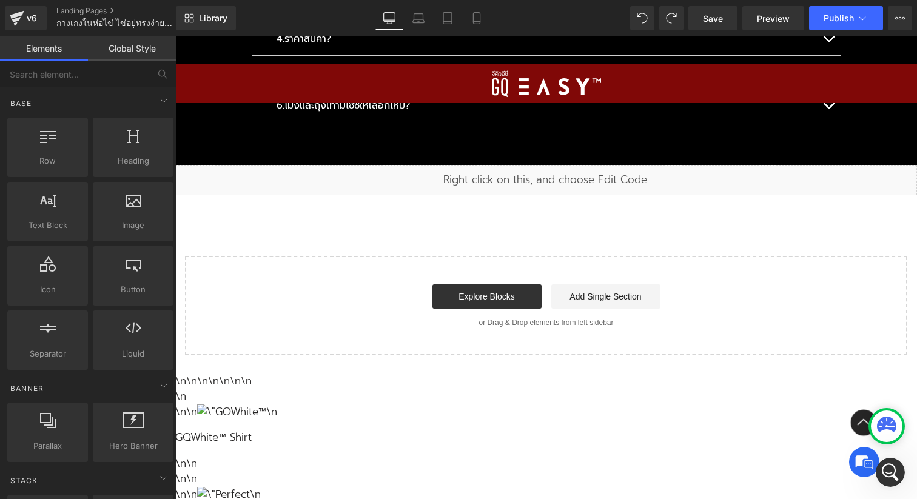
click at [296, 180] on div "Liquid" at bounding box center [546, 180] width 742 height 30
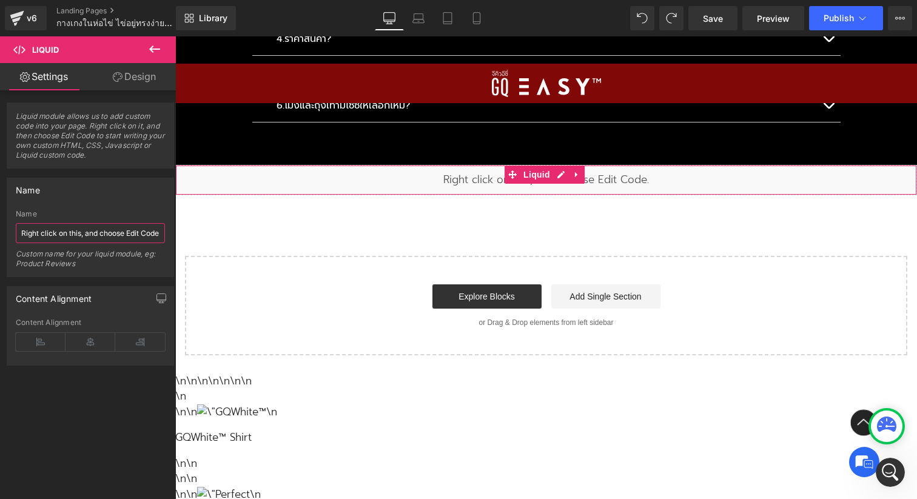
click at [126, 233] on input "Right click on this, and choose Edit Code." at bounding box center [90, 233] width 149 height 20
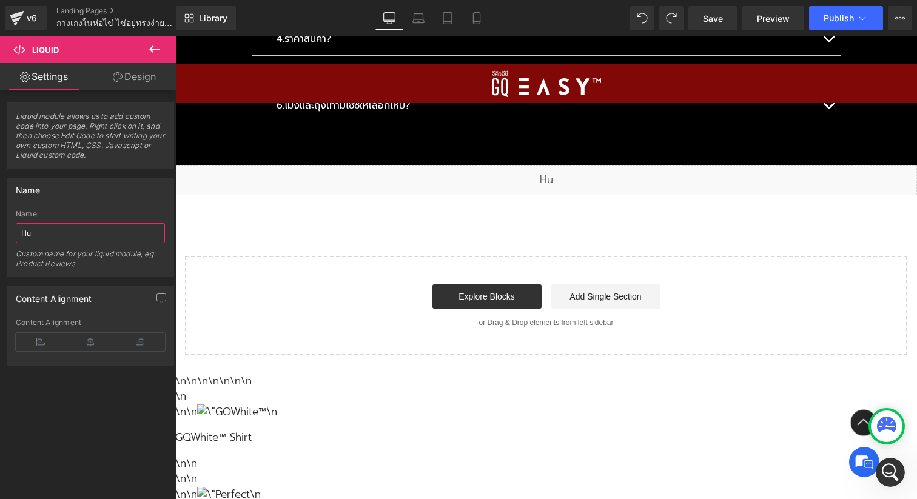
type input "H"
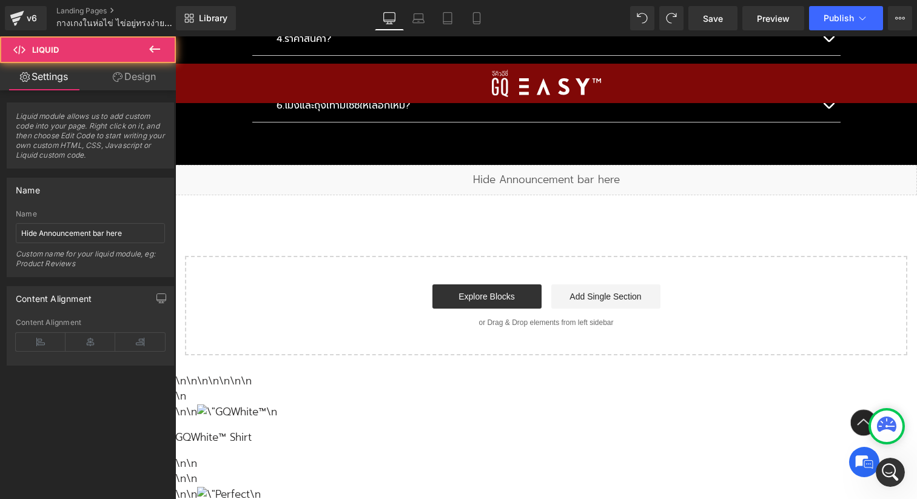
click at [502, 167] on div "Liquid" at bounding box center [546, 180] width 742 height 30
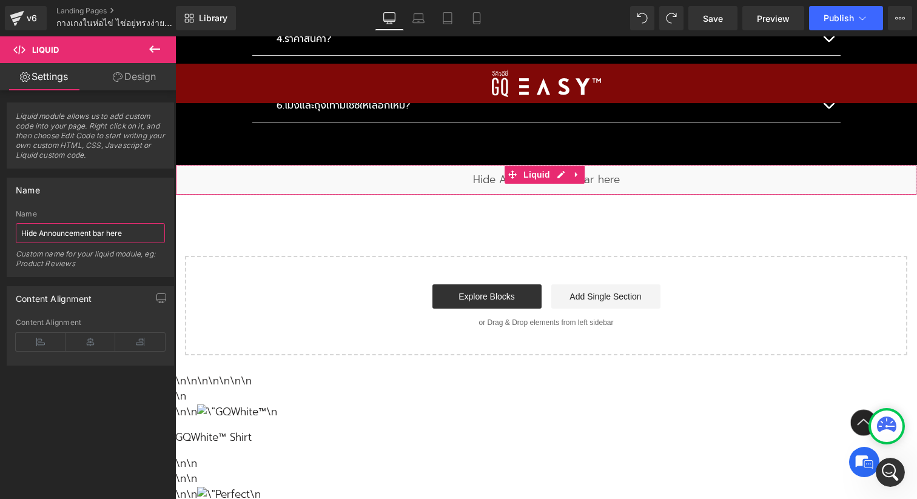
click at [42, 234] on input "Hide Announcement bar here" at bounding box center [90, 233] width 149 height 20
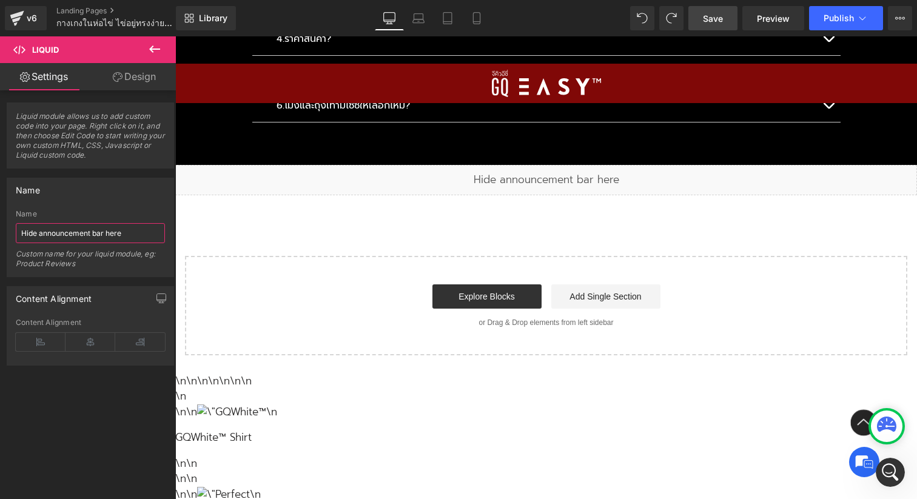
type input "Hide announcement bar here"
click at [711, 21] on span "Save" at bounding box center [713, 18] width 20 height 13
click at [829, 17] on span "Publish" at bounding box center [839, 18] width 30 height 10
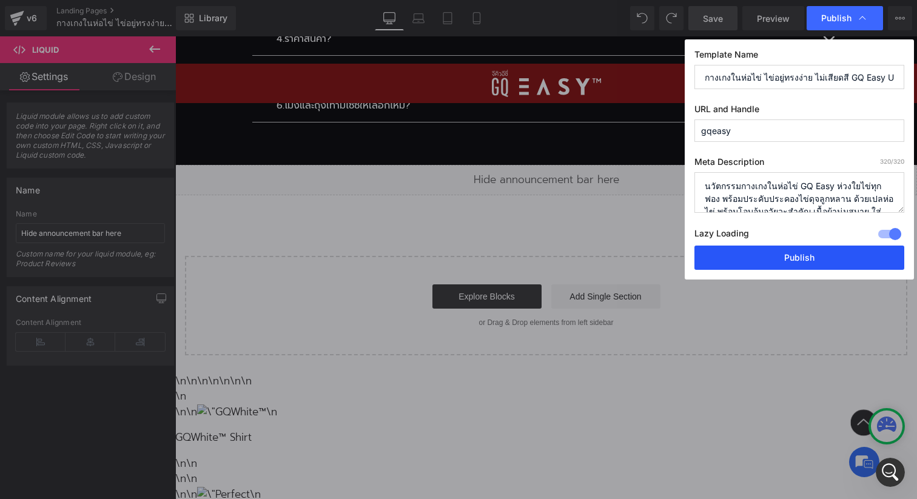
click at [769, 251] on button "Publish" at bounding box center [800, 258] width 210 height 24
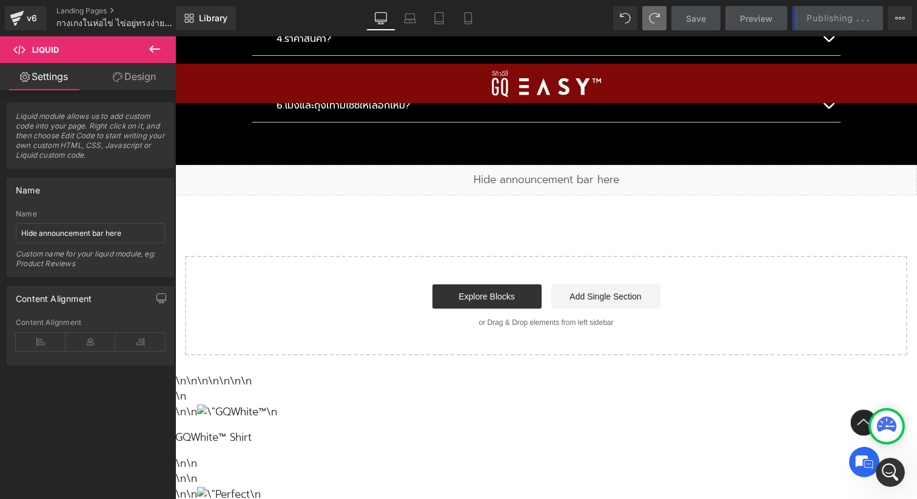
scroll to position [1794, 0]
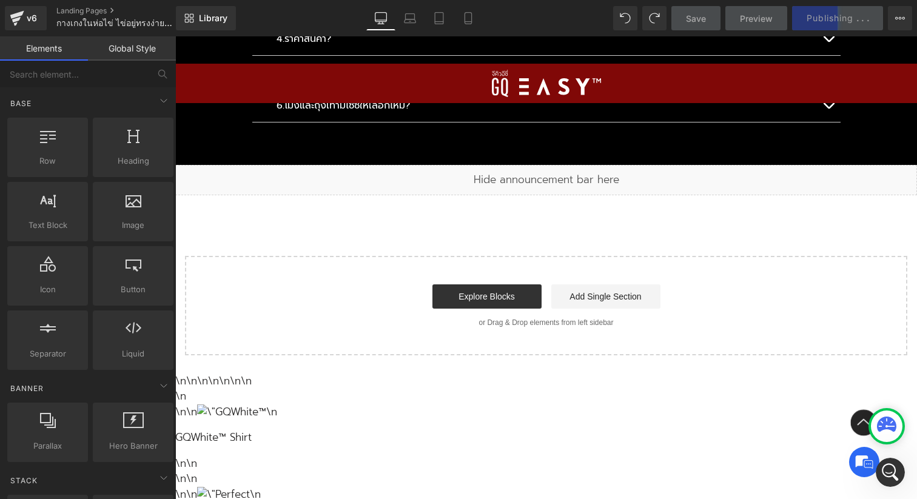
click at [864, 457] on img at bounding box center [864, 462] width 18 height 18
click at [863, 457] on span "✕" at bounding box center [864, 462] width 11 height 16
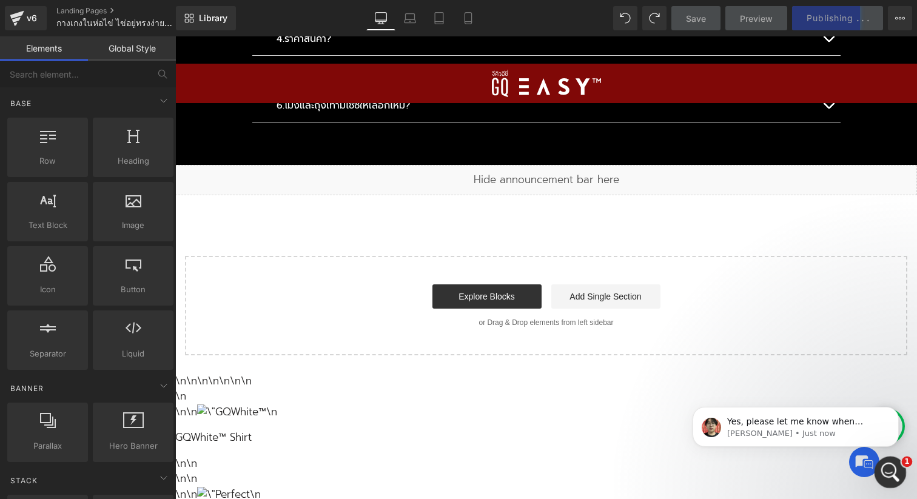
scroll to position [0, 0]
click at [890, 462] on div "Open Intercom Messenger" at bounding box center [889, 471] width 40 height 40
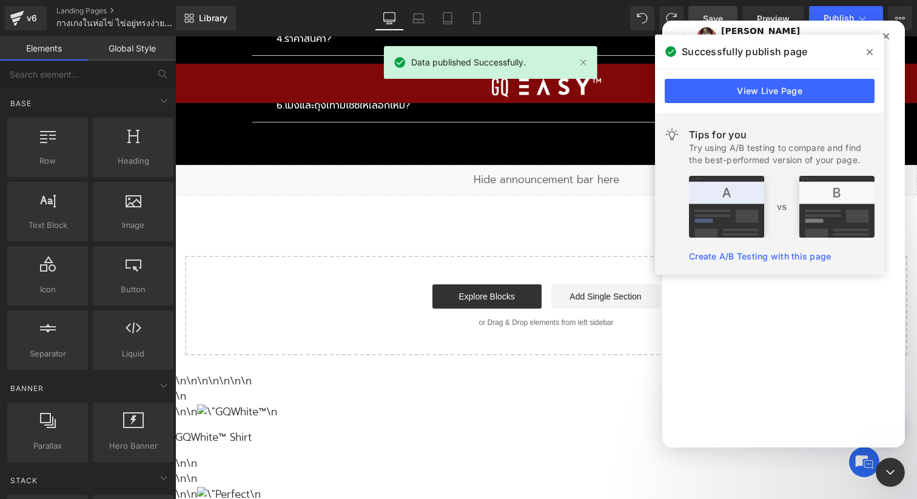
click at [865, 52] on span at bounding box center [869, 51] width 19 height 19
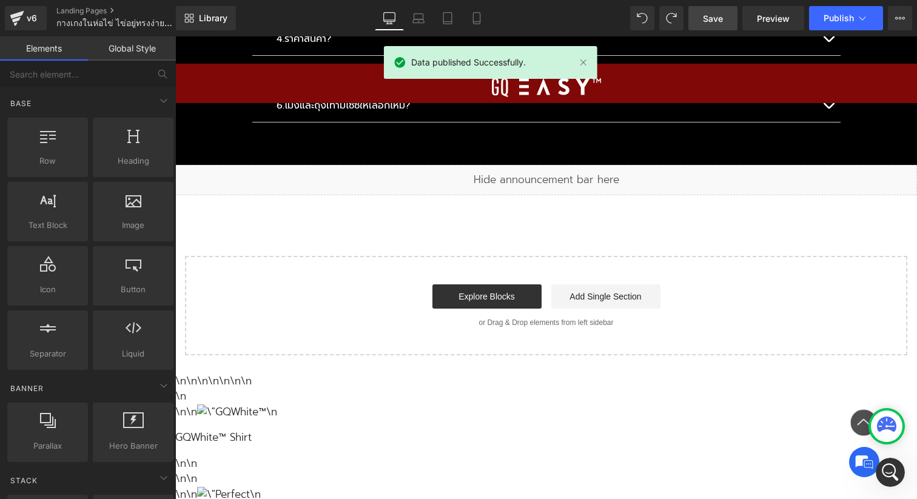
scroll to position [1783, 0]
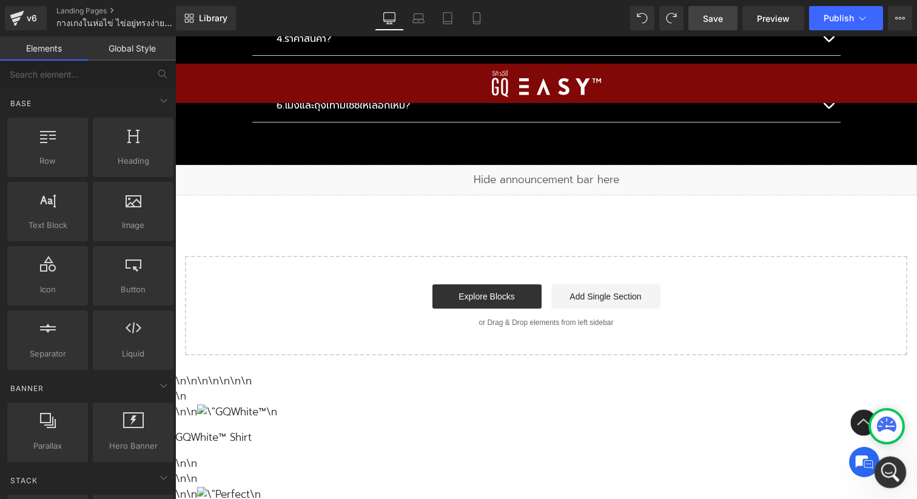
click at [893, 471] on icon "Open Intercom Messenger" at bounding box center [889, 471] width 20 height 20
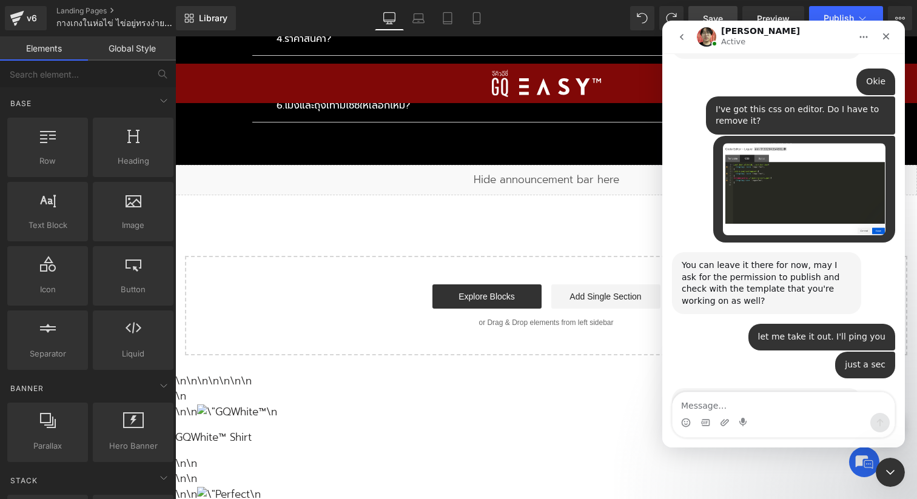
click at [769, 260] on div "You can leave it there for now, may I ask for the permission to publish and che…" at bounding box center [767, 283] width 170 height 47
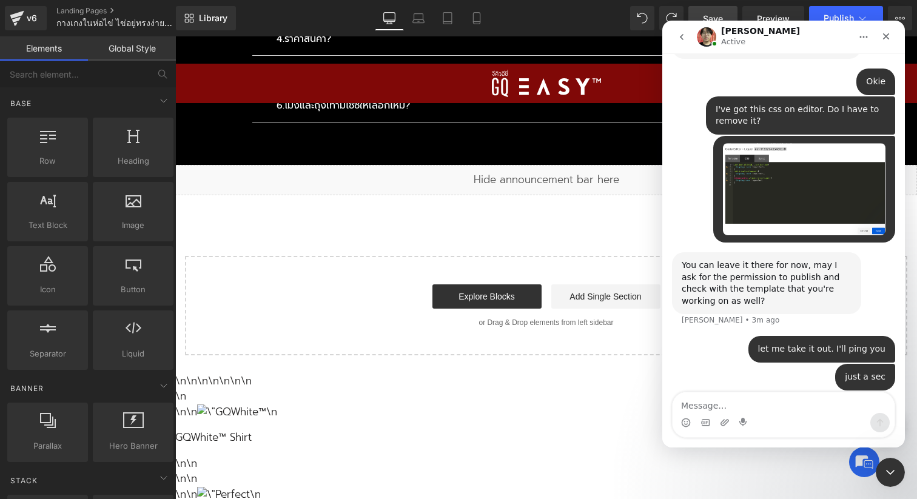
scroll to position [1795, 0]
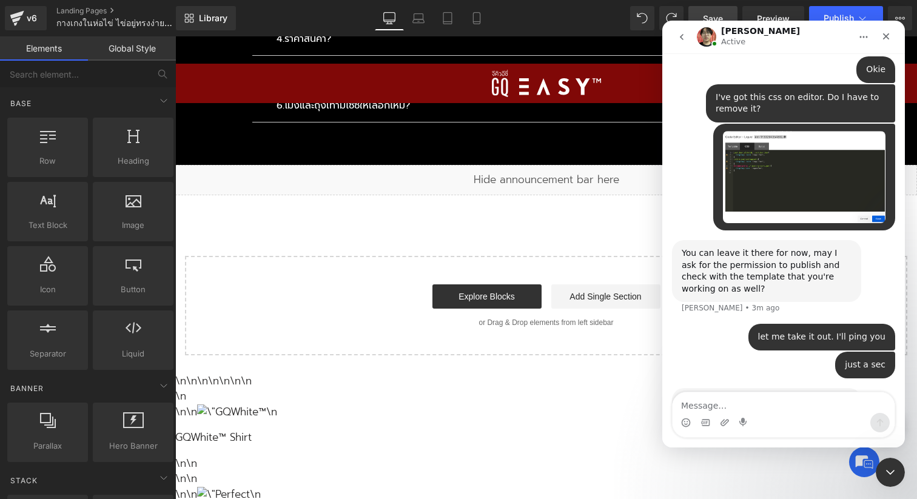
click at [774, 352] on div "just a sec GQSize • 2m ago" at bounding box center [783, 370] width 223 height 36
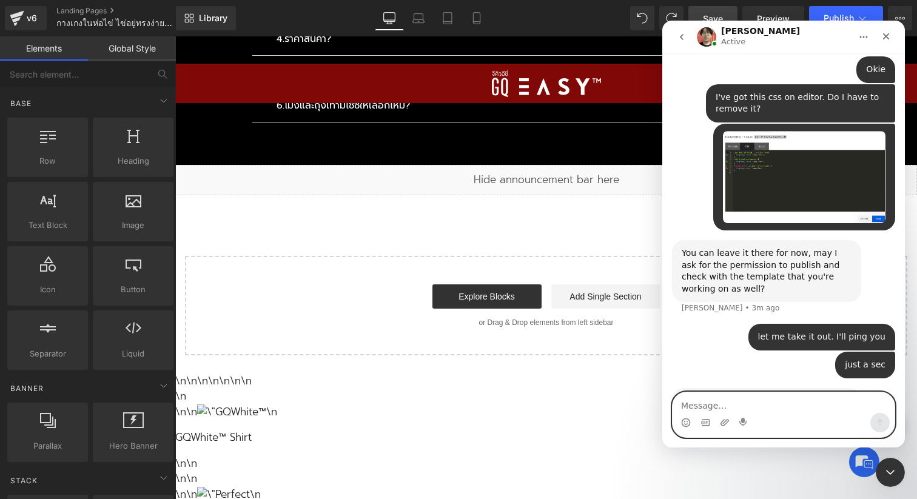
click at [772, 404] on textarea "Message…" at bounding box center [784, 403] width 222 height 21
type textarea "i already removed css"
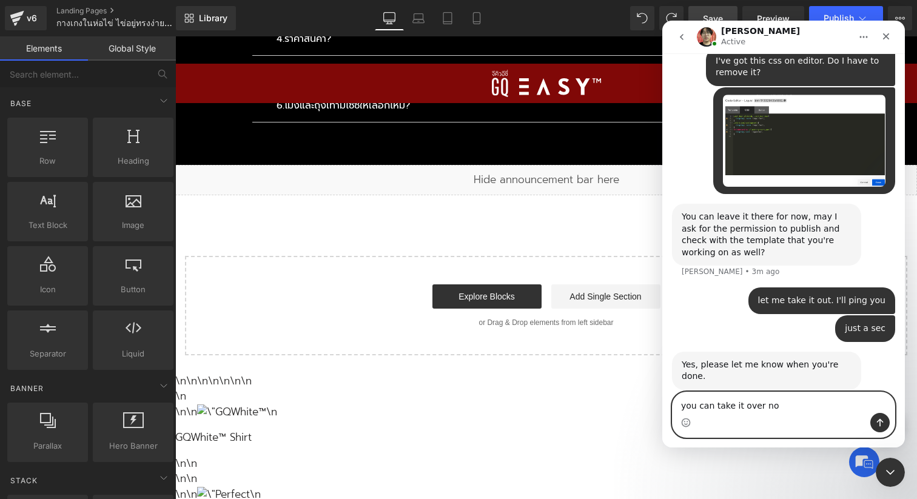
type textarea "you can take it over now"
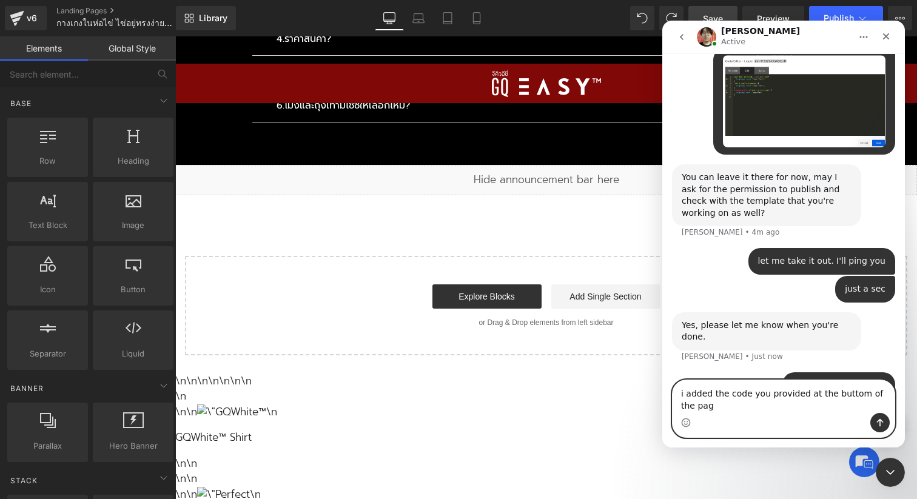
type textarea "i added the code you provided at the buttom of the page"
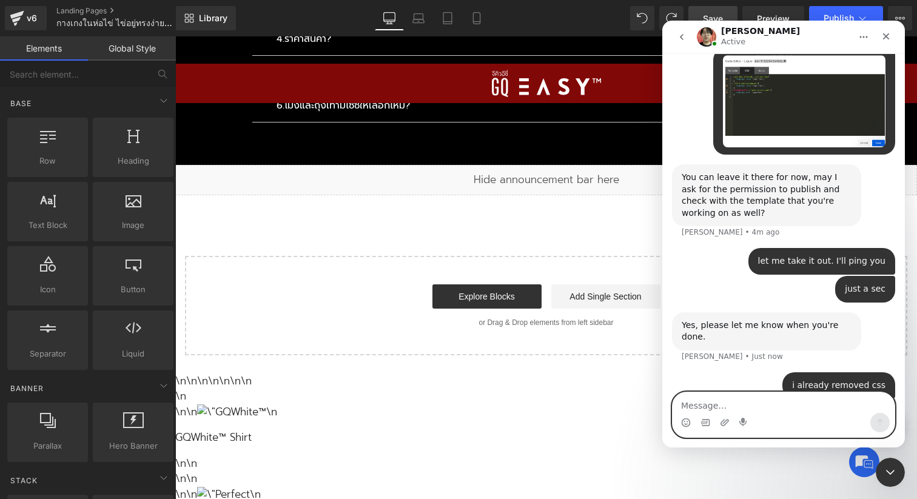
scroll to position [1898, 0]
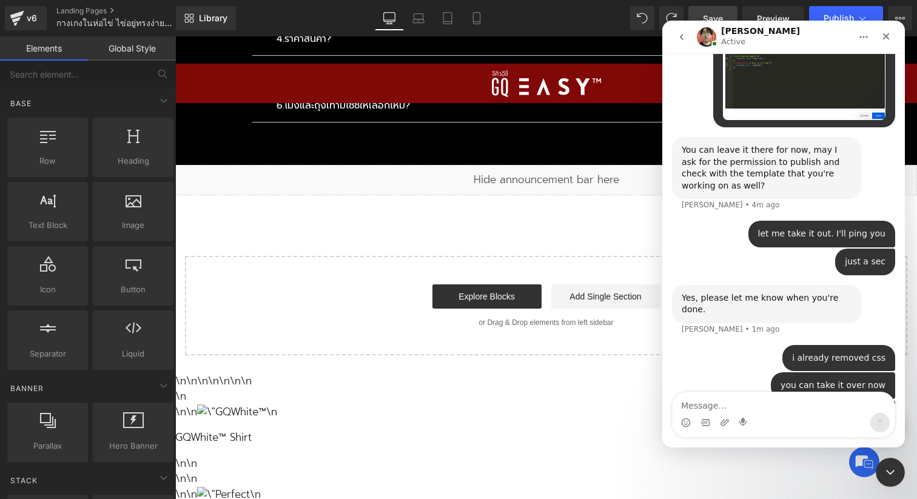
click at [762, 345] on div "i already removed css GQSize • Just now" at bounding box center [783, 359] width 223 height 28
